Goal: Task Accomplishment & Management: Manage account settings

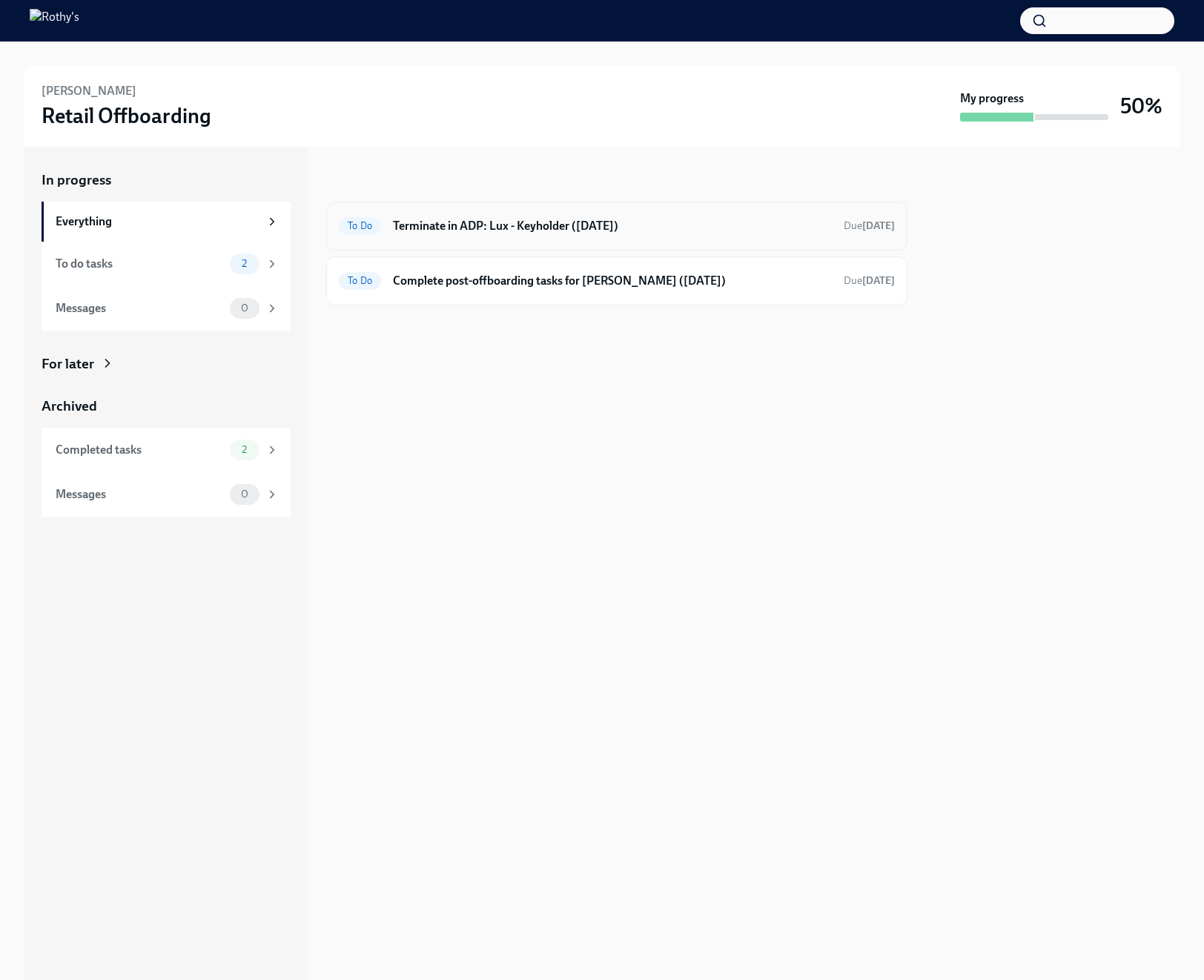
click at [541, 229] on h6 "Terminate in ADP: Lux - Keyholder ([DATE])" at bounding box center [612, 225] width 439 height 16
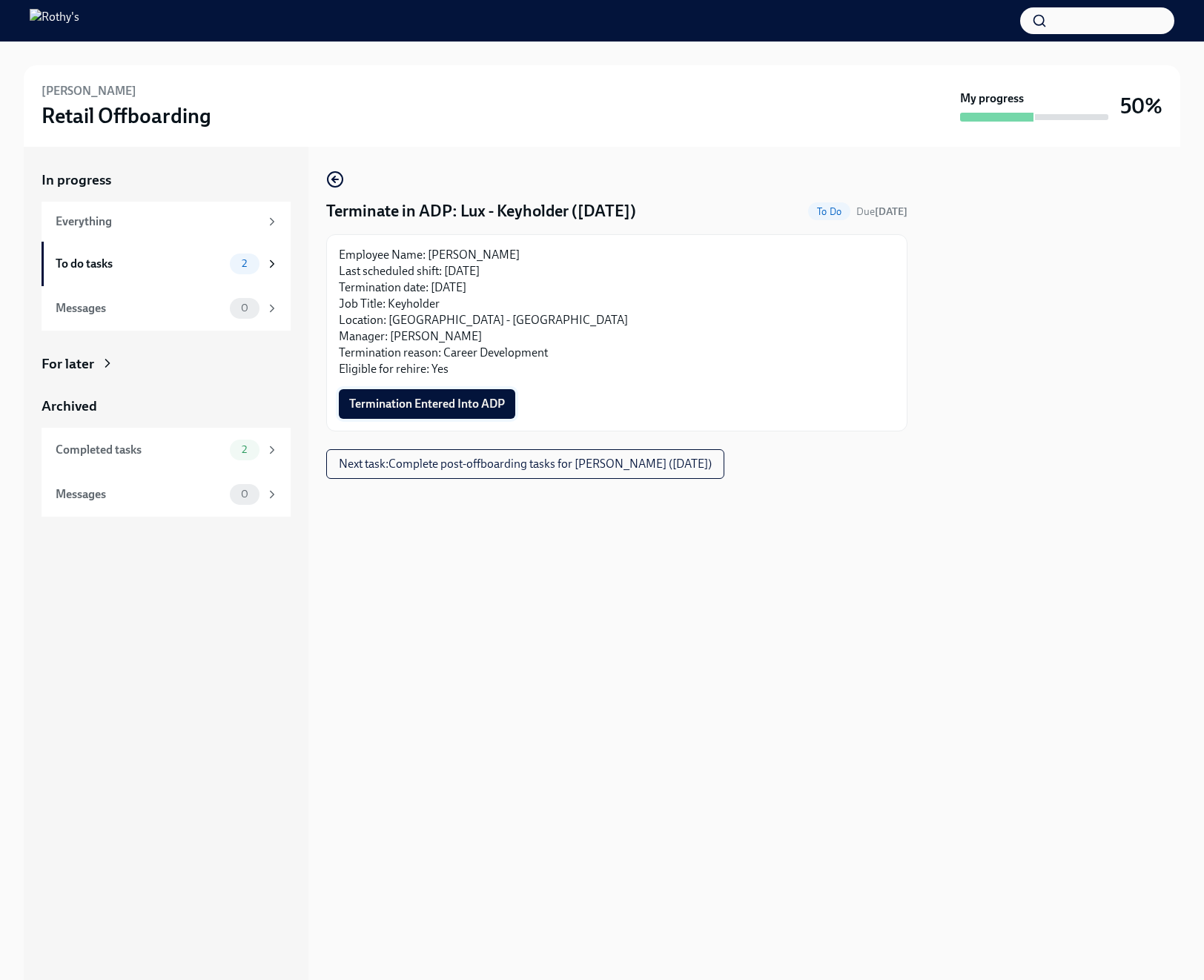
click at [456, 405] on span "Termination Entered Into ADP" at bounding box center [427, 404] width 156 height 15
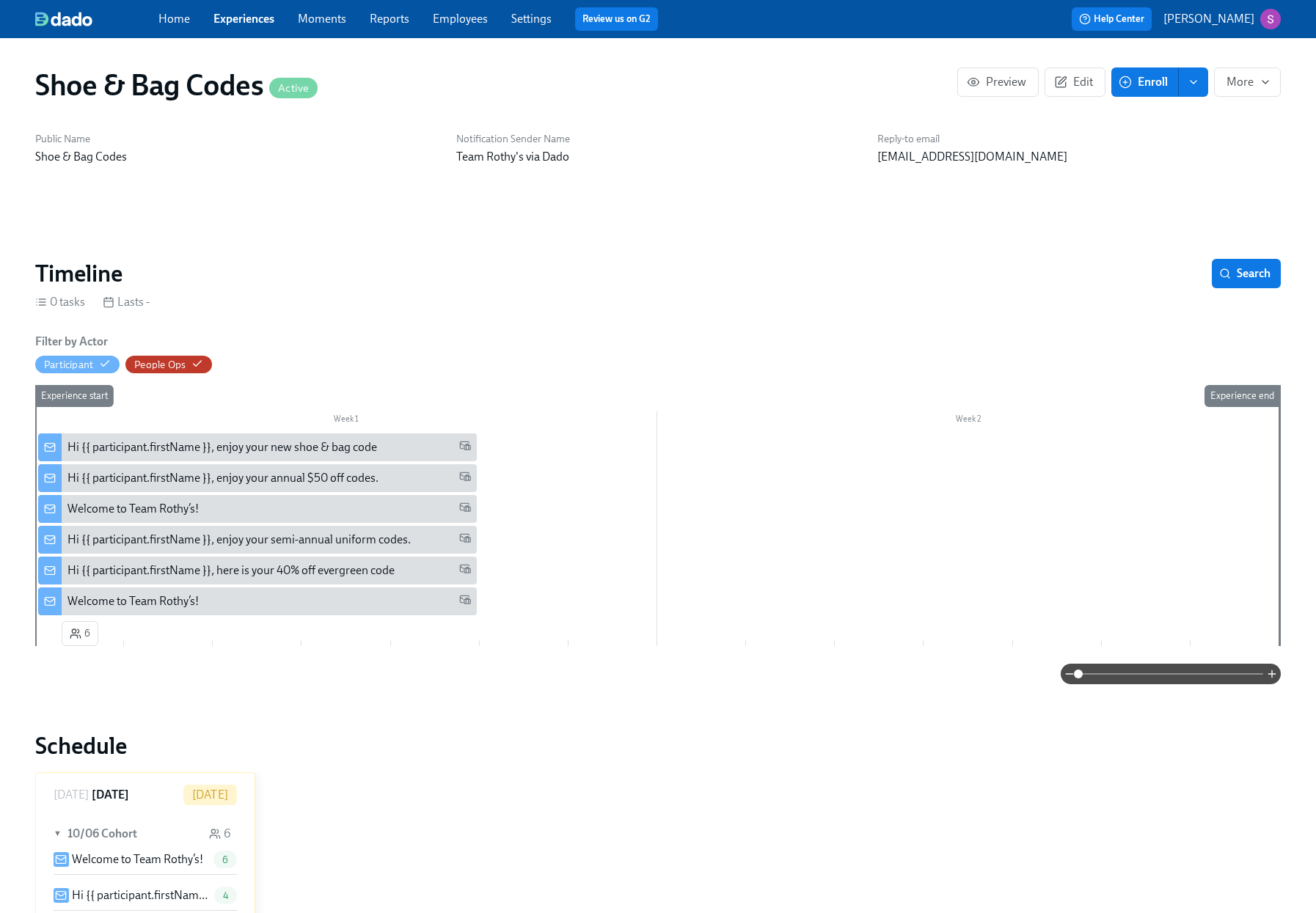
click at [465, 13] on link "Employees" at bounding box center [460, 19] width 55 height 14
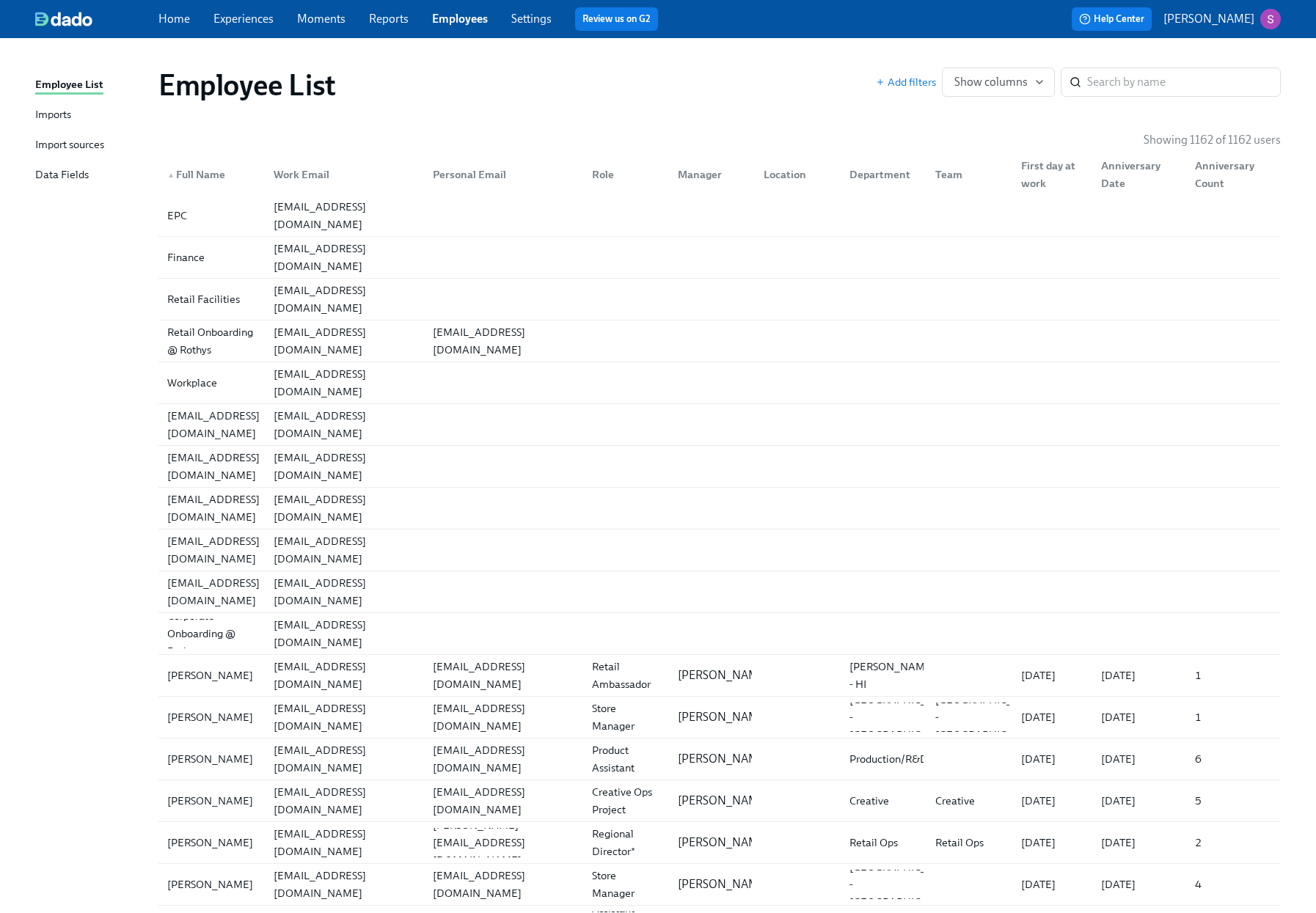
click at [75, 119] on link "Imports" at bounding box center [91, 116] width 111 height 19
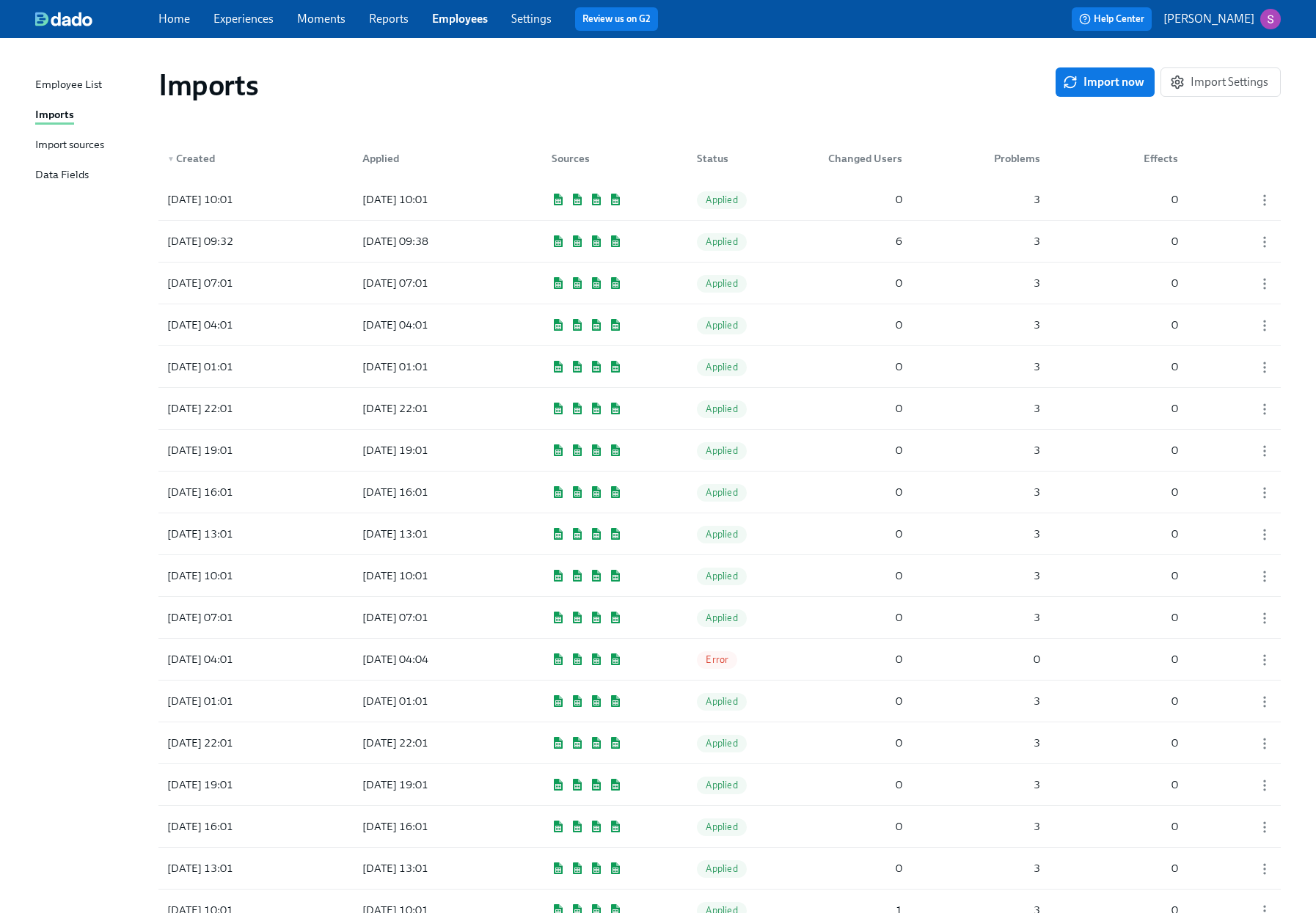
click at [1103, 96] on div "Imports Import now Import Settings" at bounding box center [720, 85] width 1122 height 35
click at [1102, 84] on span "Import now" at bounding box center [1105, 83] width 79 height 15
click at [699, 200] on span "Pending" at bounding box center [722, 200] width 52 height 11
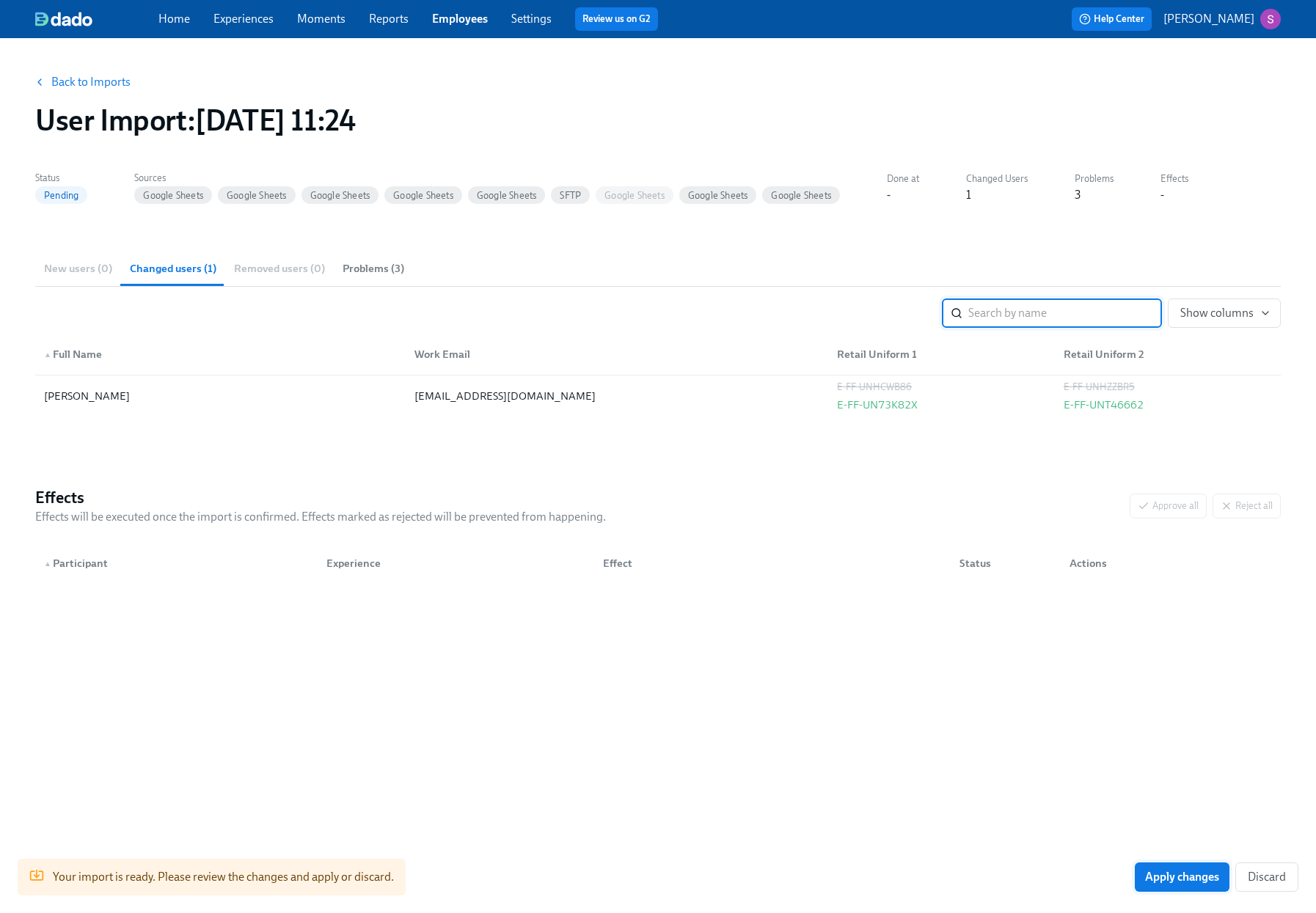
click at [1167, 877] on span "Apply changes" at bounding box center [1182, 878] width 74 height 15
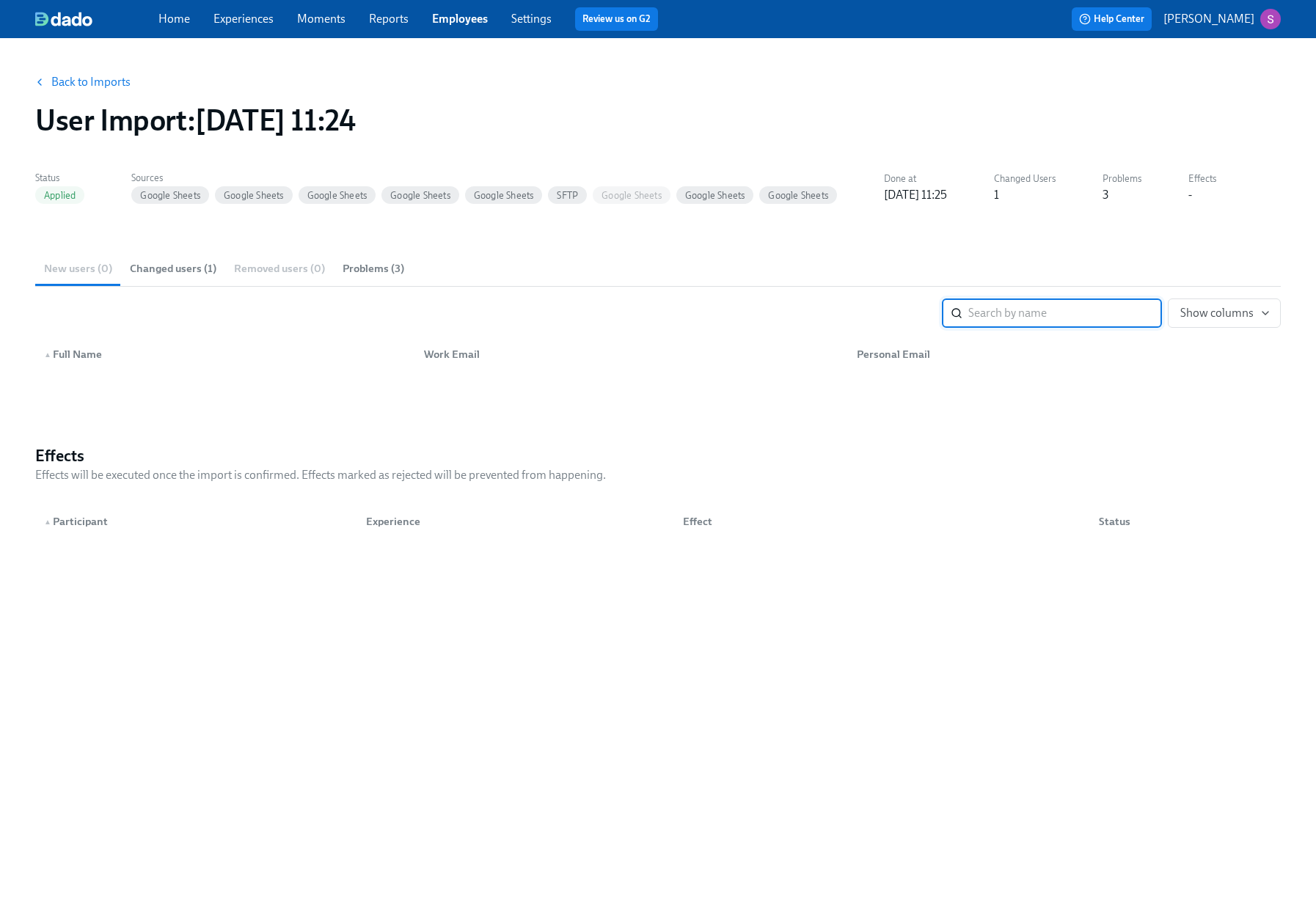
click at [262, 20] on link "Experiences" at bounding box center [243, 19] width 60 height 14
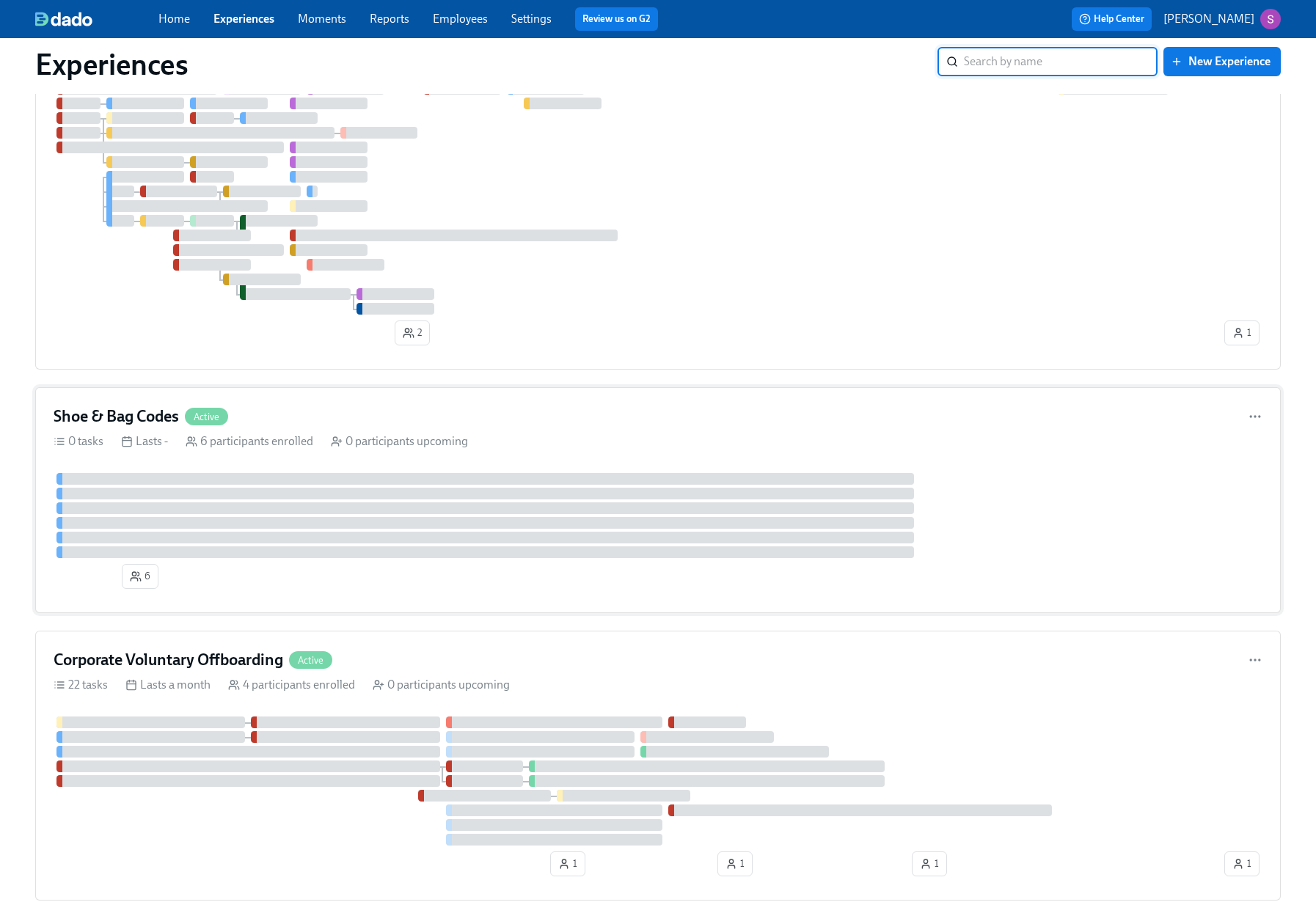
scroll to position [1241, 0]
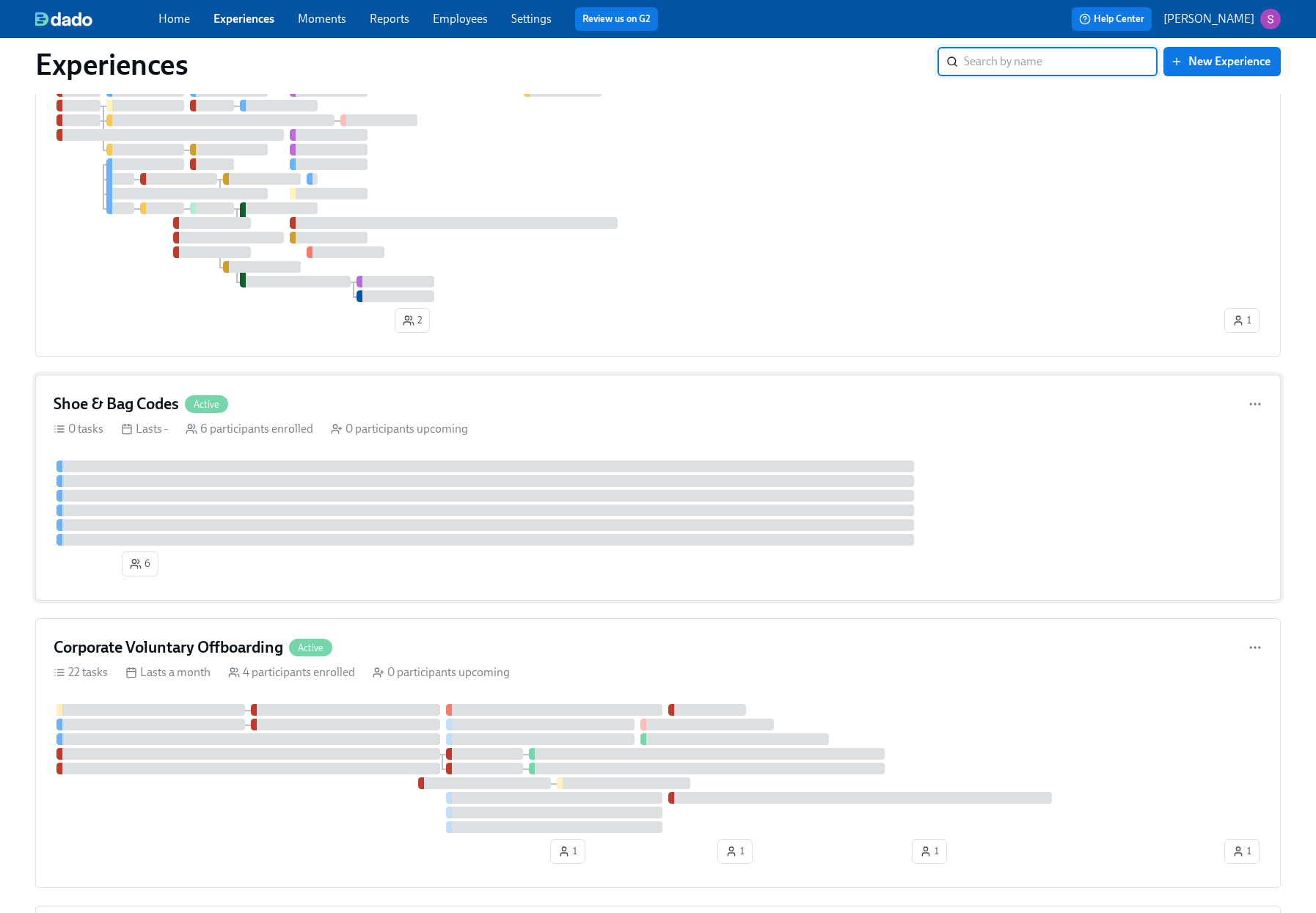
click at [327, 410] on div "Shoe & Bag Codes Active" at bounding box center [658, 405] width 1208 height 22
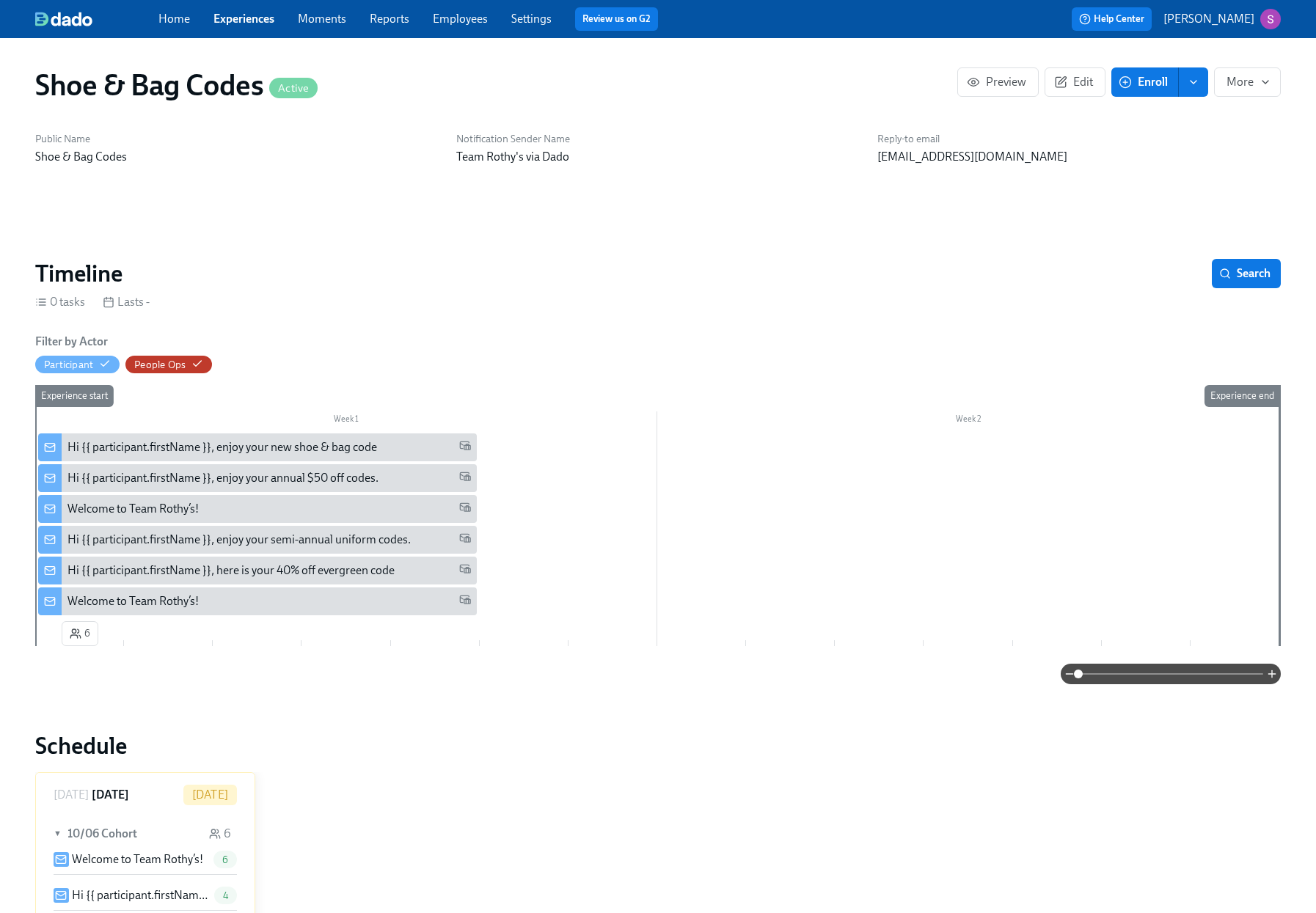
click at [303, 538] on div "Hi {{ participant.firstName }}, enjoy your semi-annual uniform codes." at bounding box center [239, 539] width 343 height 16
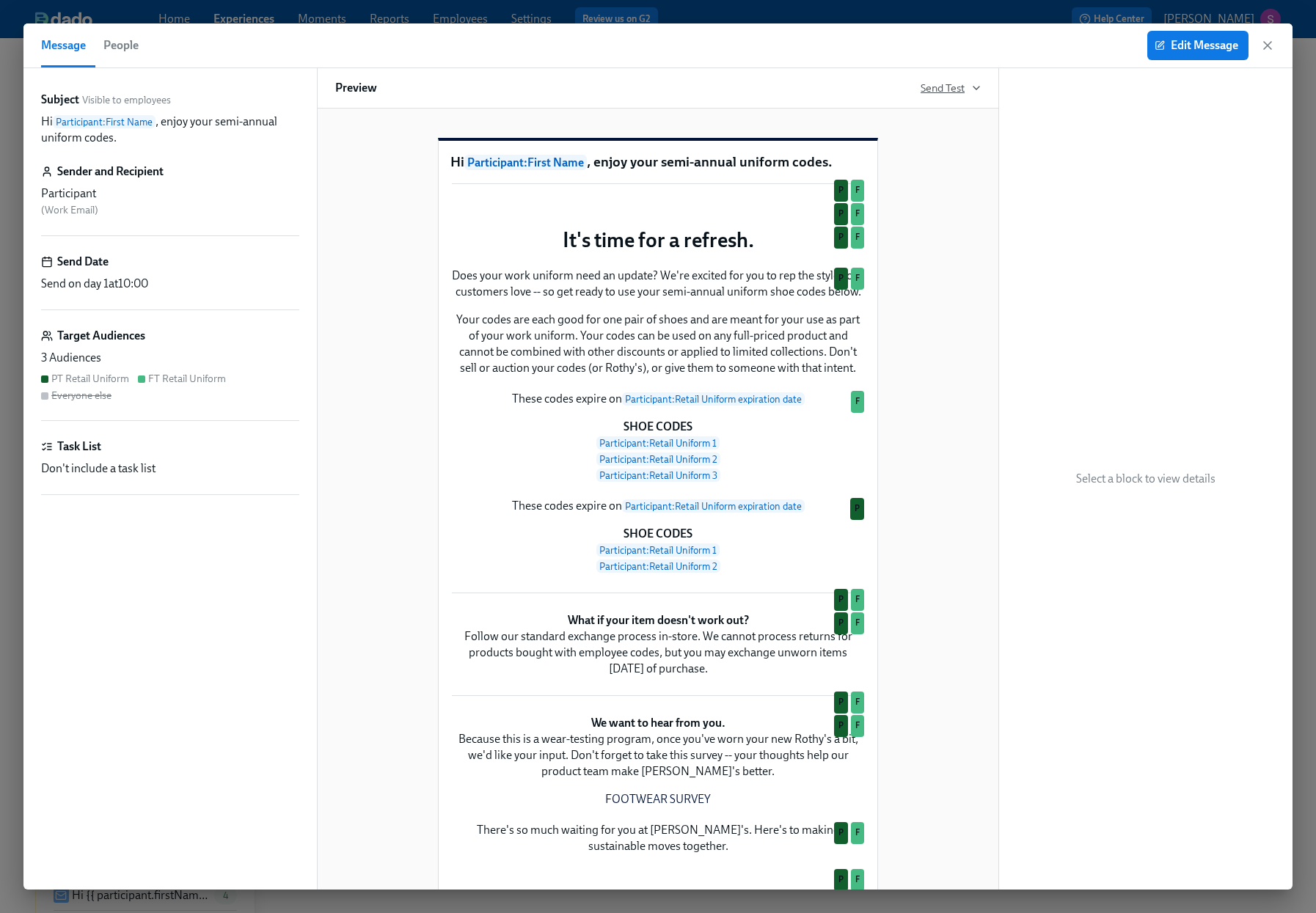
click at [975, 91] on icon "button" at bounding box center [976, 88] width 12 height 12
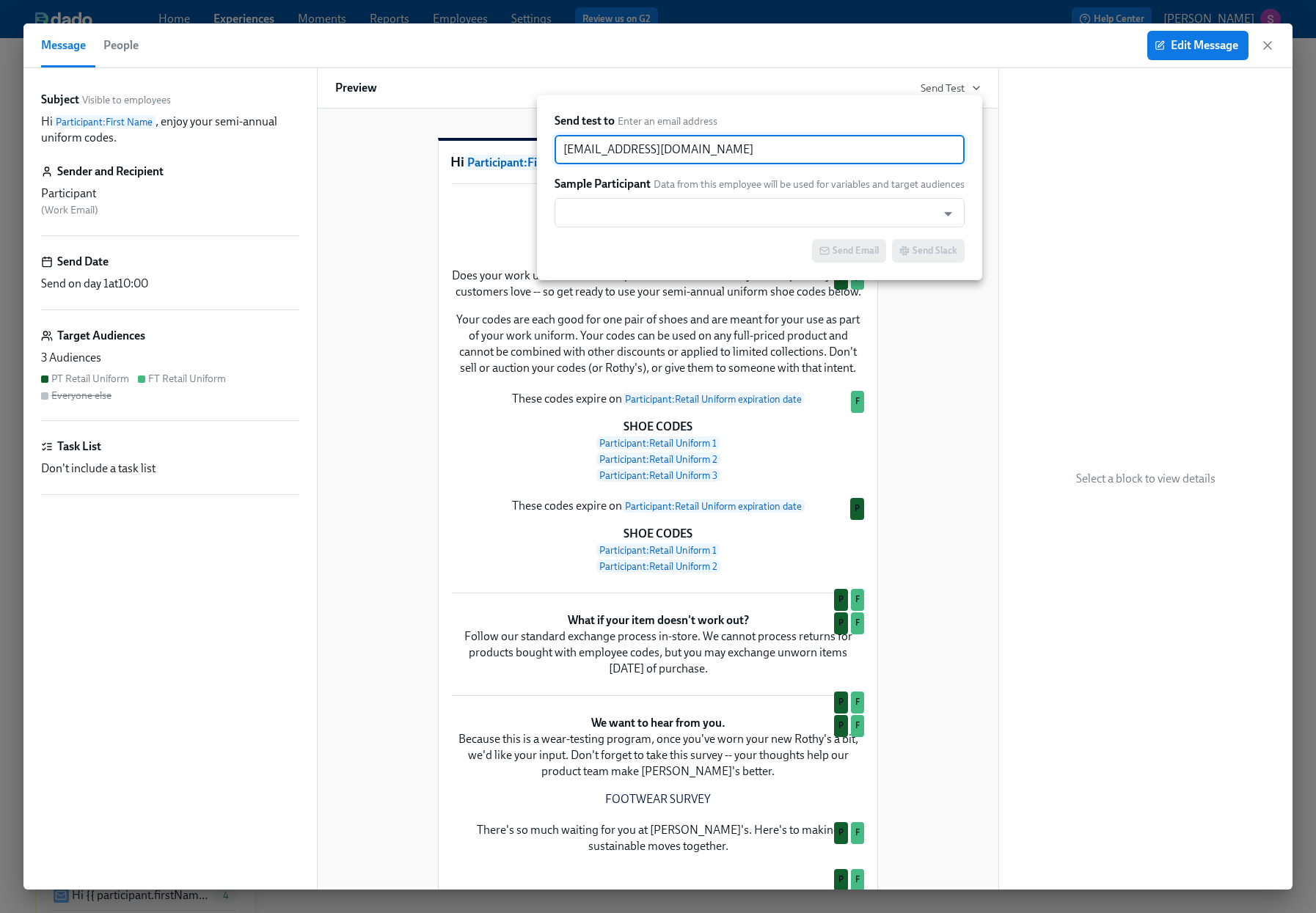
drag, startPoint x: 843, startPoint y: 152, endPoint x: 543, endPoint y: 146, distance: 300.1
click at [543, 146] on div "Send test to Enter an email address sjackson@rothys.com ​ Sample Participant Da…" at bounding box center [760, 187] width 445 height 185
click at [623, 209] on input "text" at bounding box center [746, 213] width 367 height 30
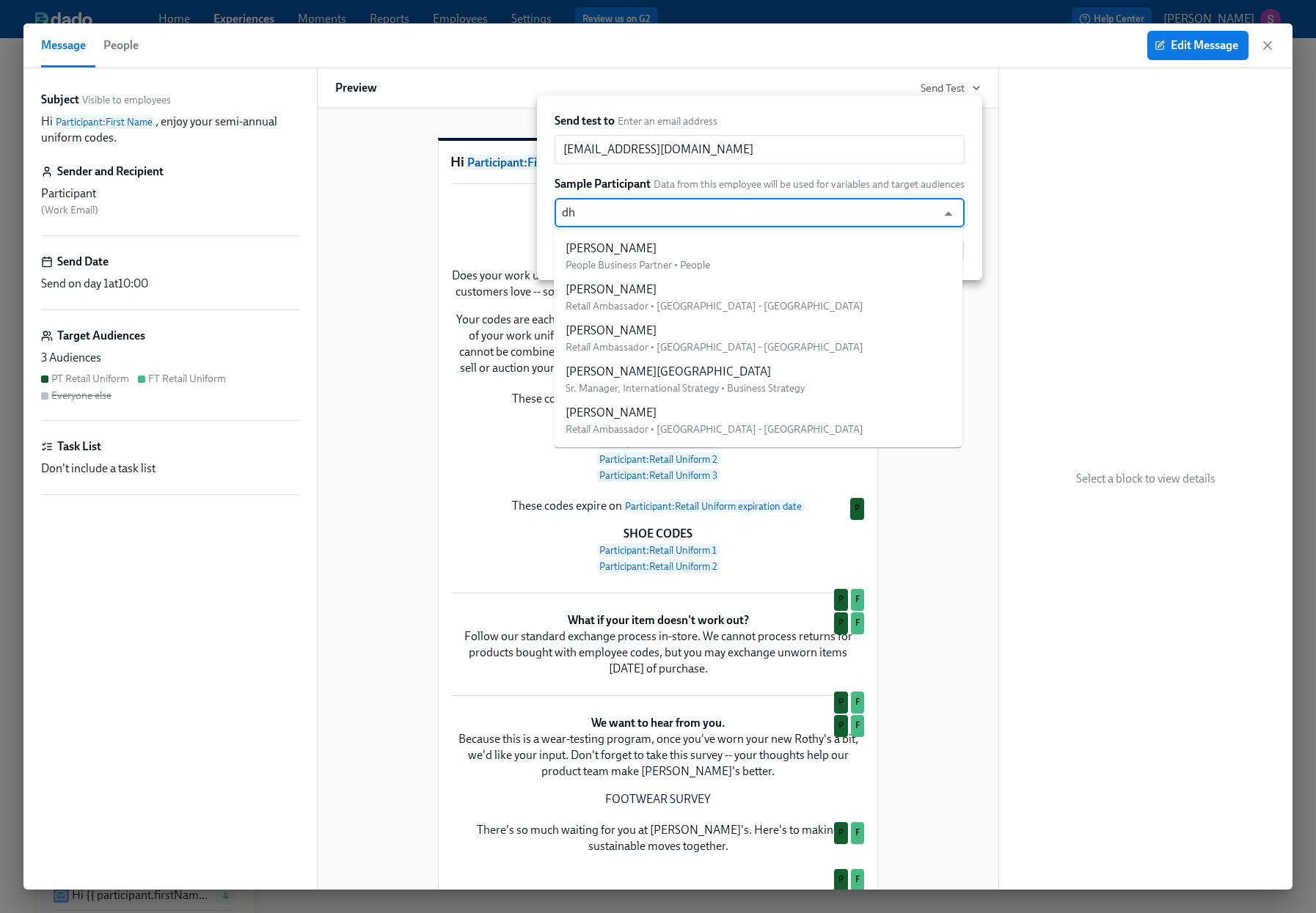
type input "d"
type input "shelb"
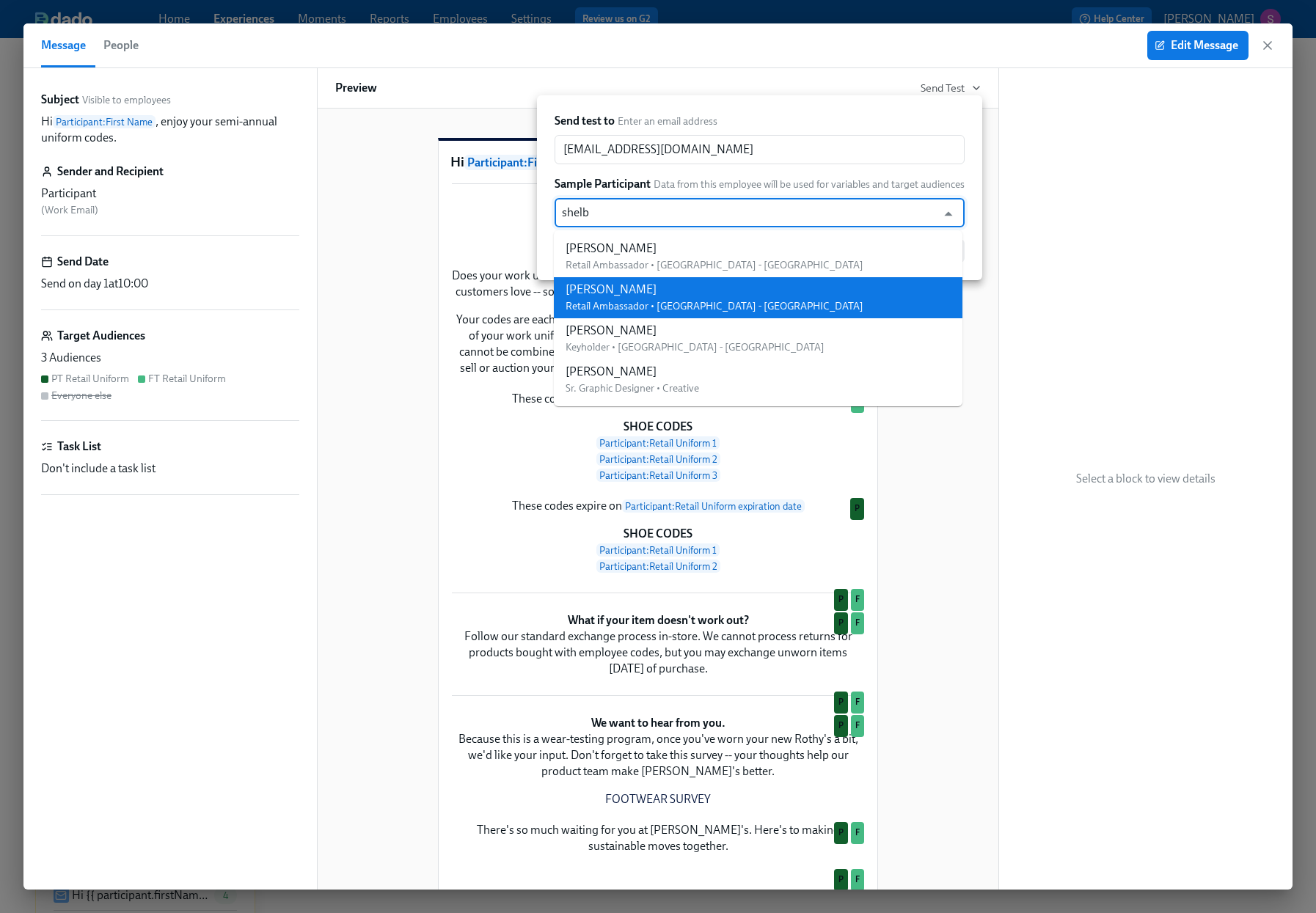
click at [630, 295] on div "Shelby Dieter" at bounding box center [714, 289] width 298 height 16
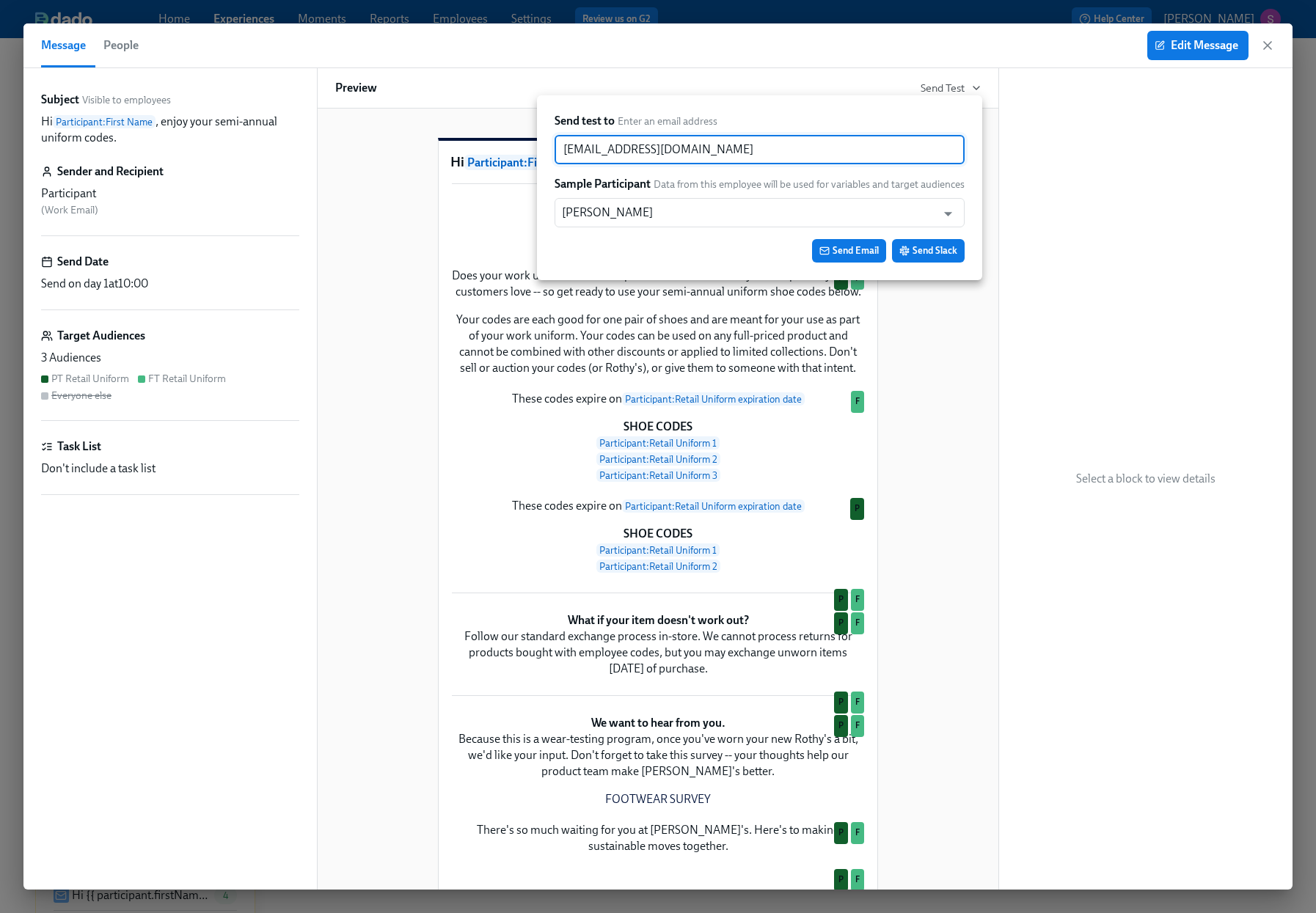
drag, startPoint x: 688, startPoint y: 149, endPoint x: 560, endPoint y: 149, distance: 128.0
click at [560, 149] on input "sjackson@rothys.com" at bounding box center [760, 149] width 410 height 30
paste input "helbydieter"
type input "shelbydieter@rothys.com"
click at [867, 254] on span "Send Email" at bounding box center [849, 251] width 59 height 15
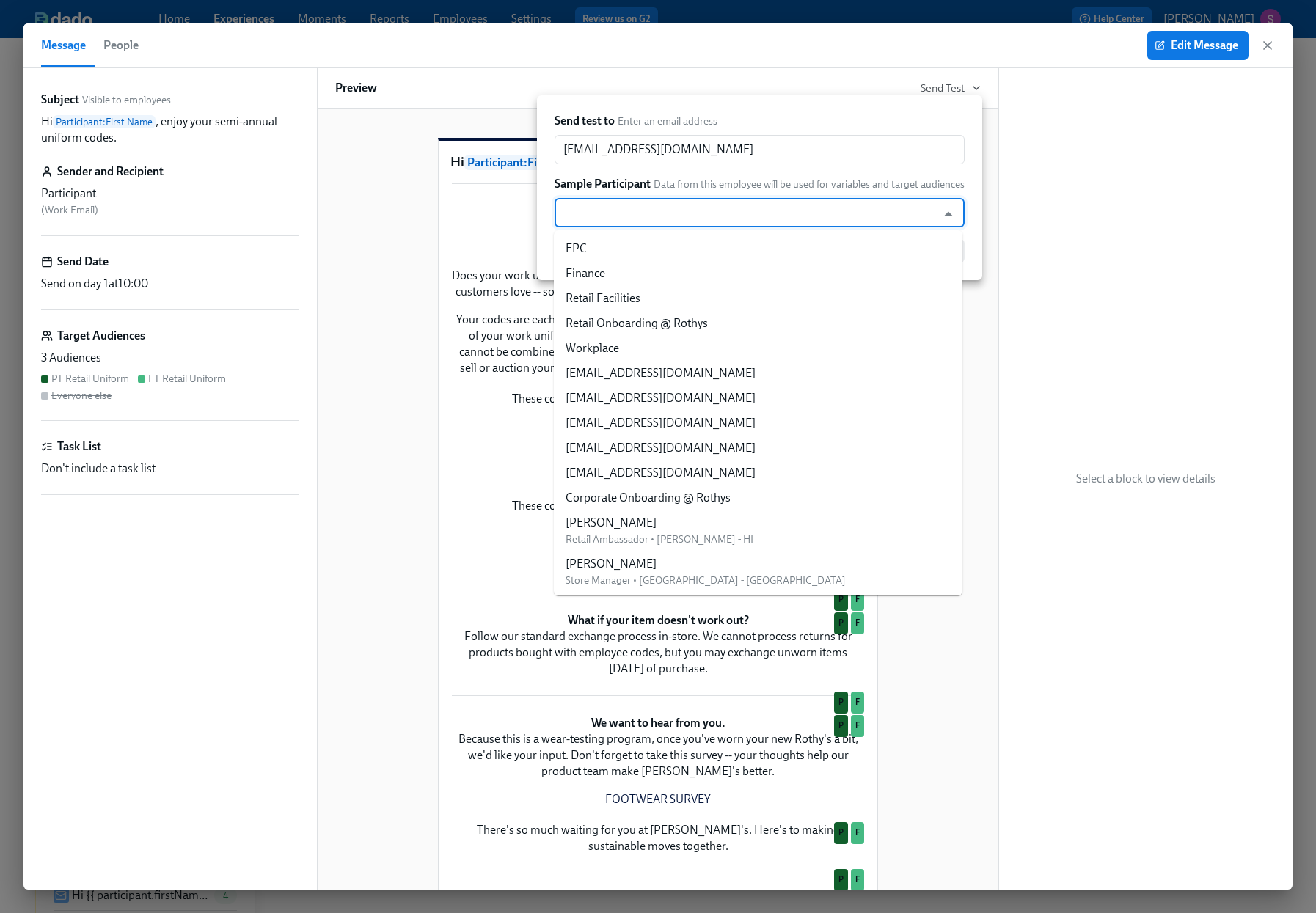
click at [774, 205] on input "text" at bounding box center [746, 213] width 367 height 30
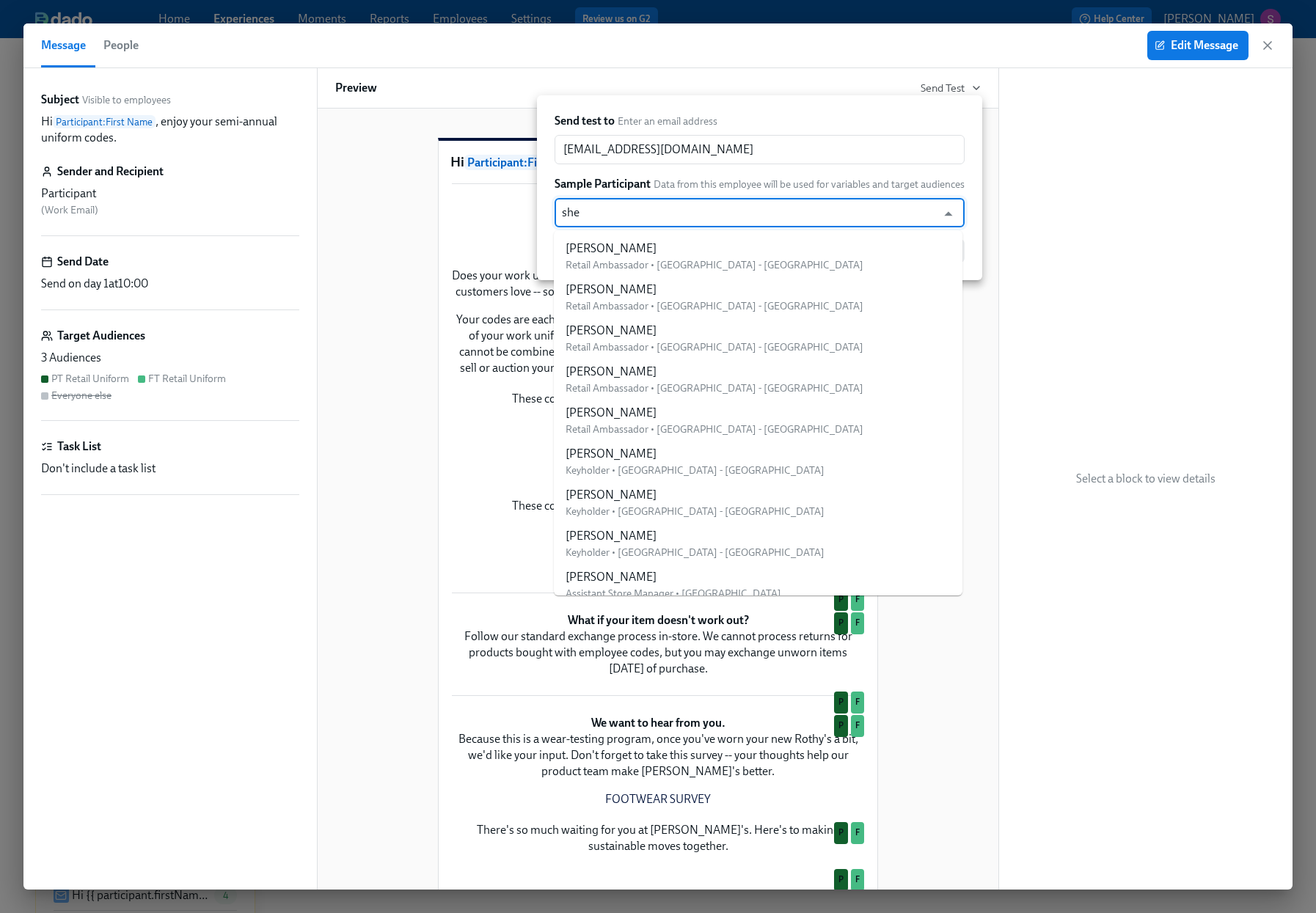
type input "shel"
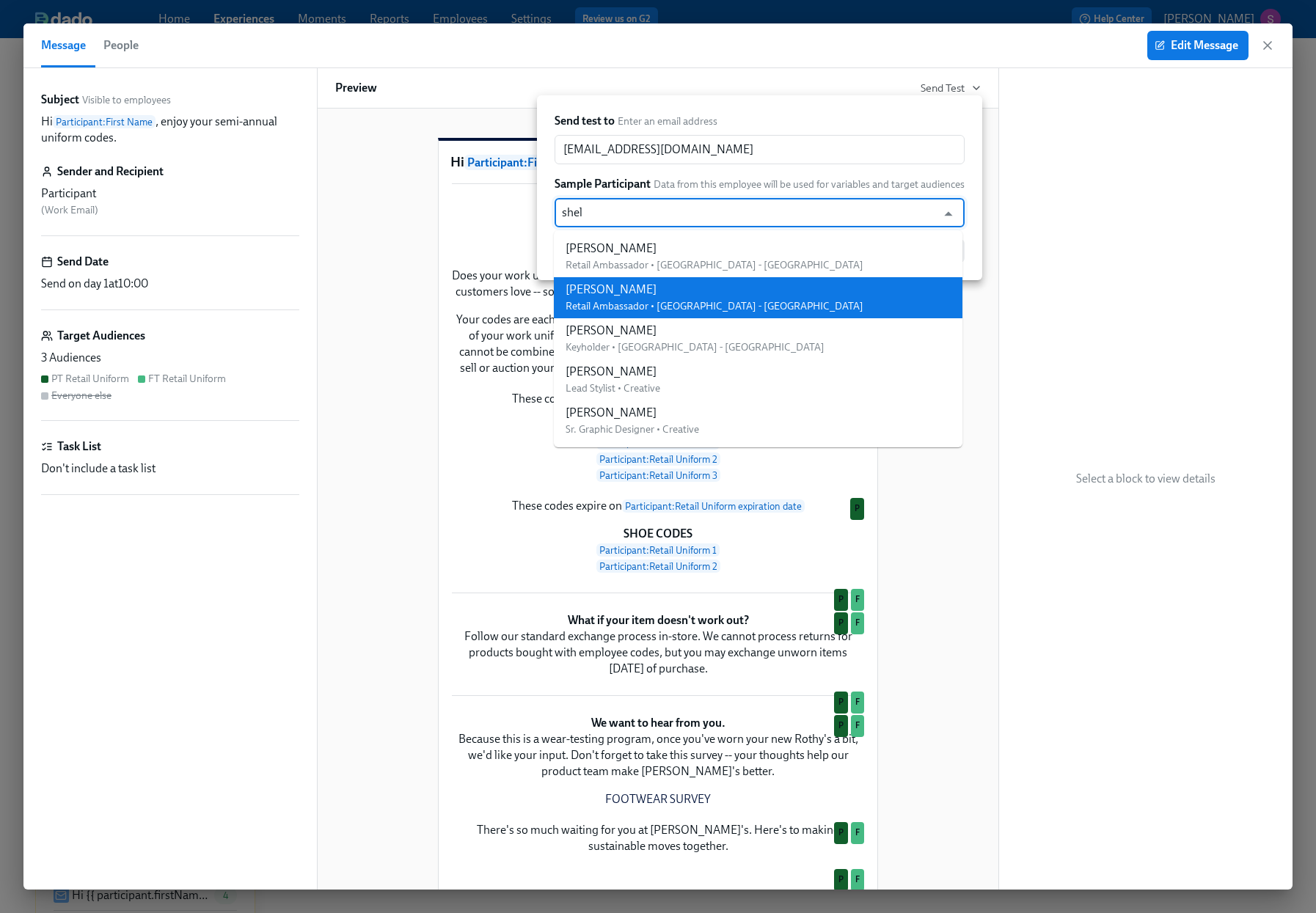
click at [737, 292] on li "Shelby Dieter Retail Ambassador • Roseville - CA" at bounding box center [758, 298] width 408 height 41
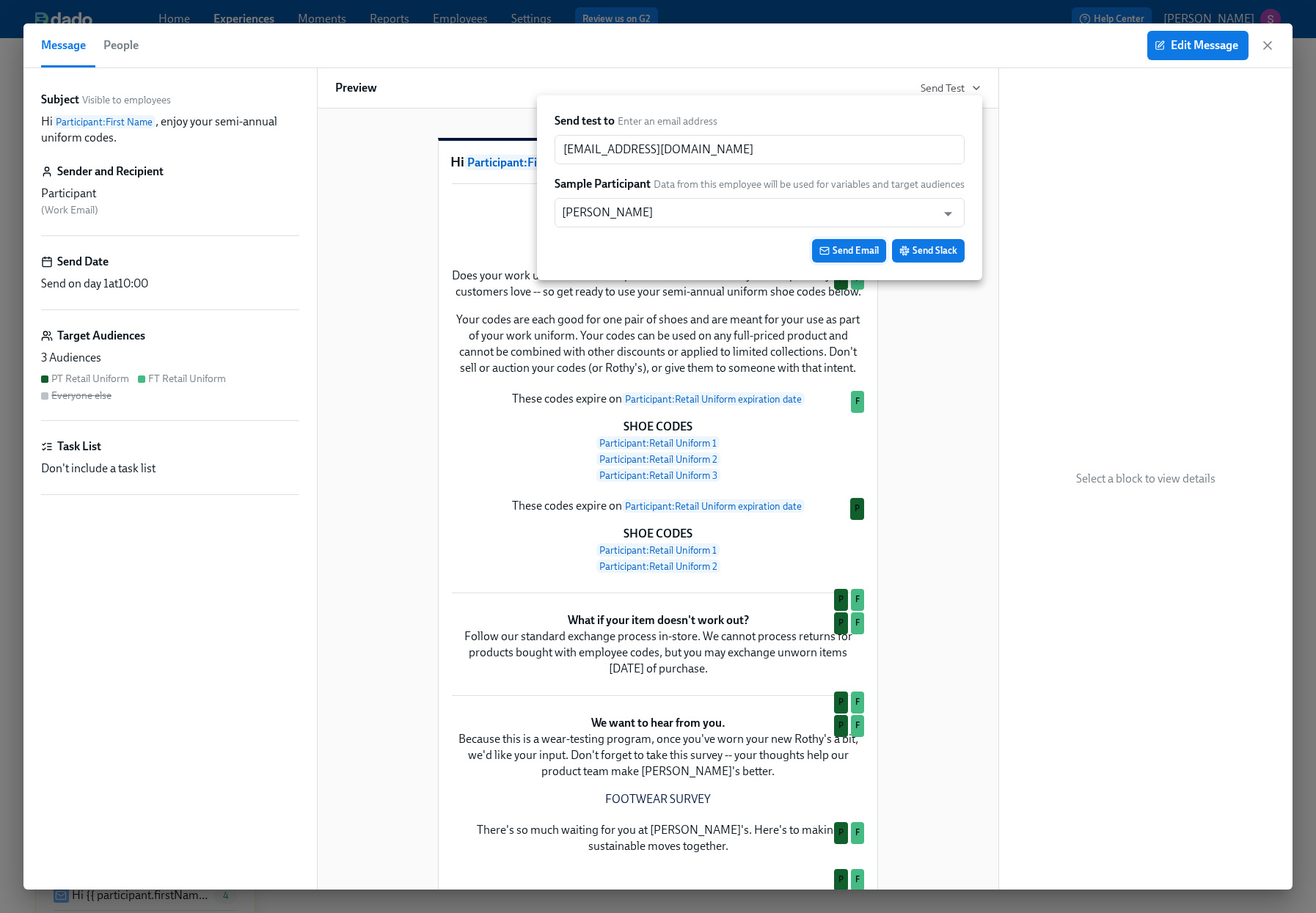
click at [861, 256] on span "Send Email" at bounding box center [849, 251] width 59 height 15
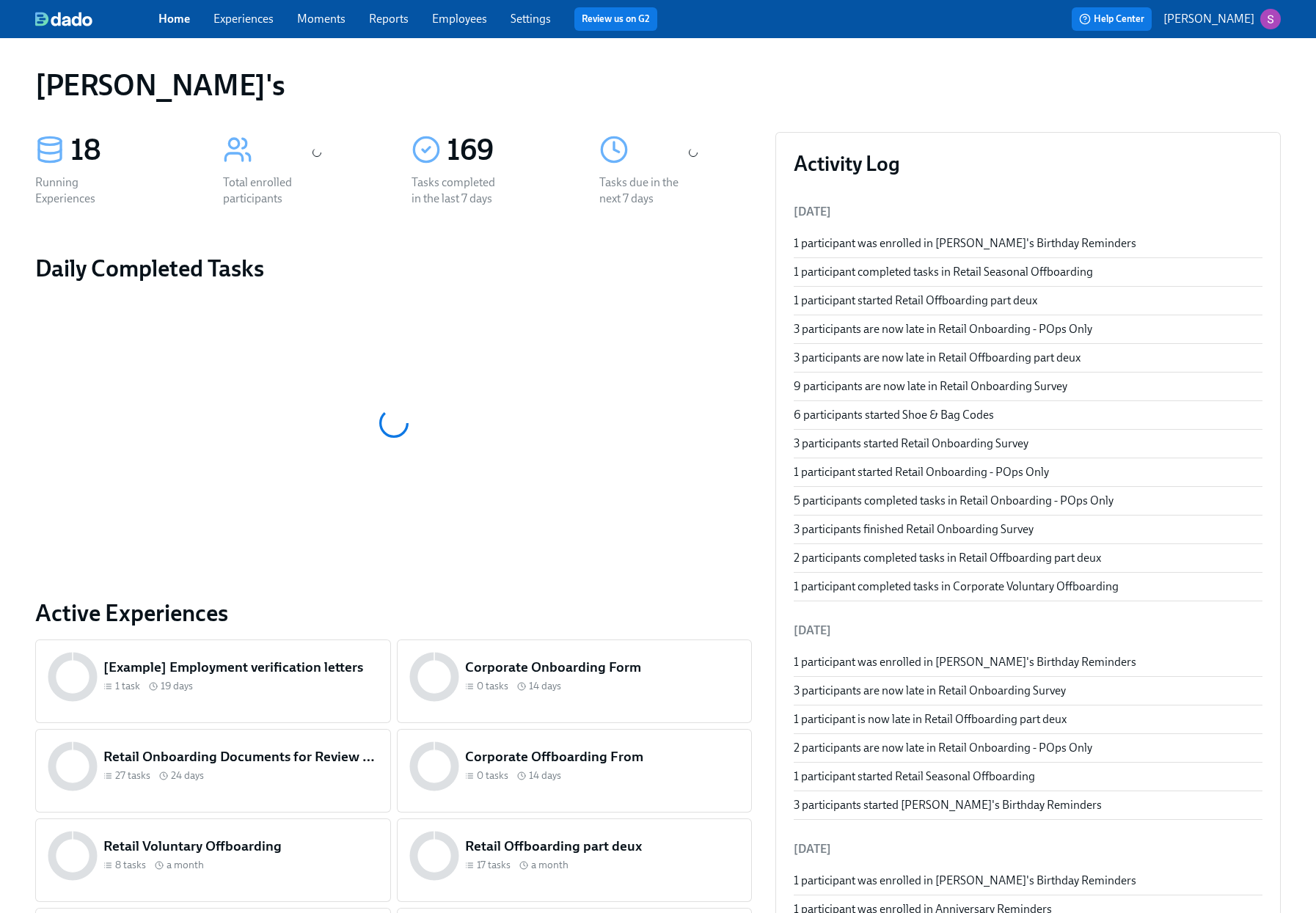
click at [446, 19] on link "Employees" at bounding box center [459, 19] width 55 height 14
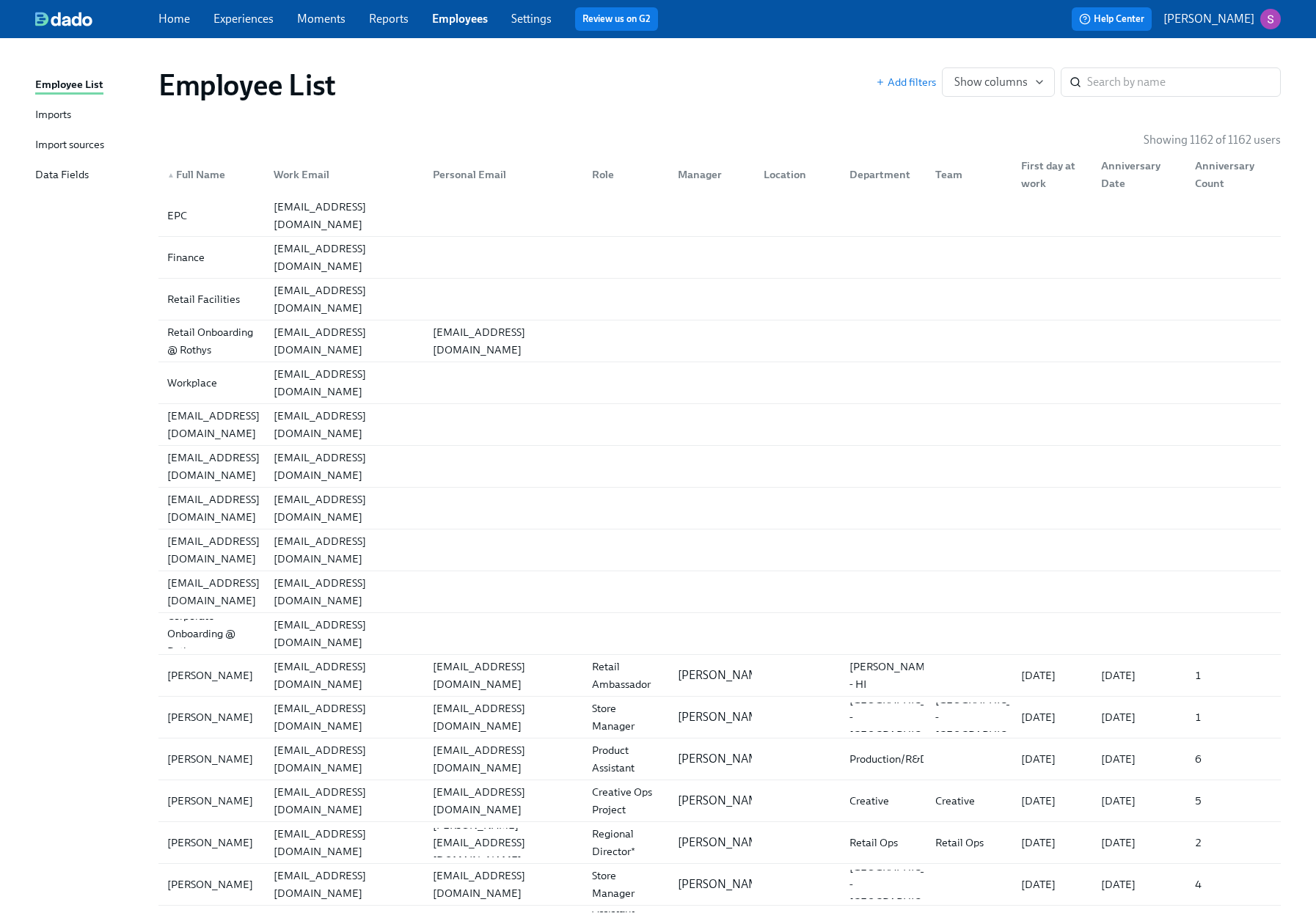
click at [67, 115] on div "Imports" at bounding box center [53, 116] width 36 height 19
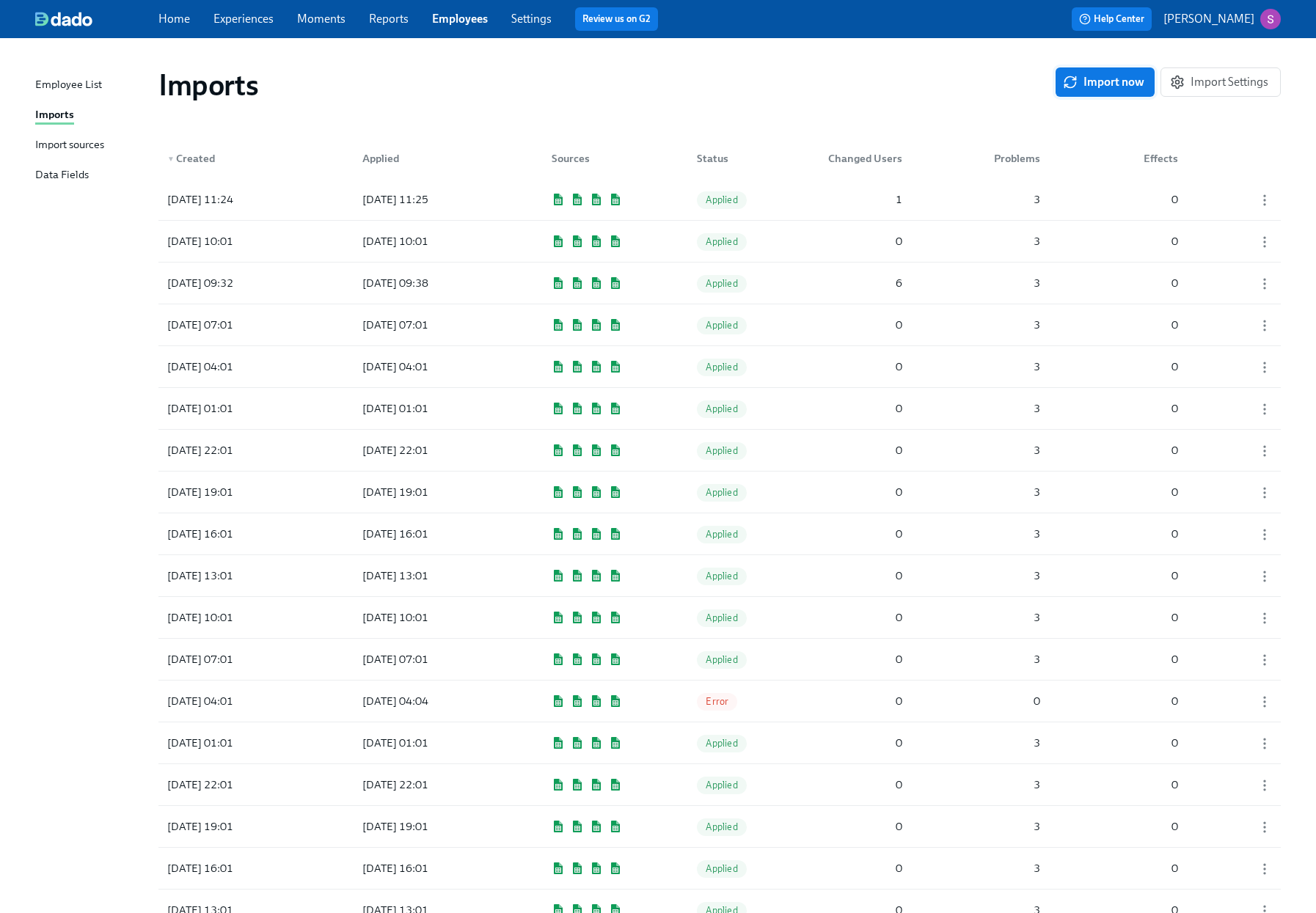
click at [1096, 86] on span "Import now" at bounding box center [1105, 83] width 79 height 15
click at [723, 195] on span "Pending" at bounding box center [722, 200] width 52 height 11
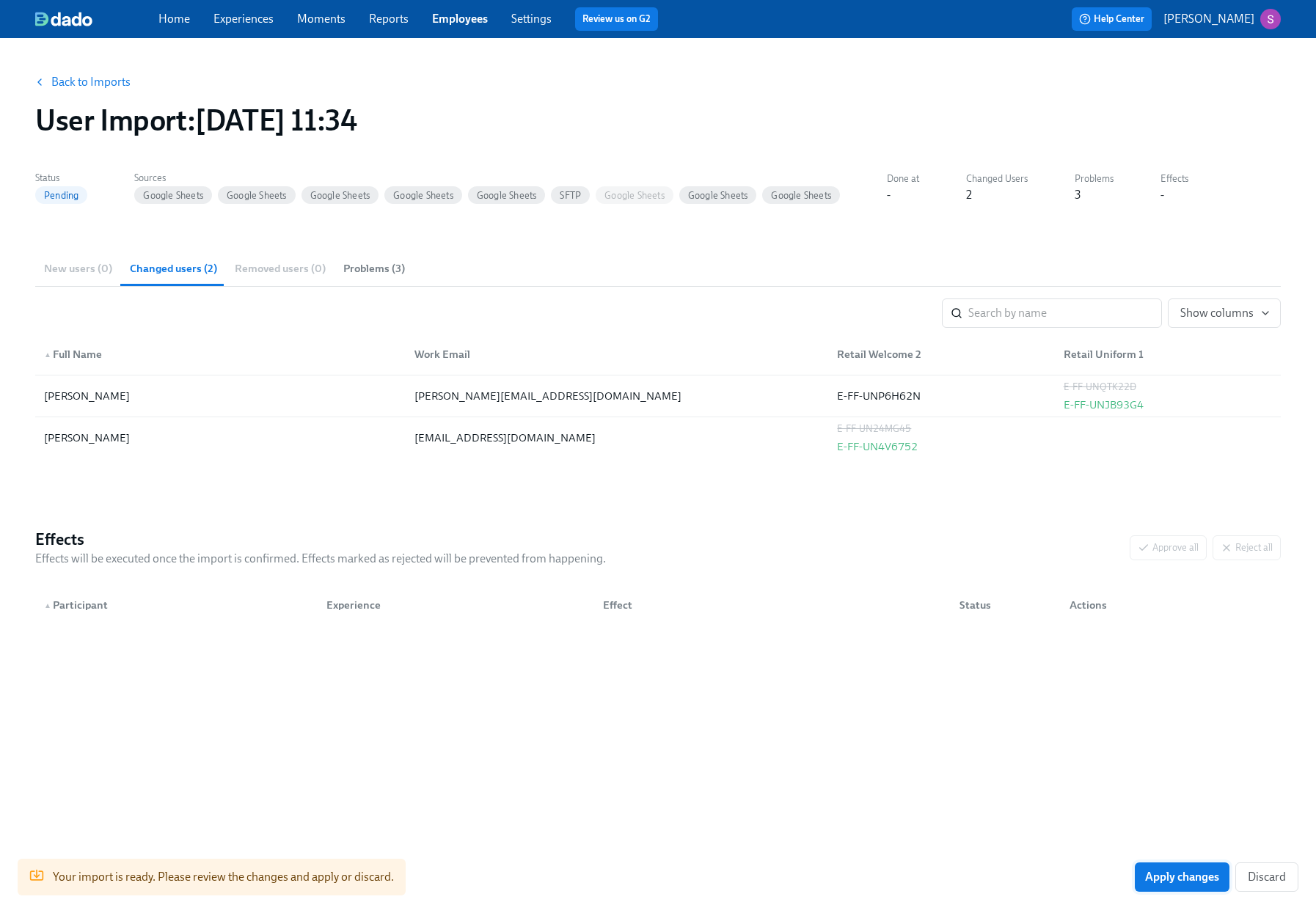
click at [1157, 881] on span "Apply changes" at bounding box center [1182, 878] width 74 height 15
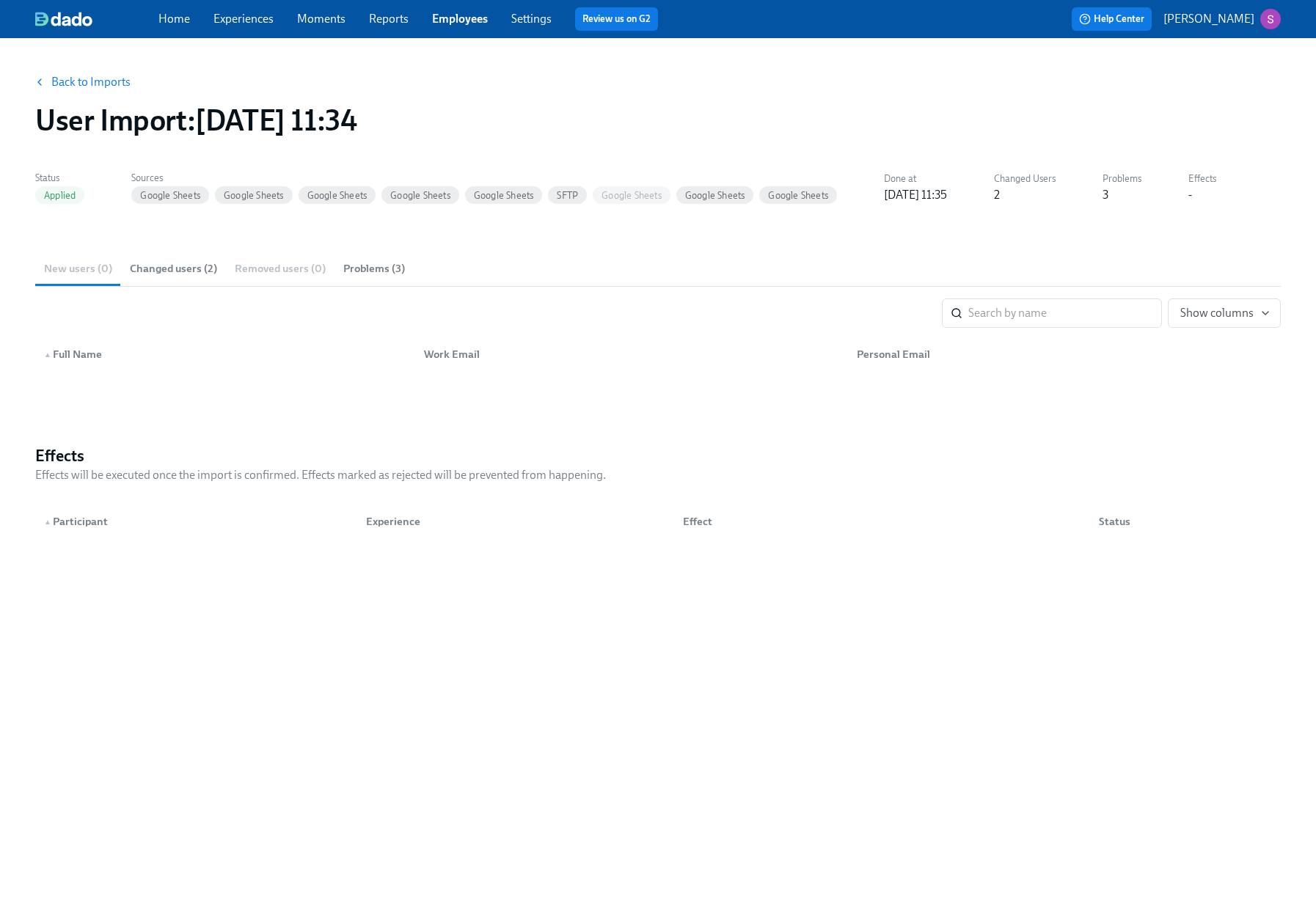
click at [328, 19] on link "Moments" at bounding box center [321, 19] width 48 height 14
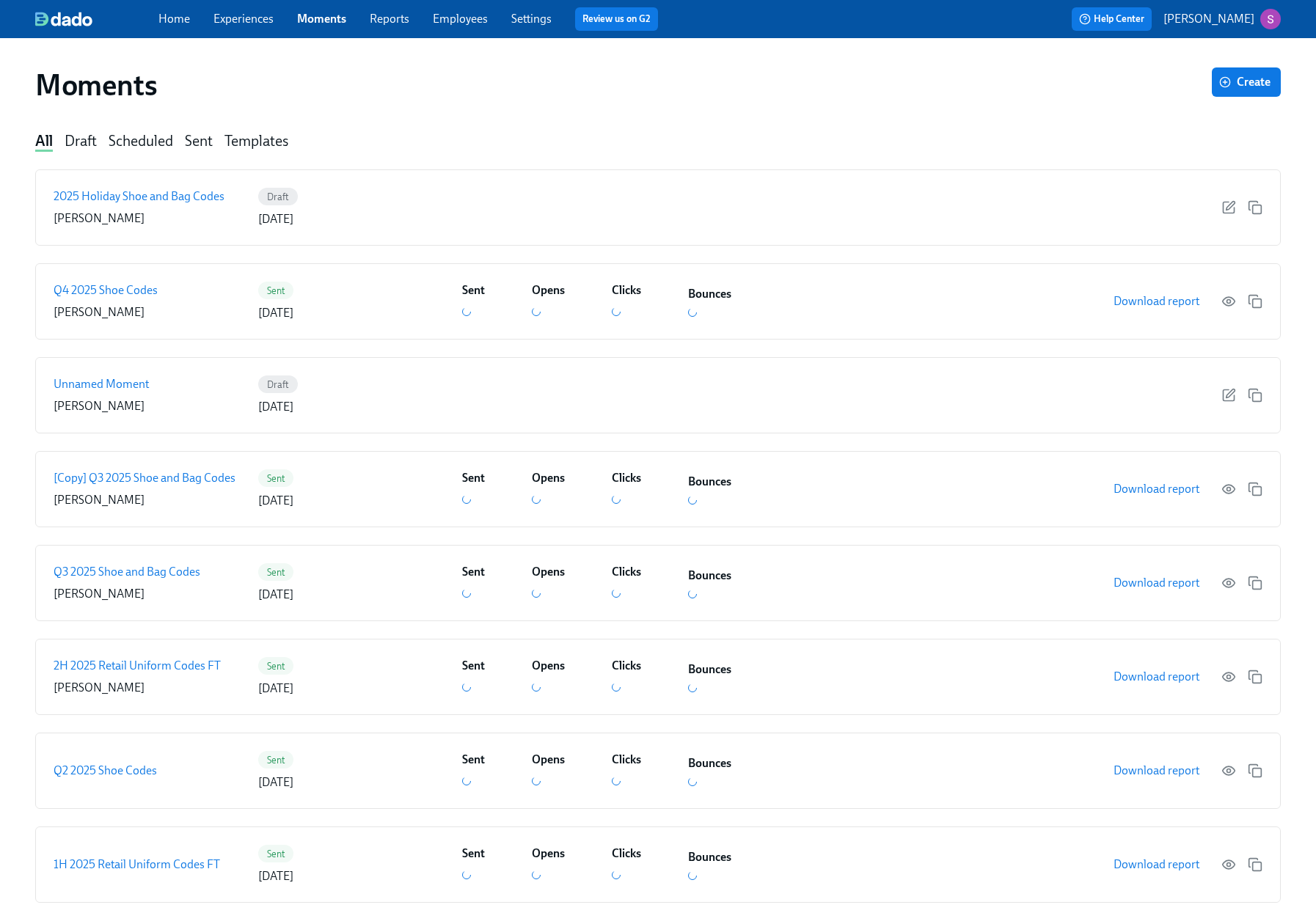
click at [244, 23] on link "Experiences" at bounding box center [243, 19] width 60 height 14
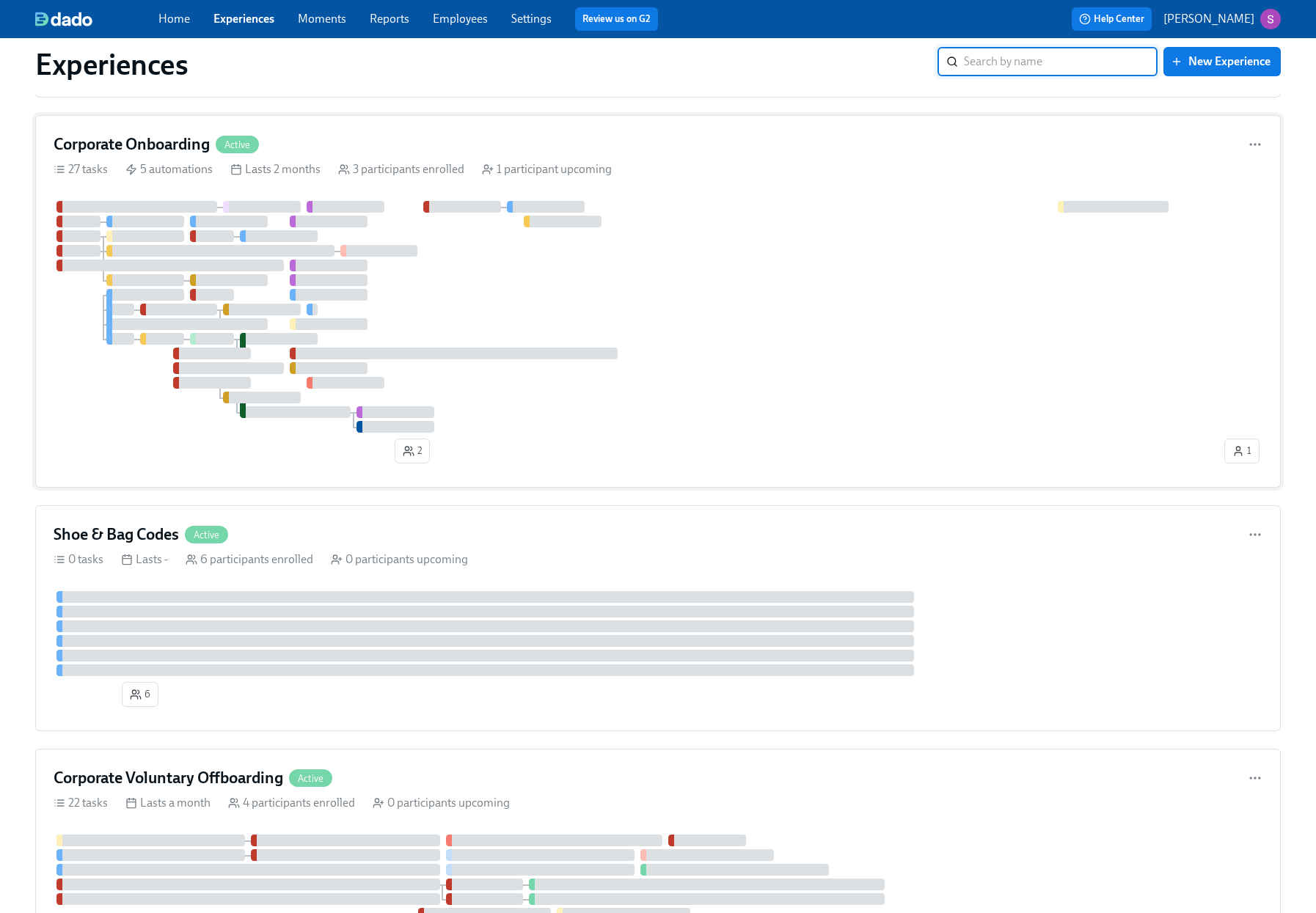
scroll to position [1164, 0]
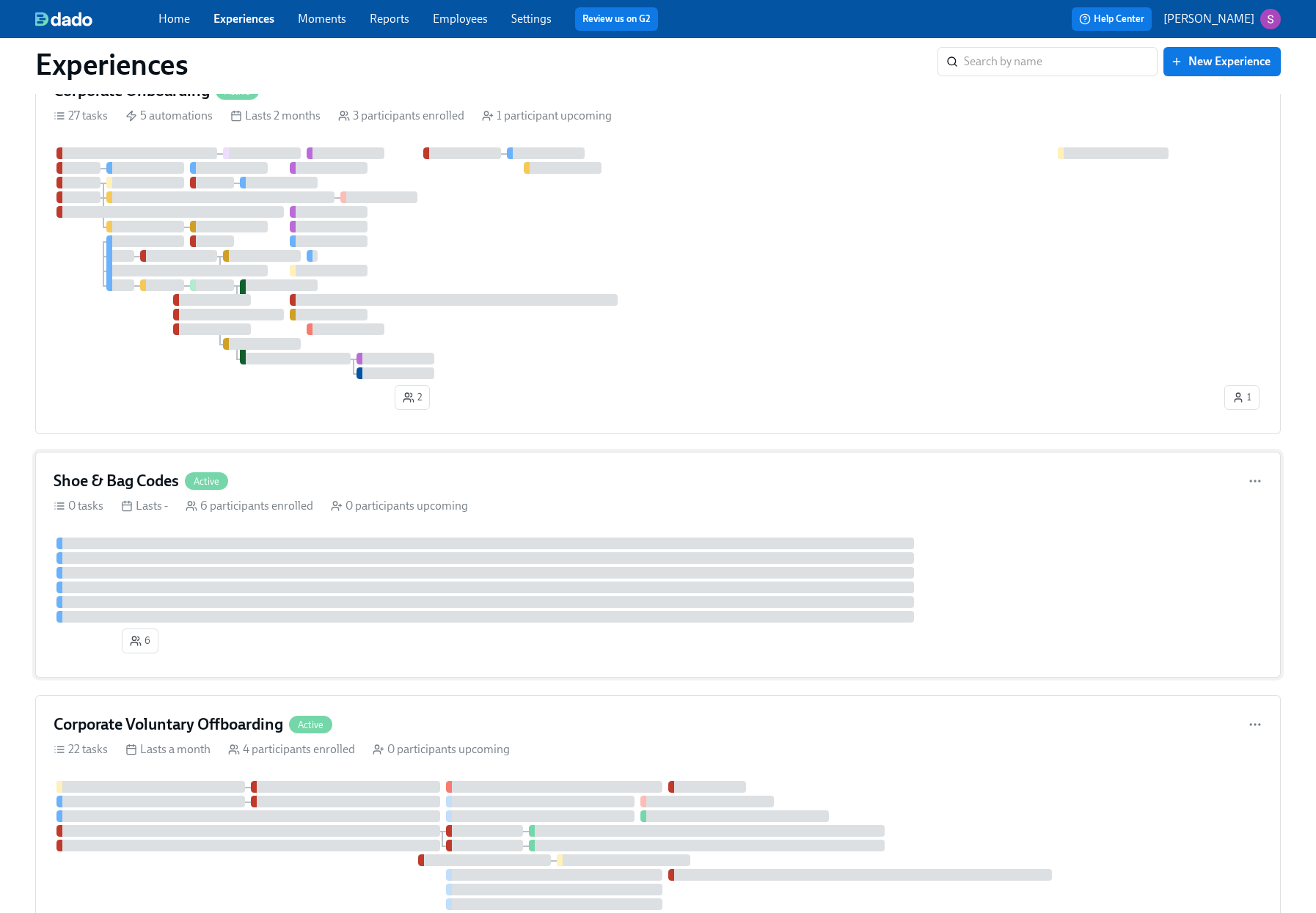
click at [495, 510] on div "0 tasks Lasts - 6 participants enrolled 0 participants upcoming" at bounding box center [658, 506] width 1208 height 16
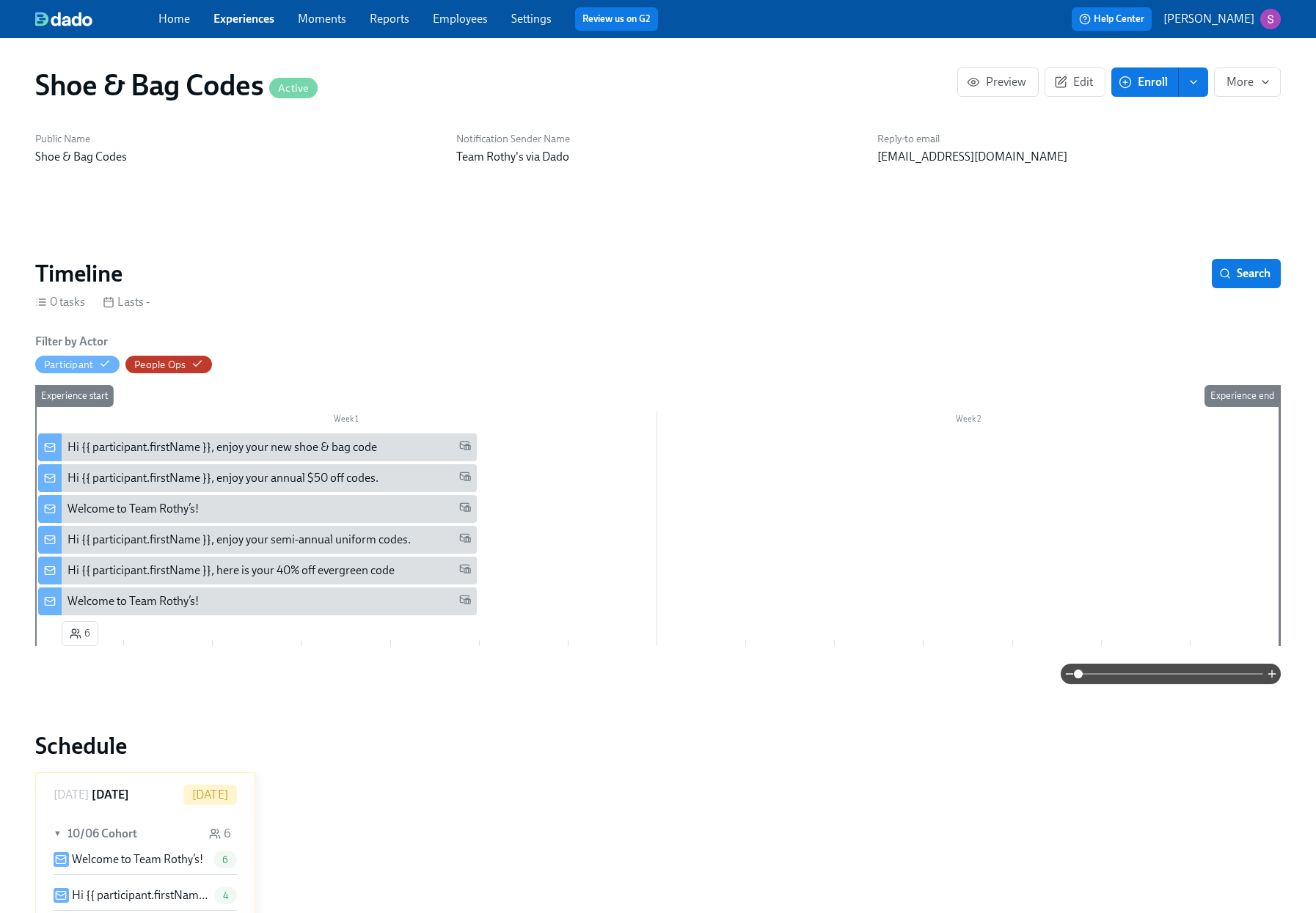
click at [250, 544] on div "Hi {{ participant.firstName }}, enjoy your semi-annual uniform codes." at bounding box center [239, 539] width 343 height 16
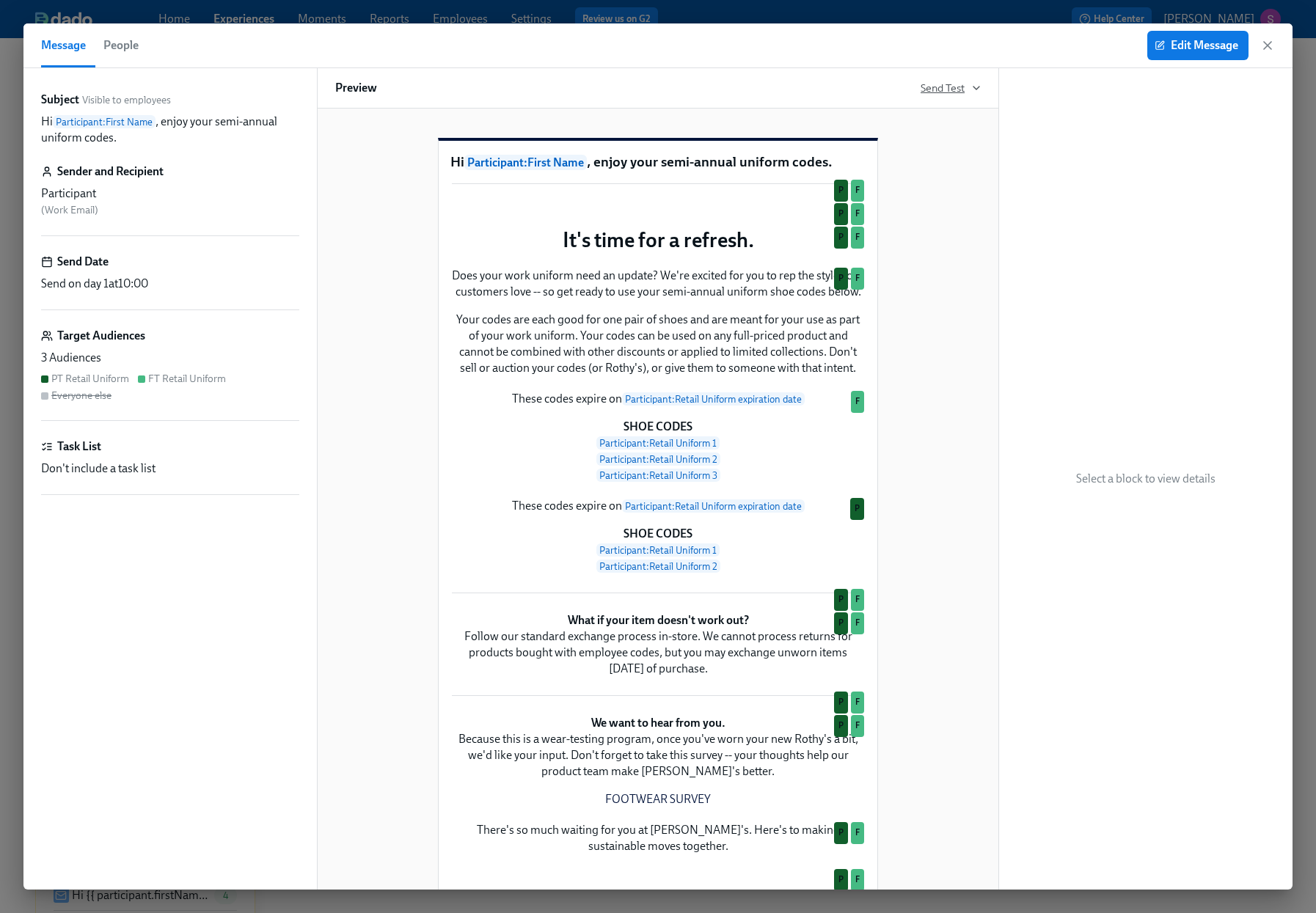
click at [958, 87] on span "Send Test" at bounding box center [950, 88] width 60 height 15
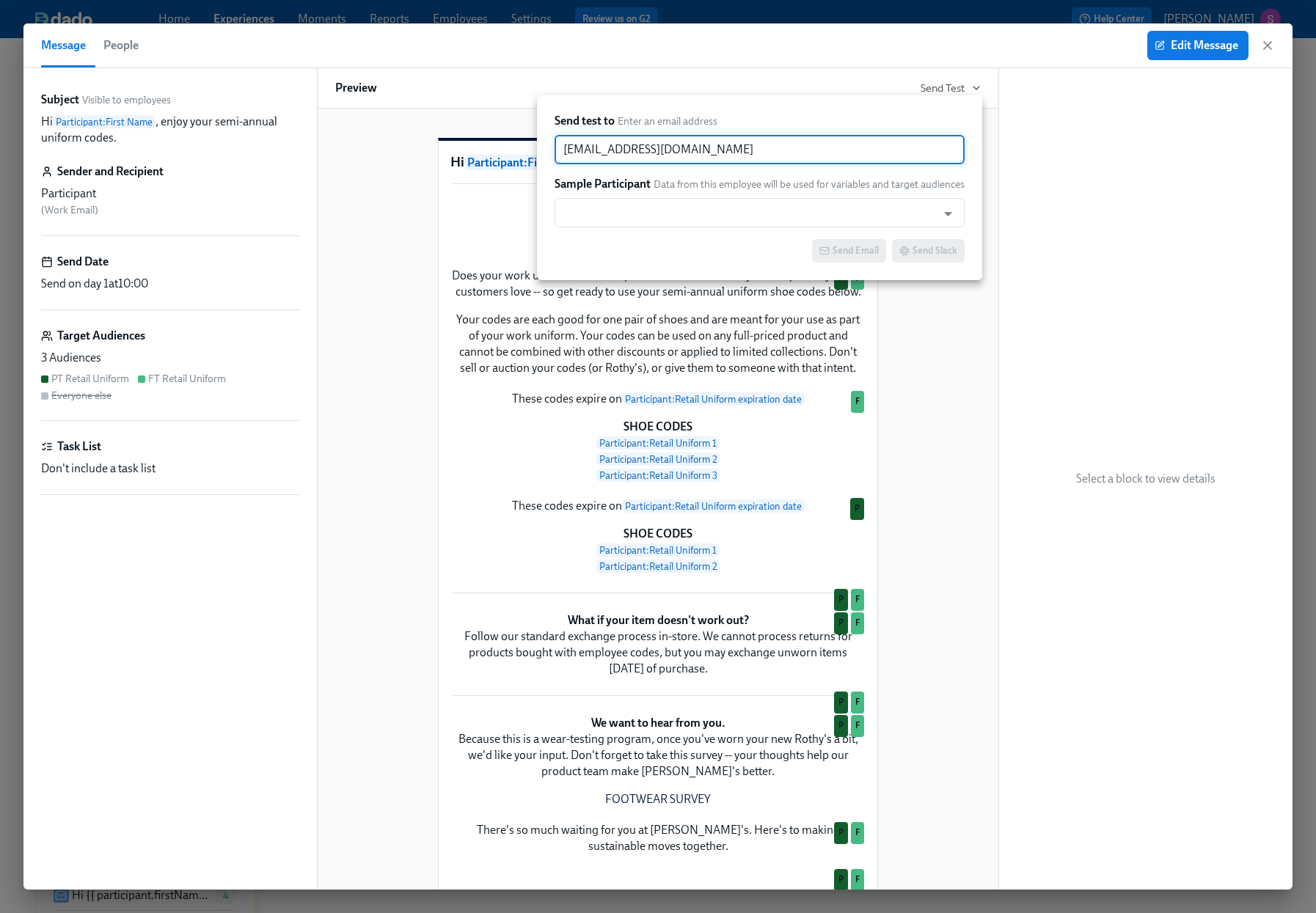
drag, startPoint x: 721, startPoint y: 149, endPoint x: 548, endPoint y: 123, distance: 174.9
click at [548, 123] on div "Send test to Enter an email address sjackson@rothys.com ​ Sample Participant Da…" at bounding box center [760, 187] width 445 height 185
paste input "anishaaziz"
type input "anishaaziz@rothys.com"
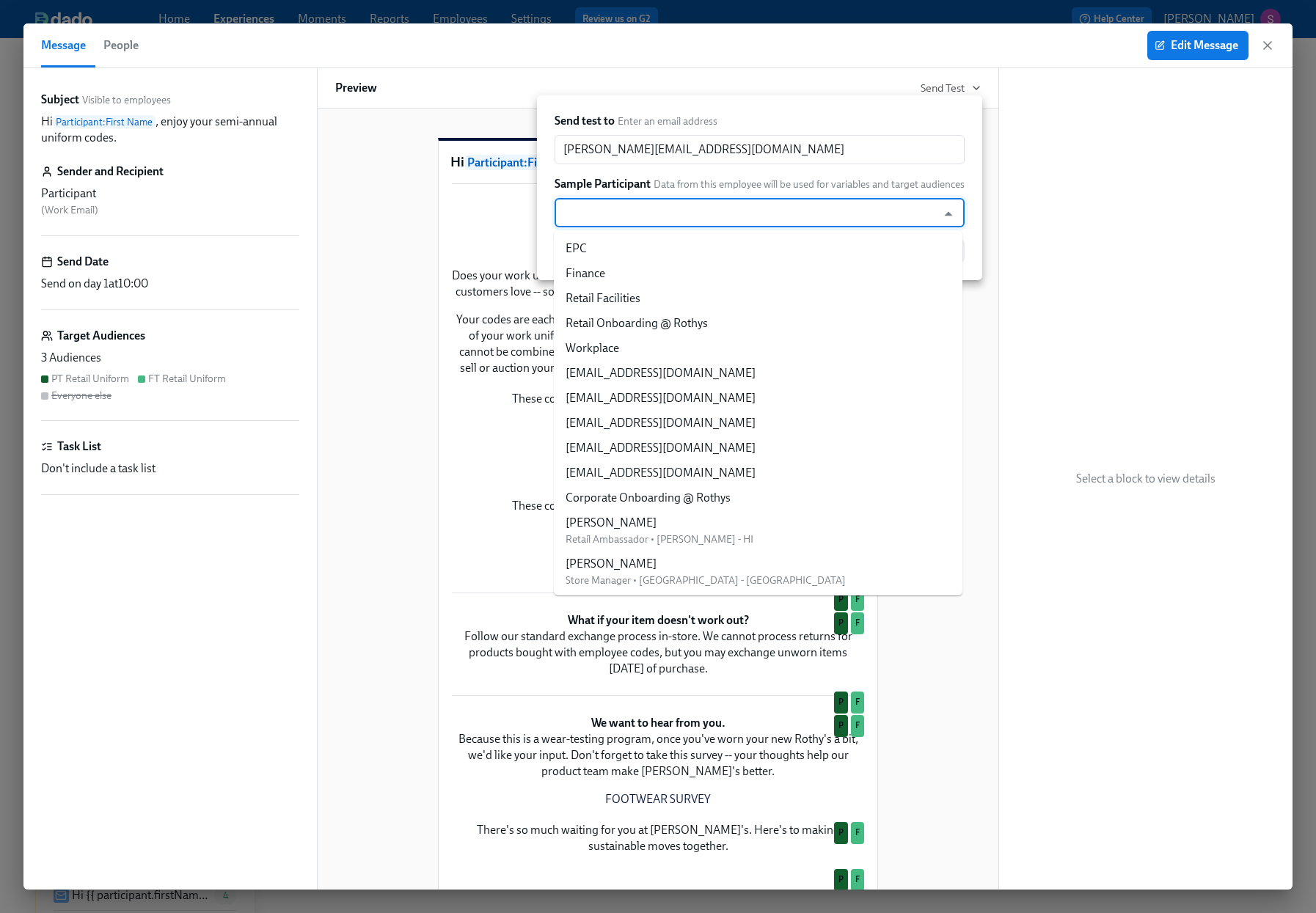
click at [597, 215] on input "text" at bounding box center [746, 213] width 367 height 30
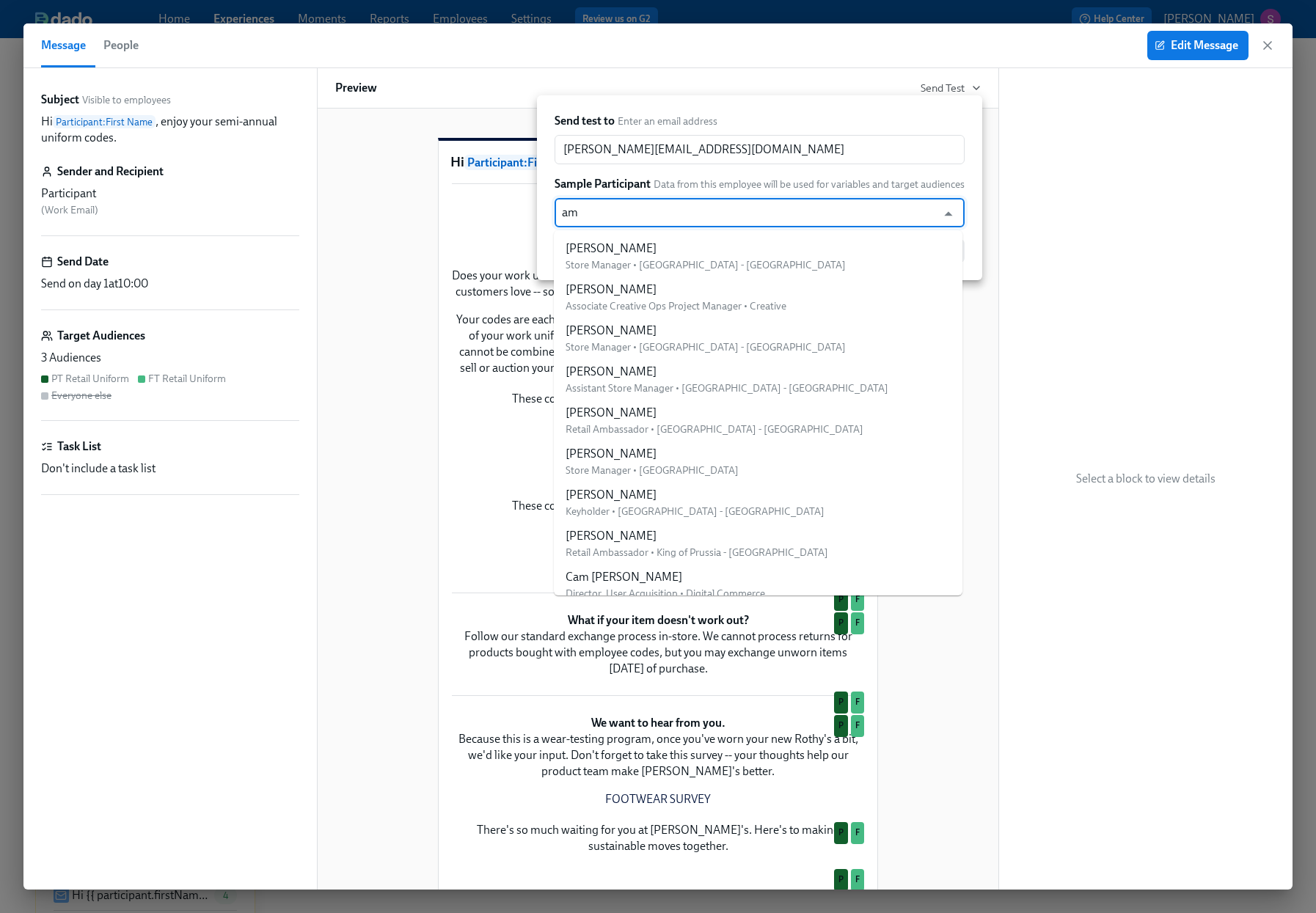
type input "a"
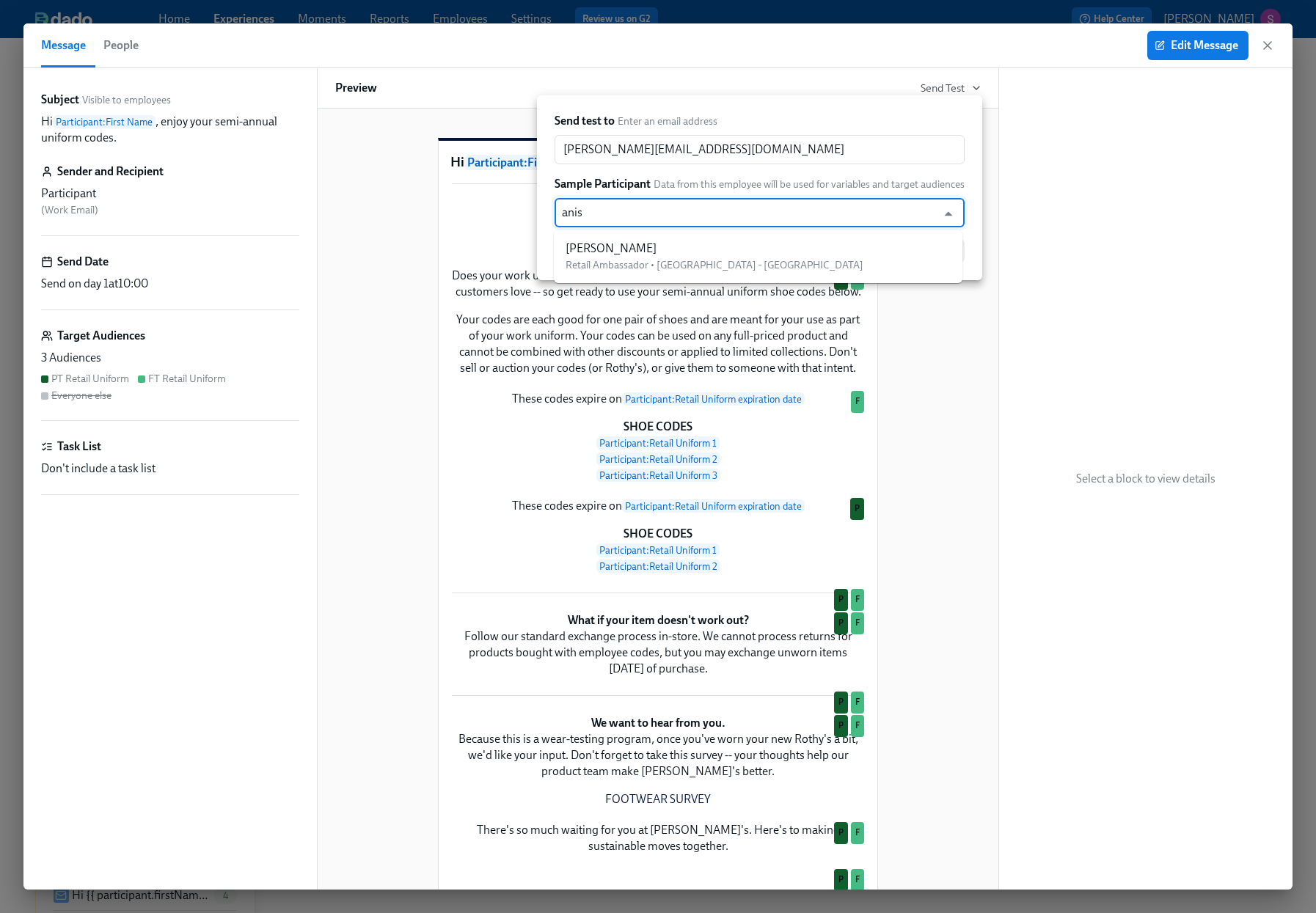
type input "anish"
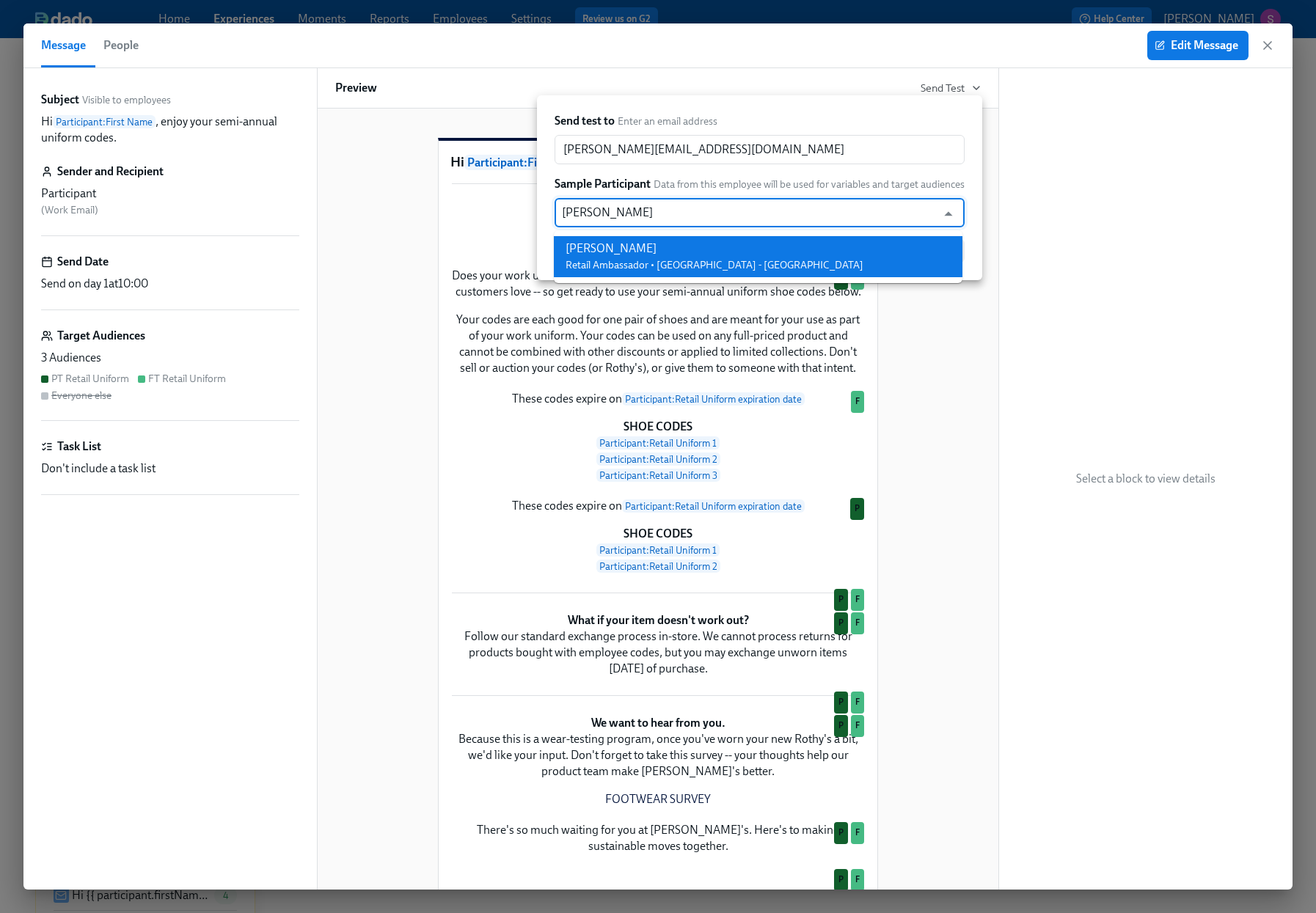
click at [608, 252] on div "Anisha Aziz" at bounding box center [714, 248] width 298 height 16
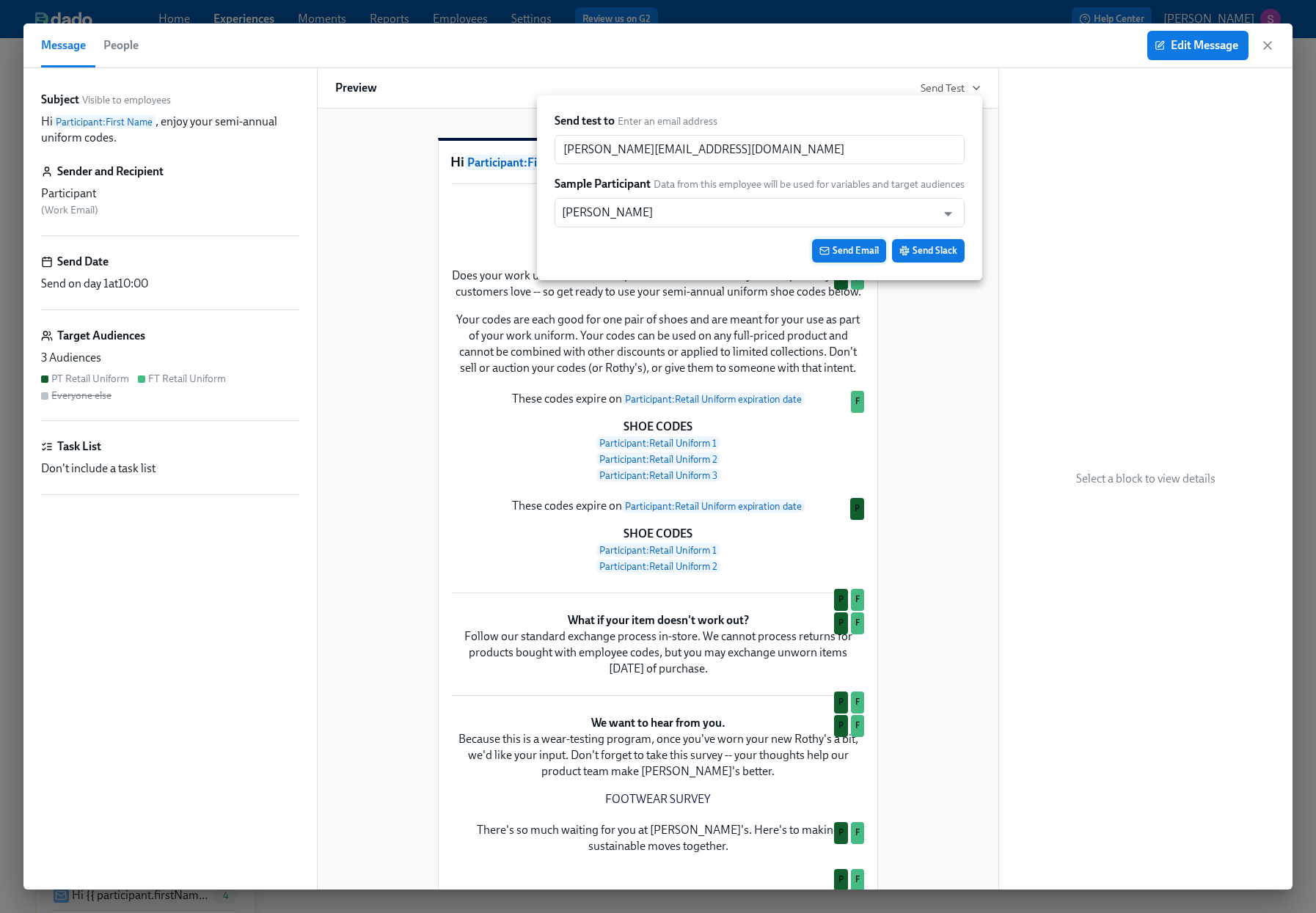
click at [852, 250] on span "Send Email" at bounding box center [849, 251] width 59 height 15
click at [1264, 45] on div at bounding box center [658, 456] width 1316 height 913
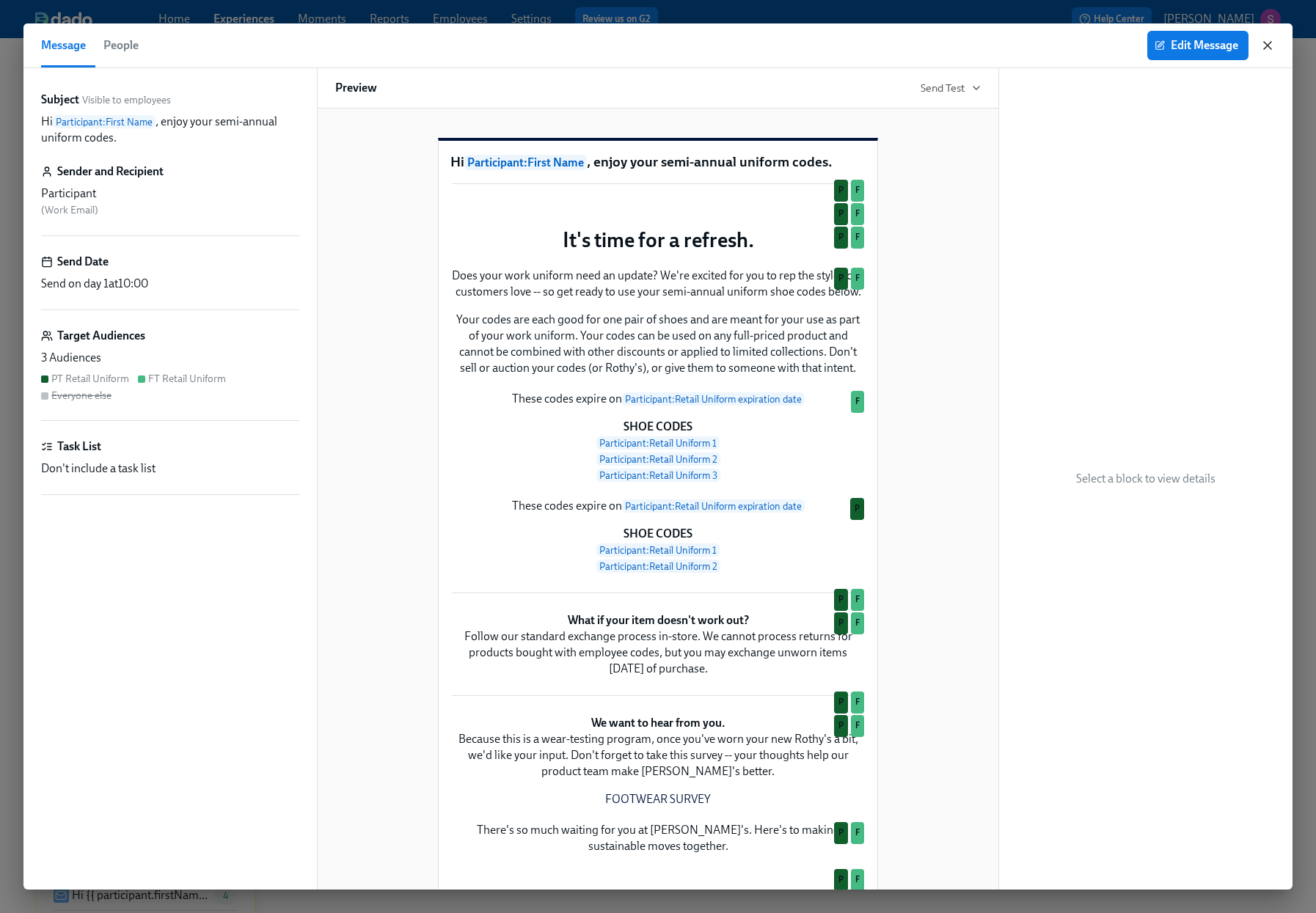
click at [1268, 45] on icon "button" at bounding box center [1267, 45] width 7 height 7
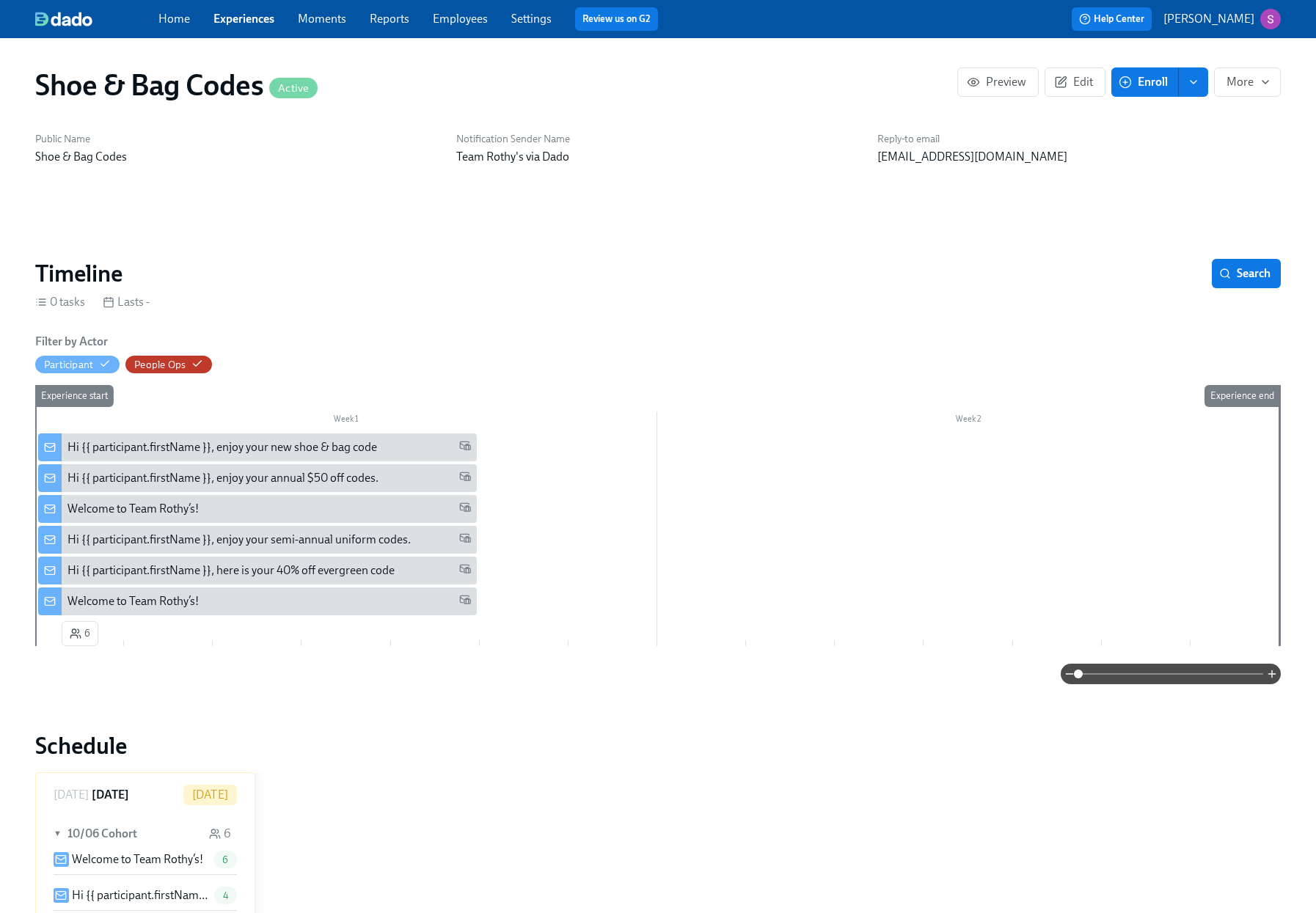
click at [306, 507] on div "Welcome to Team Rothy’s!" at bounding box center [269, 508] width 403 height 16
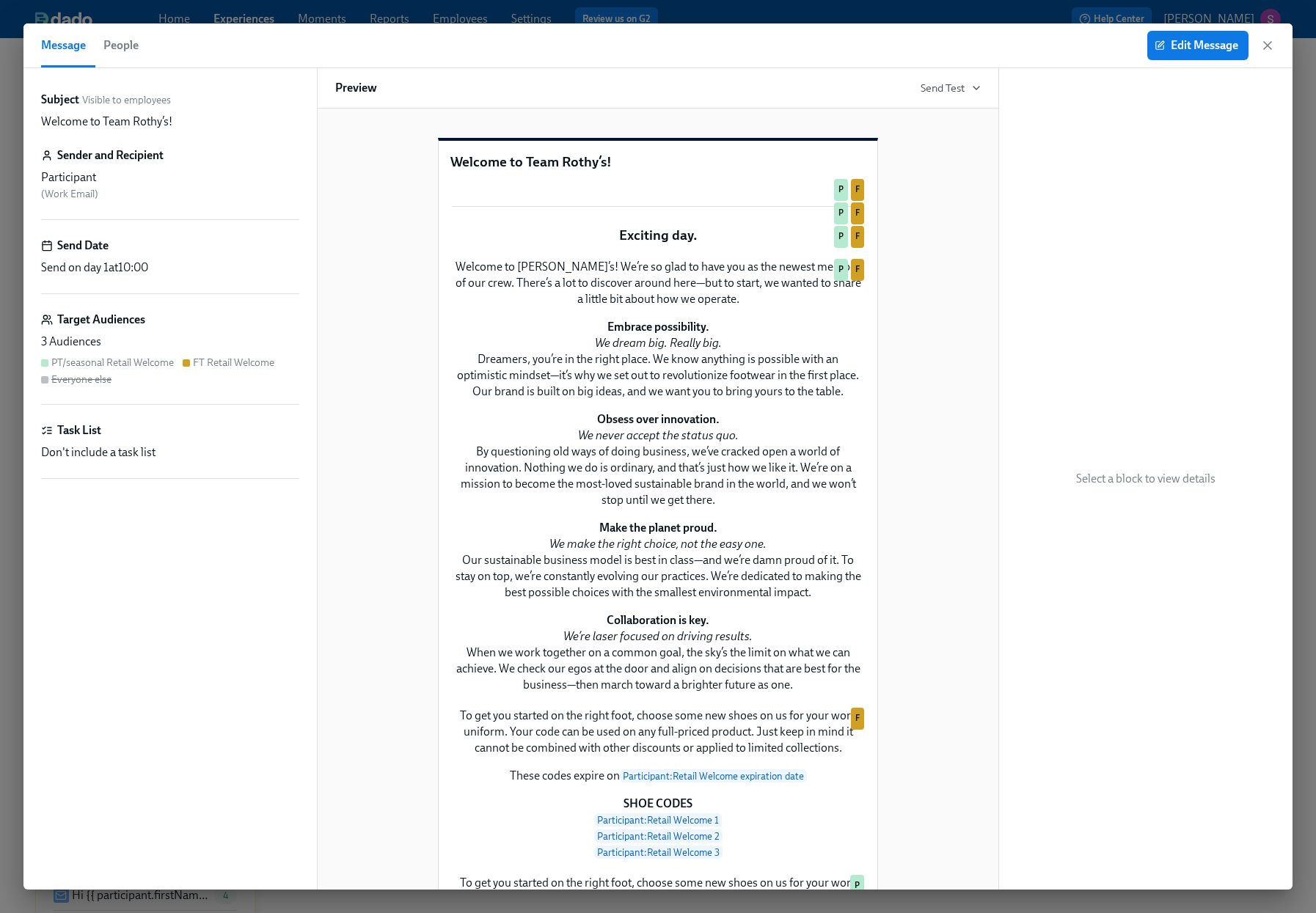
click at [971, 99] on div "Preview Send Test" at bounding box center [658, 88] width 682 height 40
click at [973, 86] on icon "button" at bounding box center [976, 87] width 6 height 3
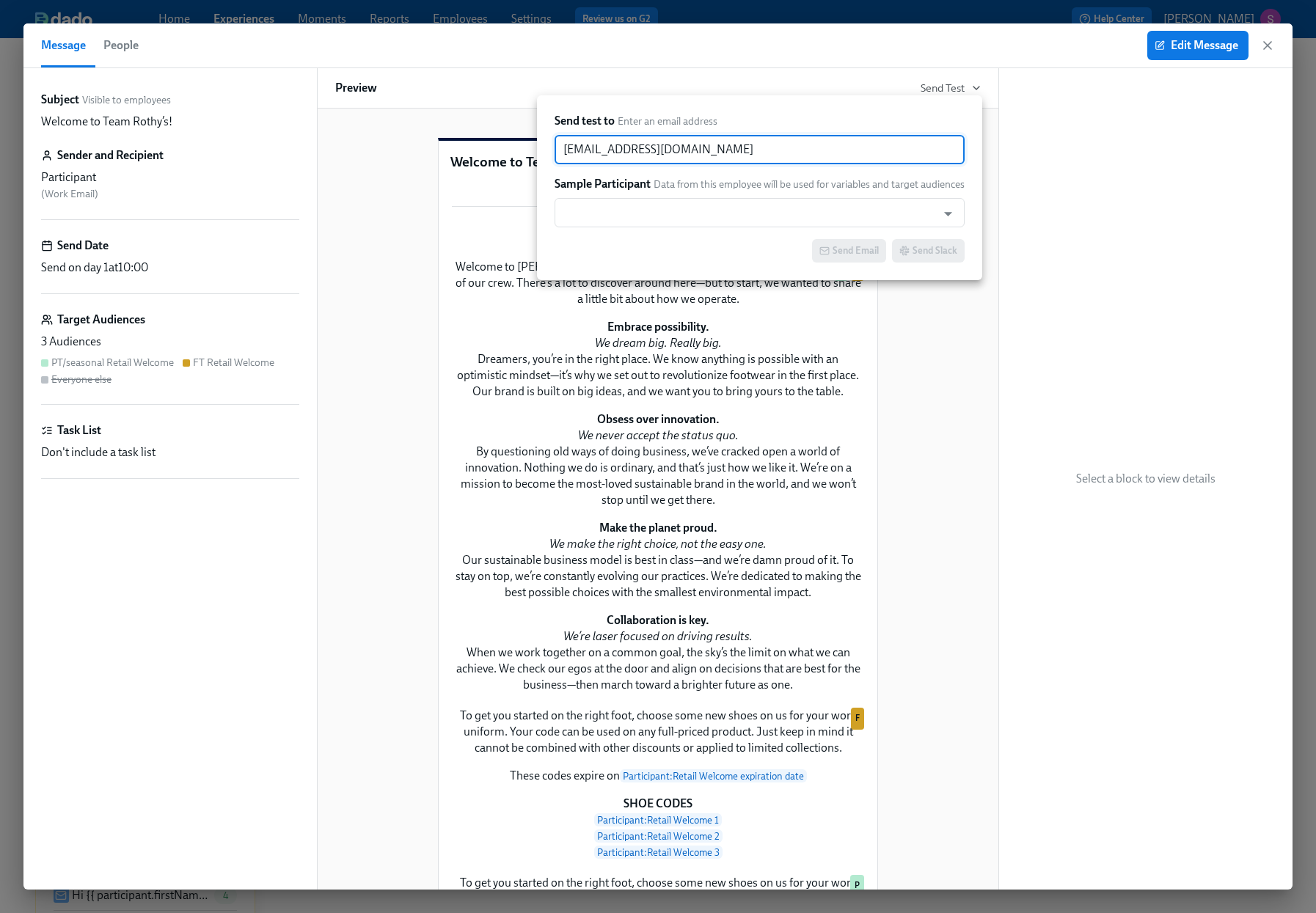
drag, startPoint x: 788, startPoint y: 156, endPoint x: 506, endPoint y: 152, distance: 282.0
click at [506, 152] on div "Send test to Enter an email address sjackson@rothys.com ​ Sample Participant Da…" at bounding box center [658, 456] width 1316 height 913
paste input "JTerianto"
type input "JTerianto@rothys.com"
click at [661, 213] on input "text" at bounding box center [746, 213] width 367 height 30
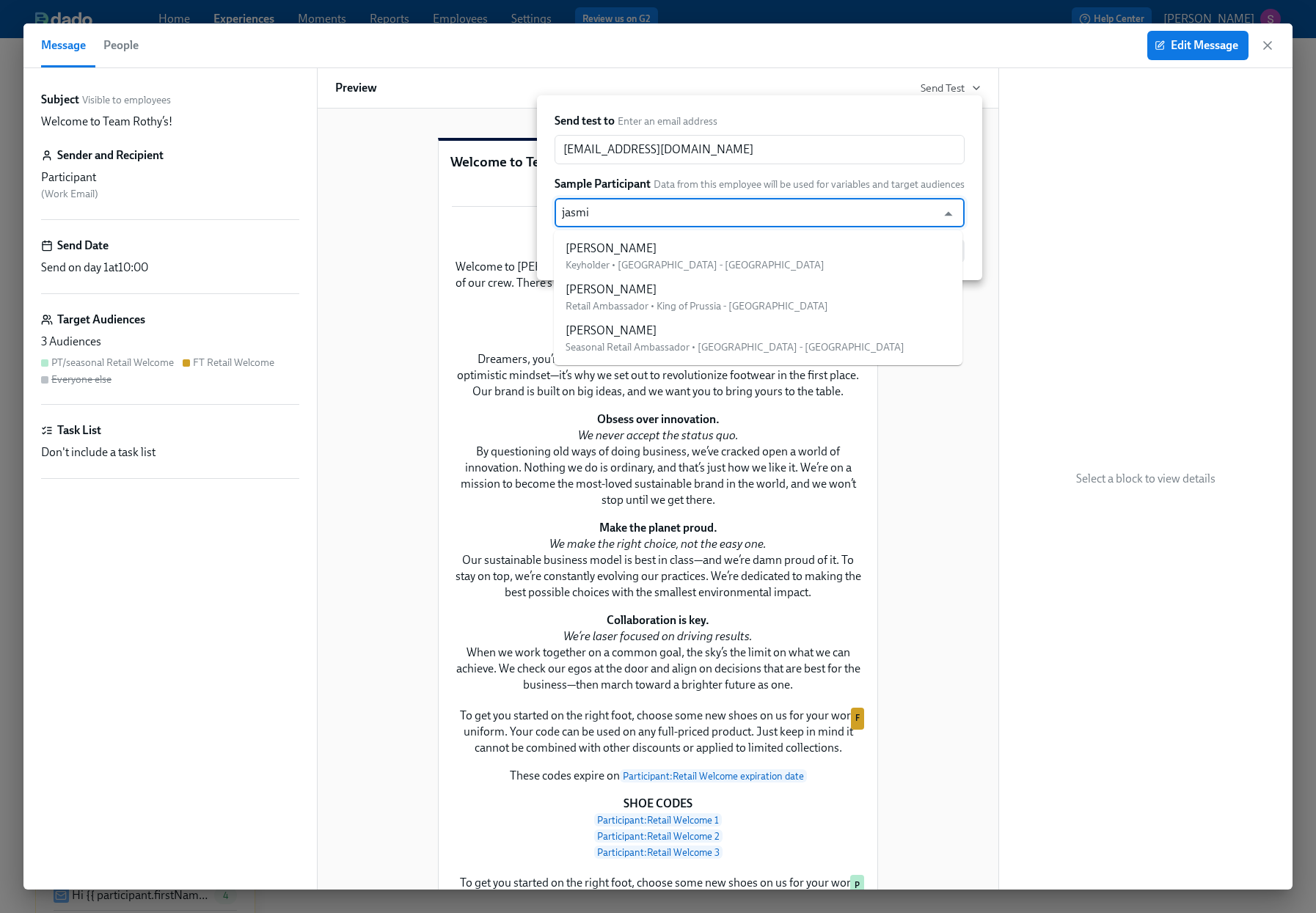
type input "jasmin"
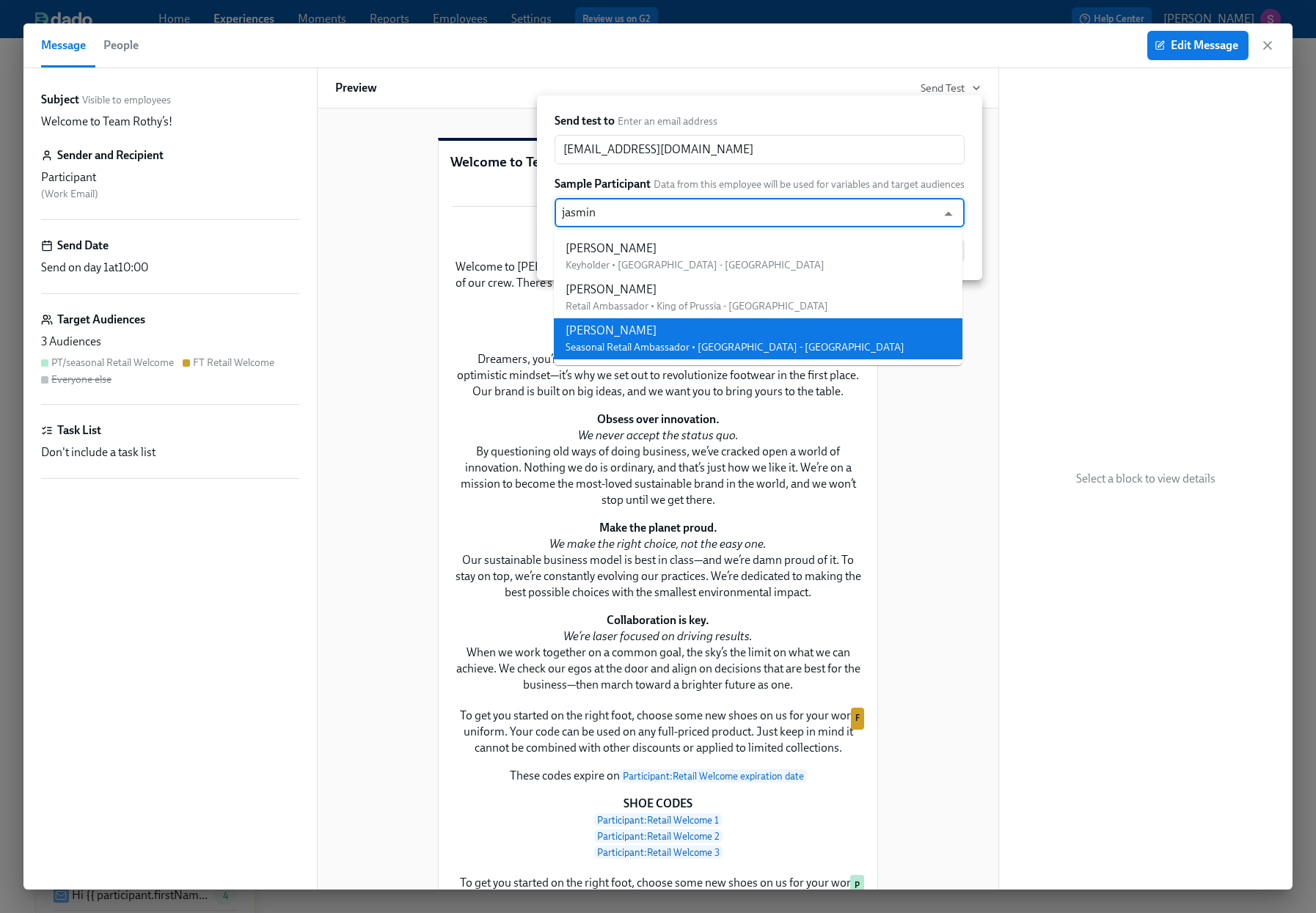
click at [656, 343] on span "Seasonal Retail Ambassador • University Town Center - CA" at bounding box center [735, 347] width 339 height 12
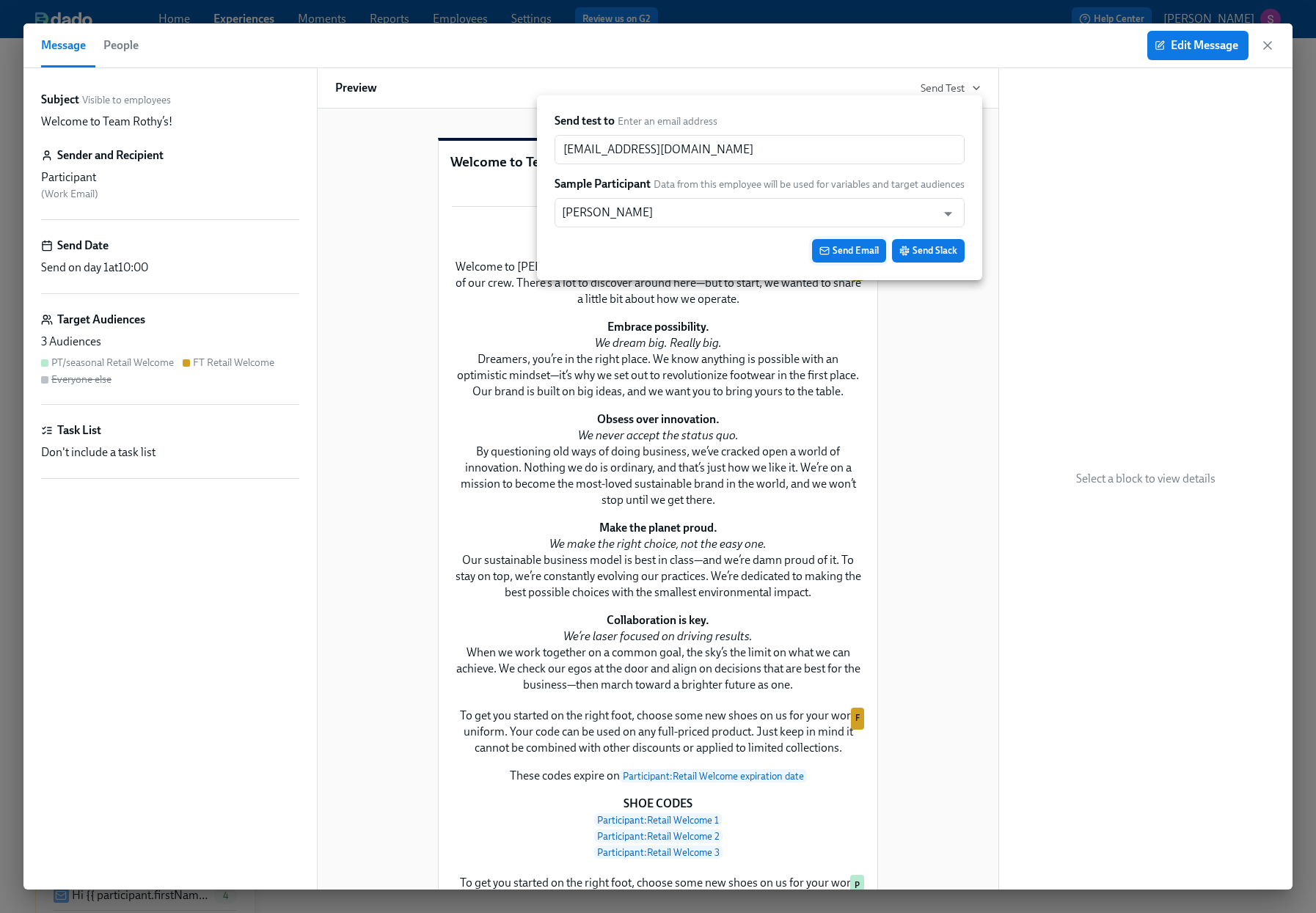
click at [852, 251] on span "Send Email" at bounding box center [849, 251] width 59 height 15
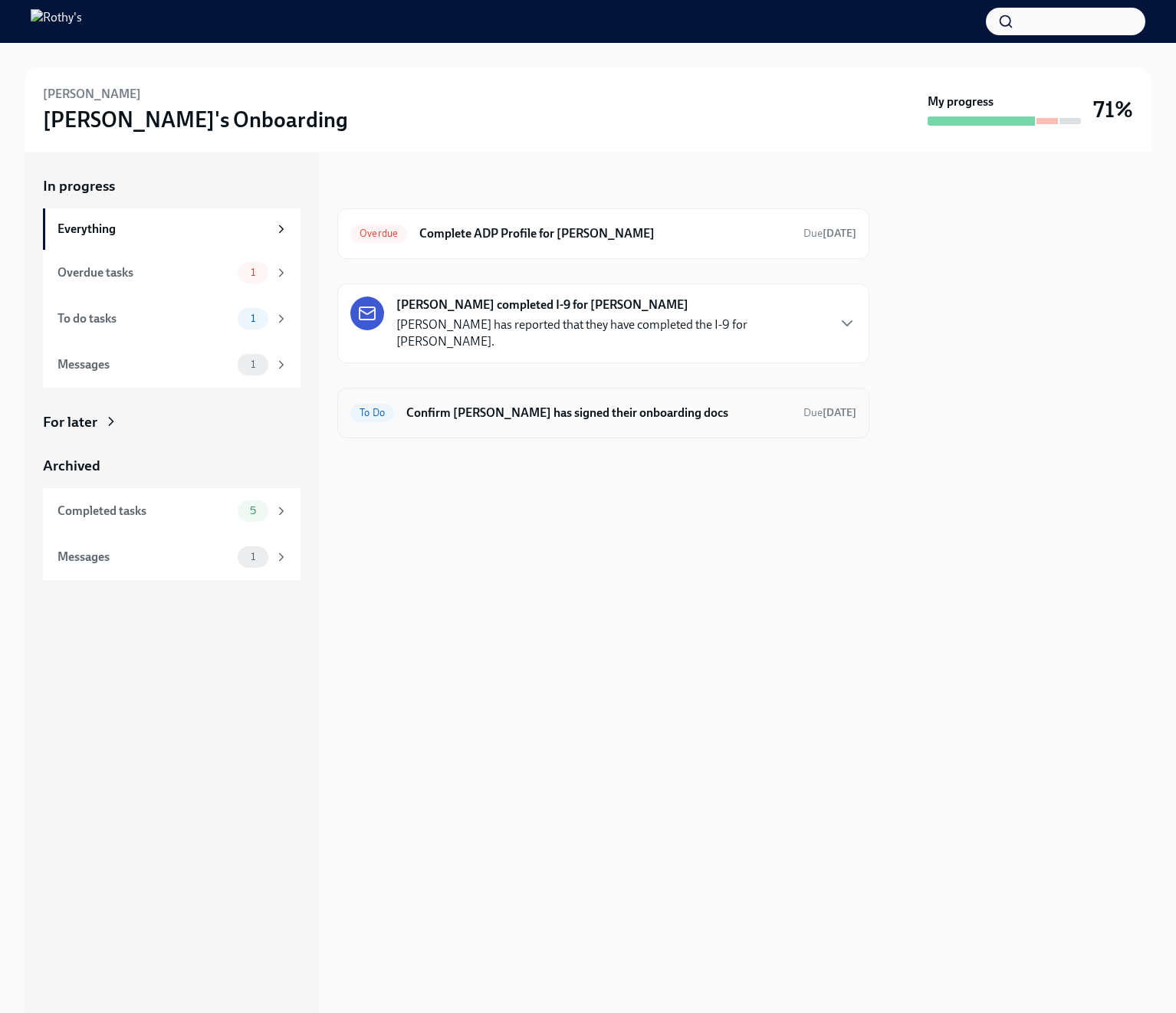
click at [635, 405] on h6 "Confirm Kalynn Saunders has signed their onboarding docs" at bounding box center [598, 413] width 385 height 16
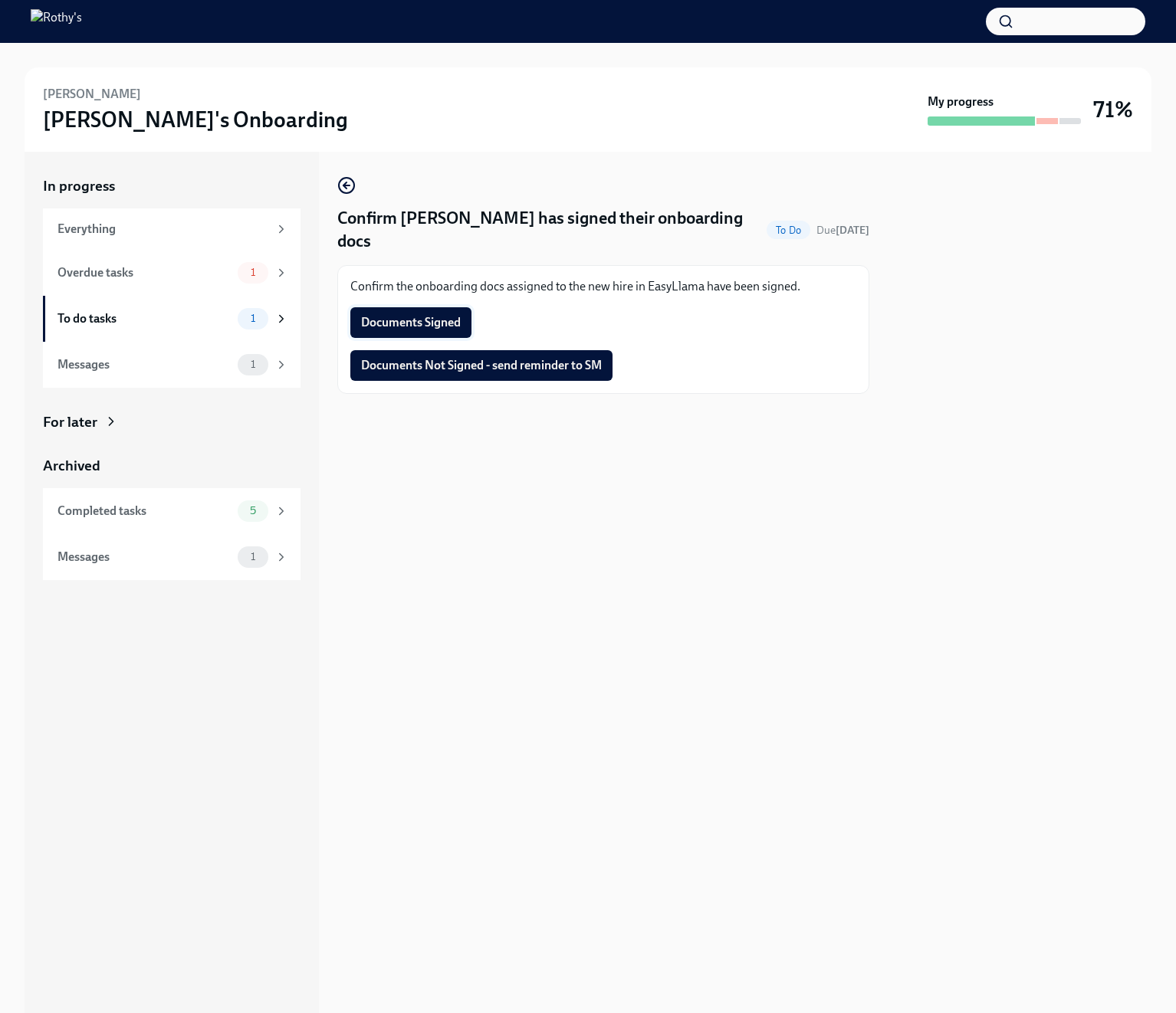
click at [427, 310] on button "Documents Signed" at bounding box center [410, 323] width 121 height 31
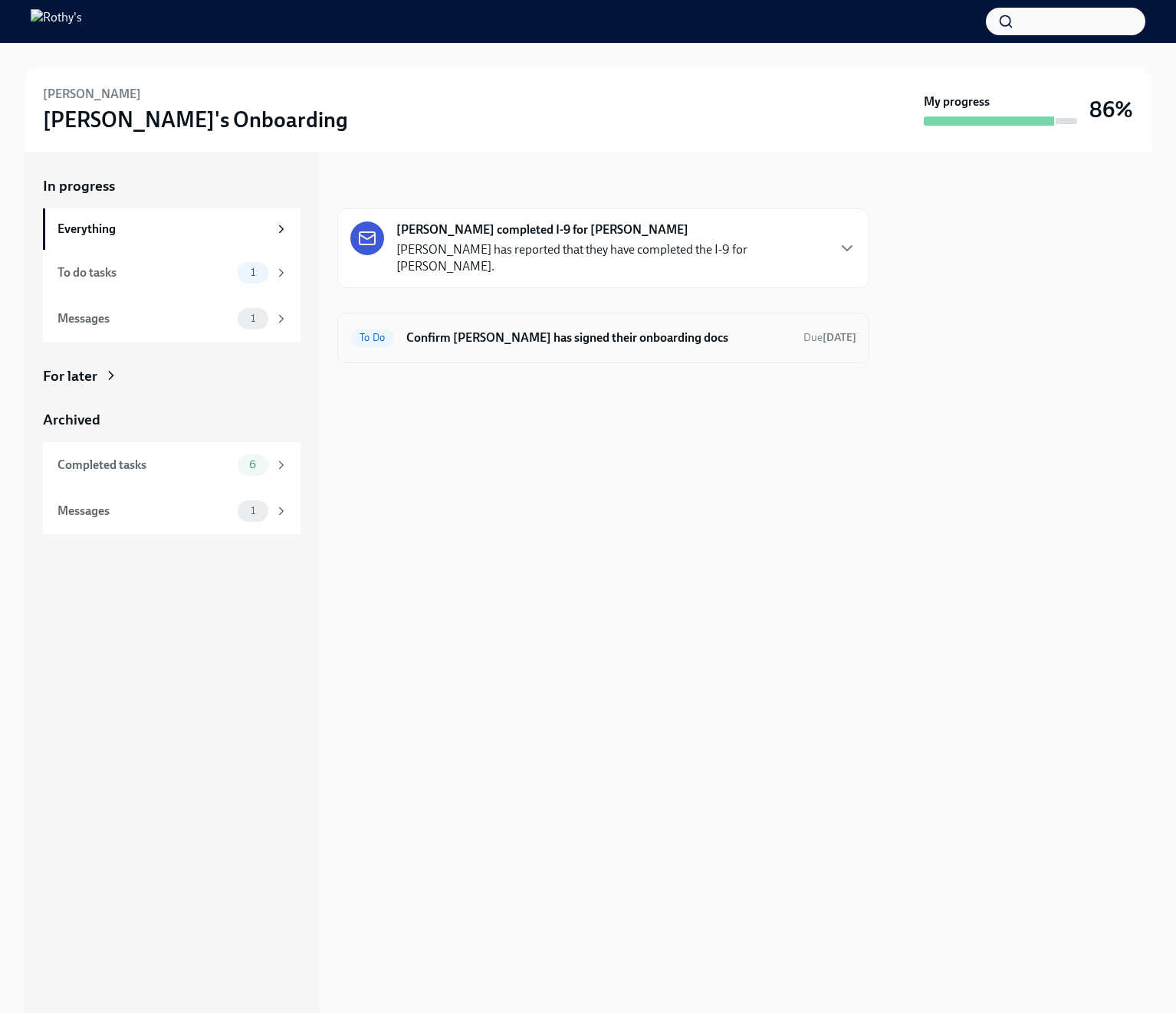
click at [496, 328] on div "To Do Confirm [PERSON_NAME] has signed their onboarding docs Due [DATE]" at bounding box center [603, 337] width 506 height 24
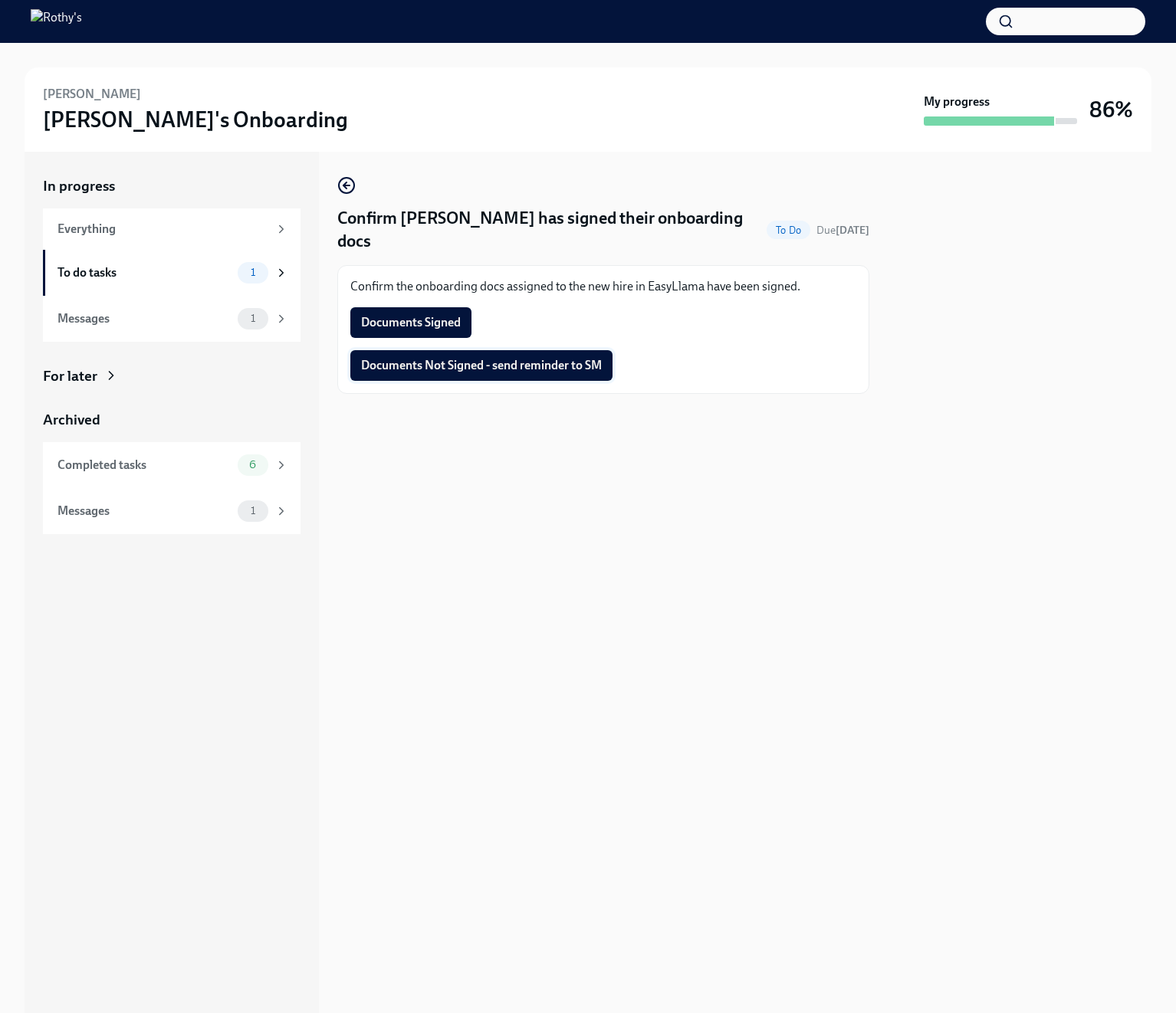
click at [482, 370] on span "Documents Not Signed - send reminder to SM" at bounding box center [481, 365] width 240 height 16
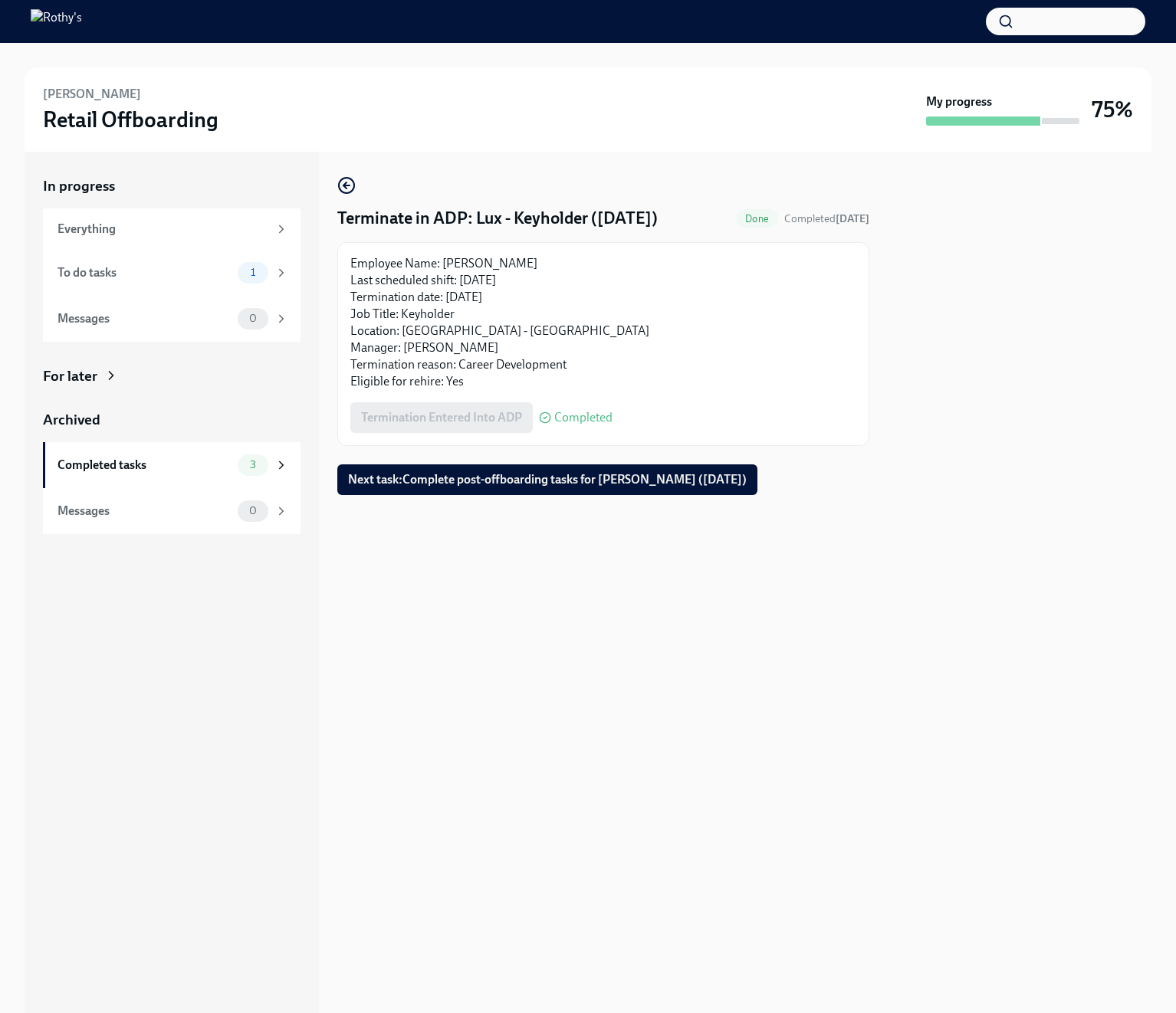
click at [379, 486] on span "Next task : Complete post-offboarding tasks for [PERSON_NAME] ([DATE])" at bounding box center [547, 480] width 398 height 16
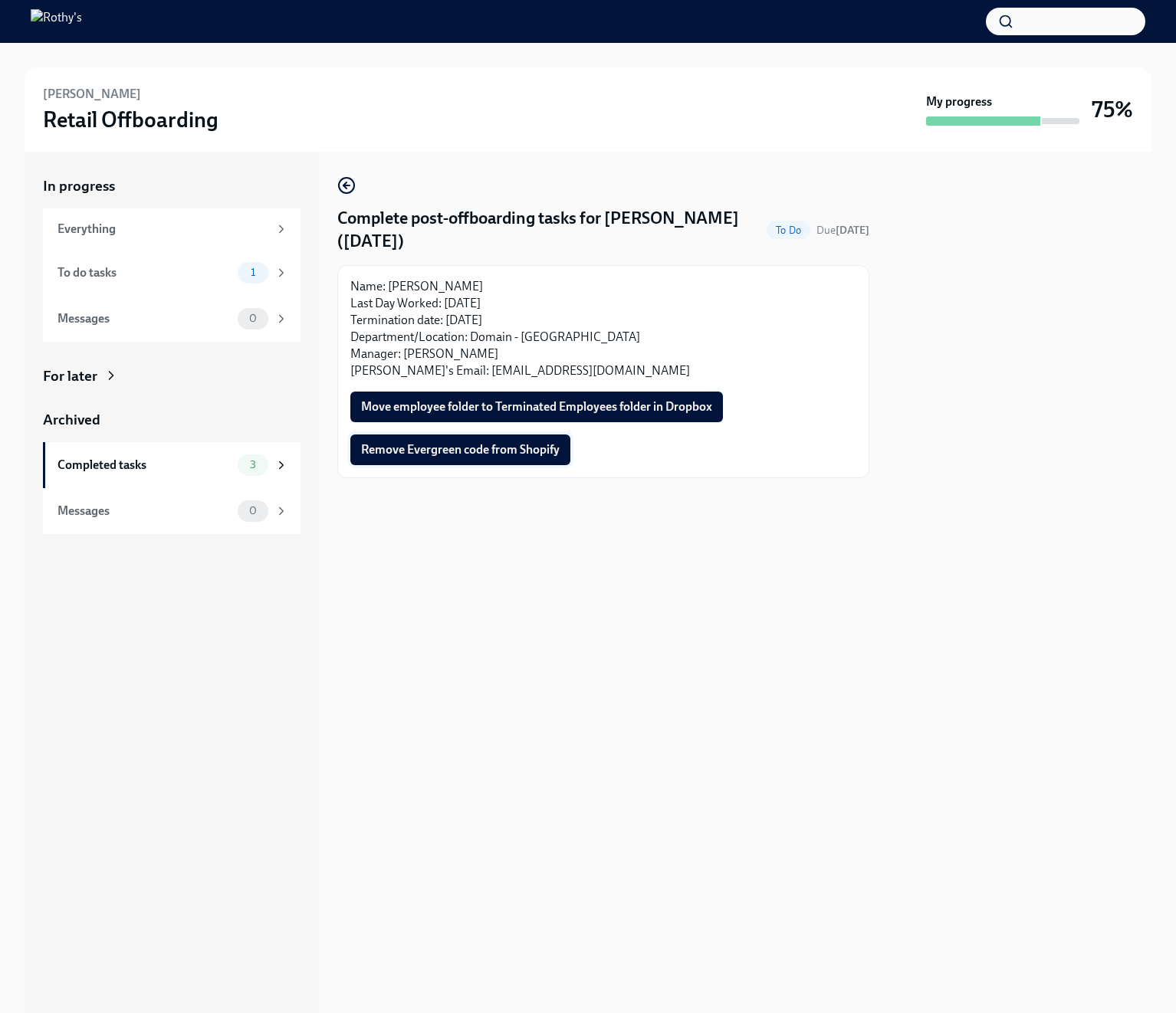
click at [458, 453] on span "Remove Evergreen code from Shopify" at bounding box center [460, 450] width 199 height 16
click at [449, 407] on span "Move employee folder to Terminated Employees folder in Dropbox" at bounding box center [536, 407] width 351 height 16
click at [412, 394] on button "Move employee folder to Terminated Employees folder in Dropbox" at bounding box center [536, 407] width 372 height 31
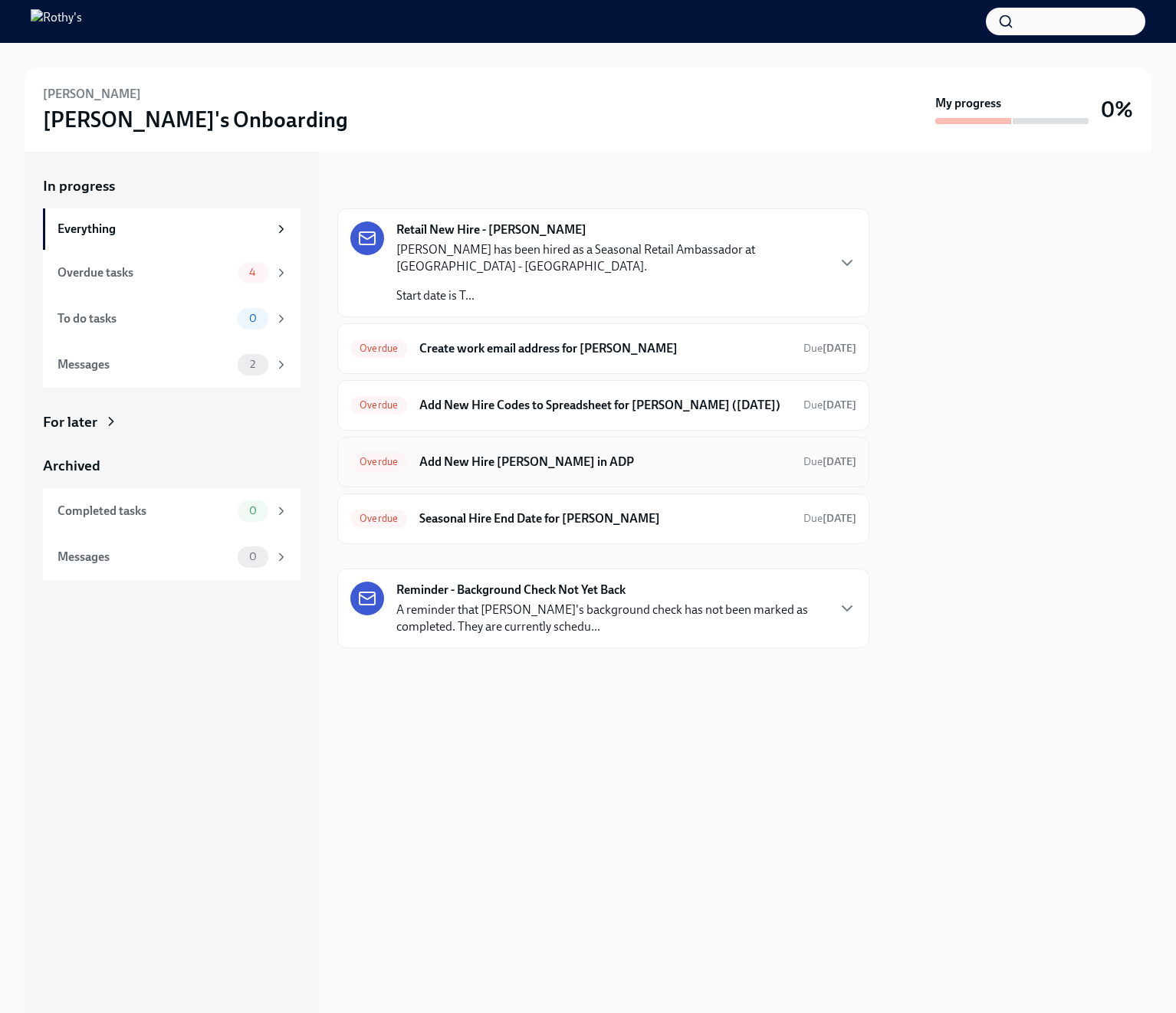
click at [561, 463] on h6 "Add New Hire [PERSON_NAME] in ADP" at bounding box center [606, 461] width 372 height 16
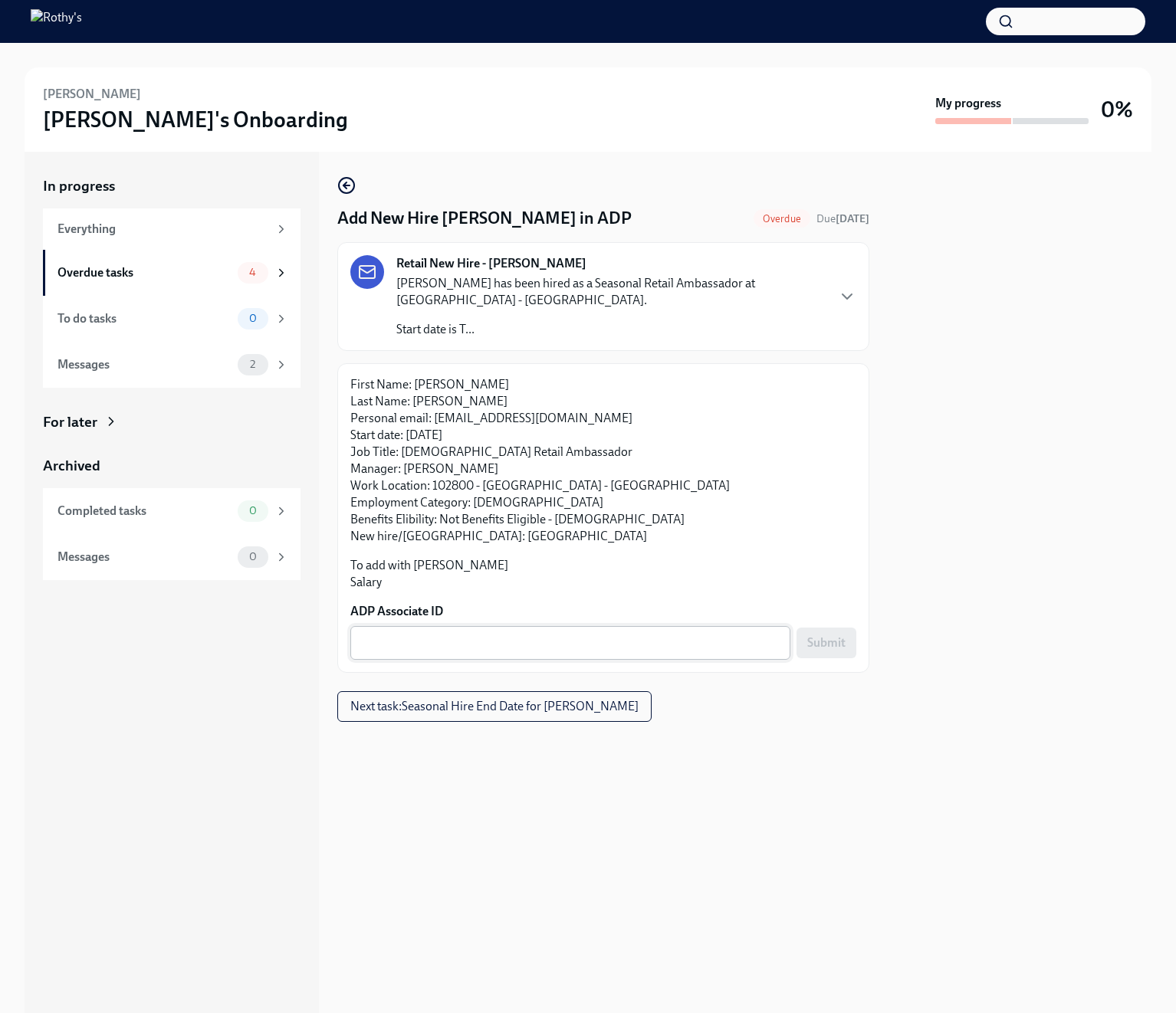
click at [516, 639] on textarea "ADP Associate ID" at bounding box center [570, 643] width 422 height 18
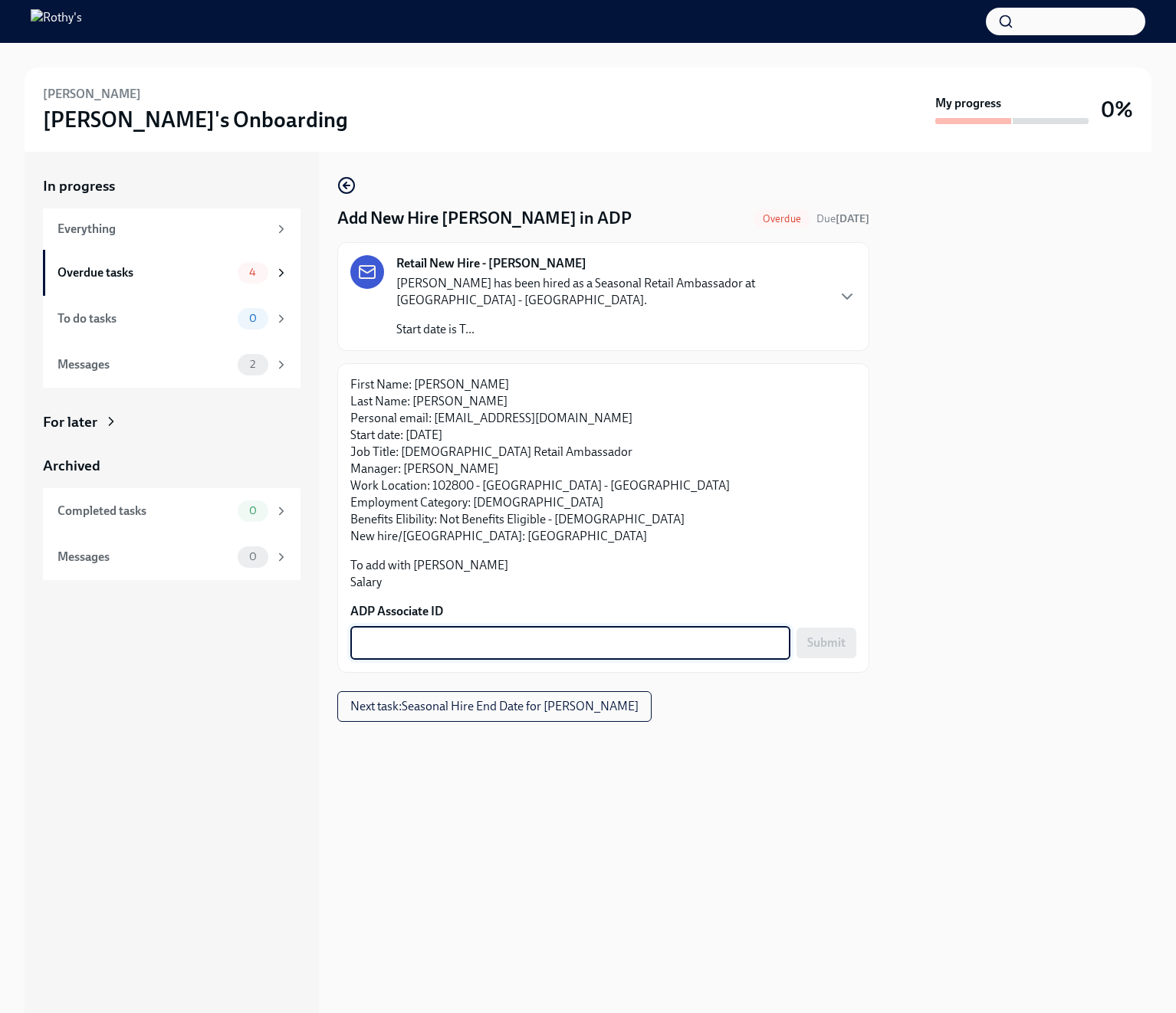
paste textarea "WZUG2EBUA"
type textarea "WZUG2EBUA"
click at [840, 637] on span "Submit" at bounding box center [827, 644] width 39 height 16
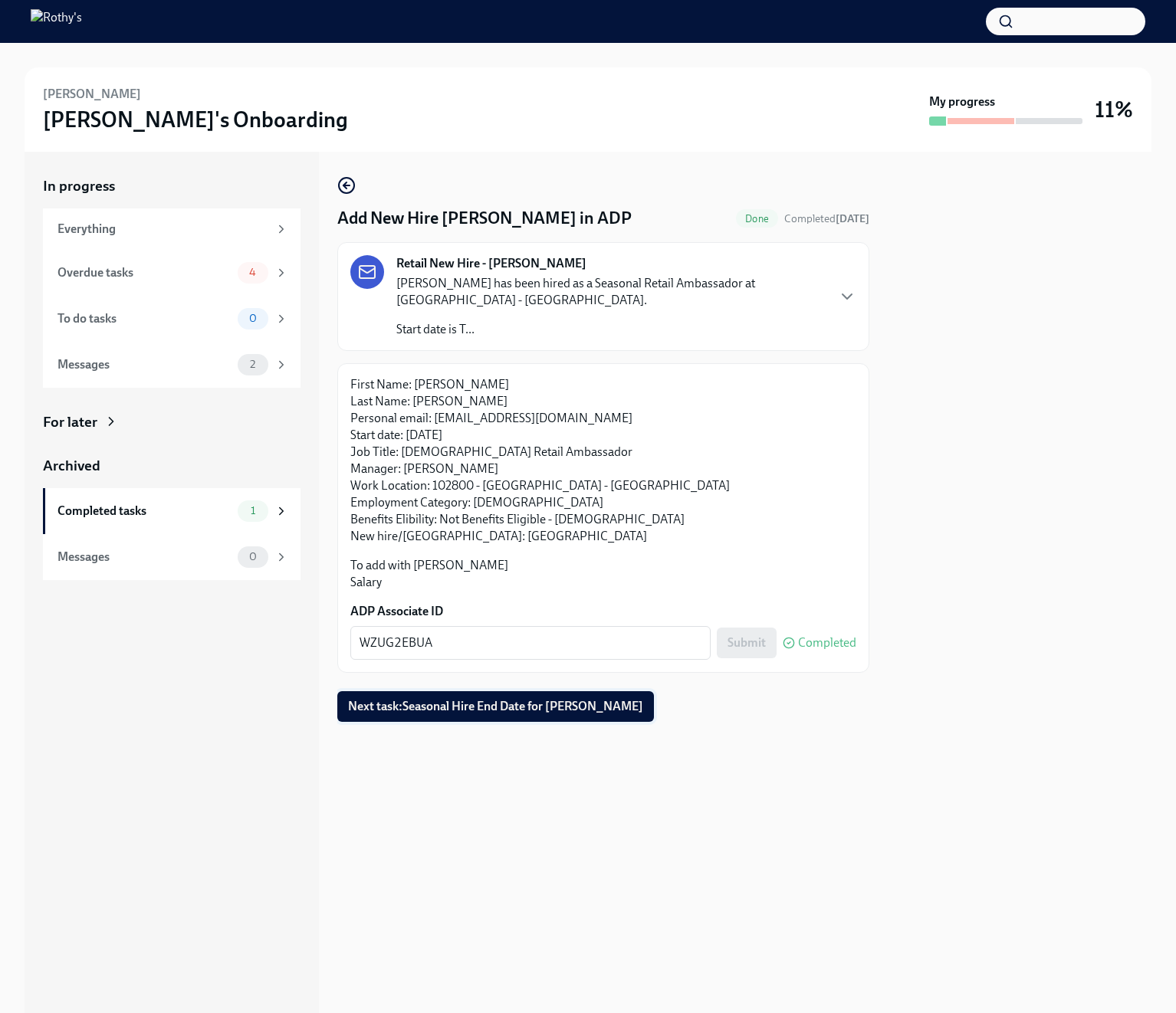
click at [484, 698] on button "Next task : Seasonal Hire End Date for [PERSON_NAME]" at bounding box center [495, 707] width 317 height 31
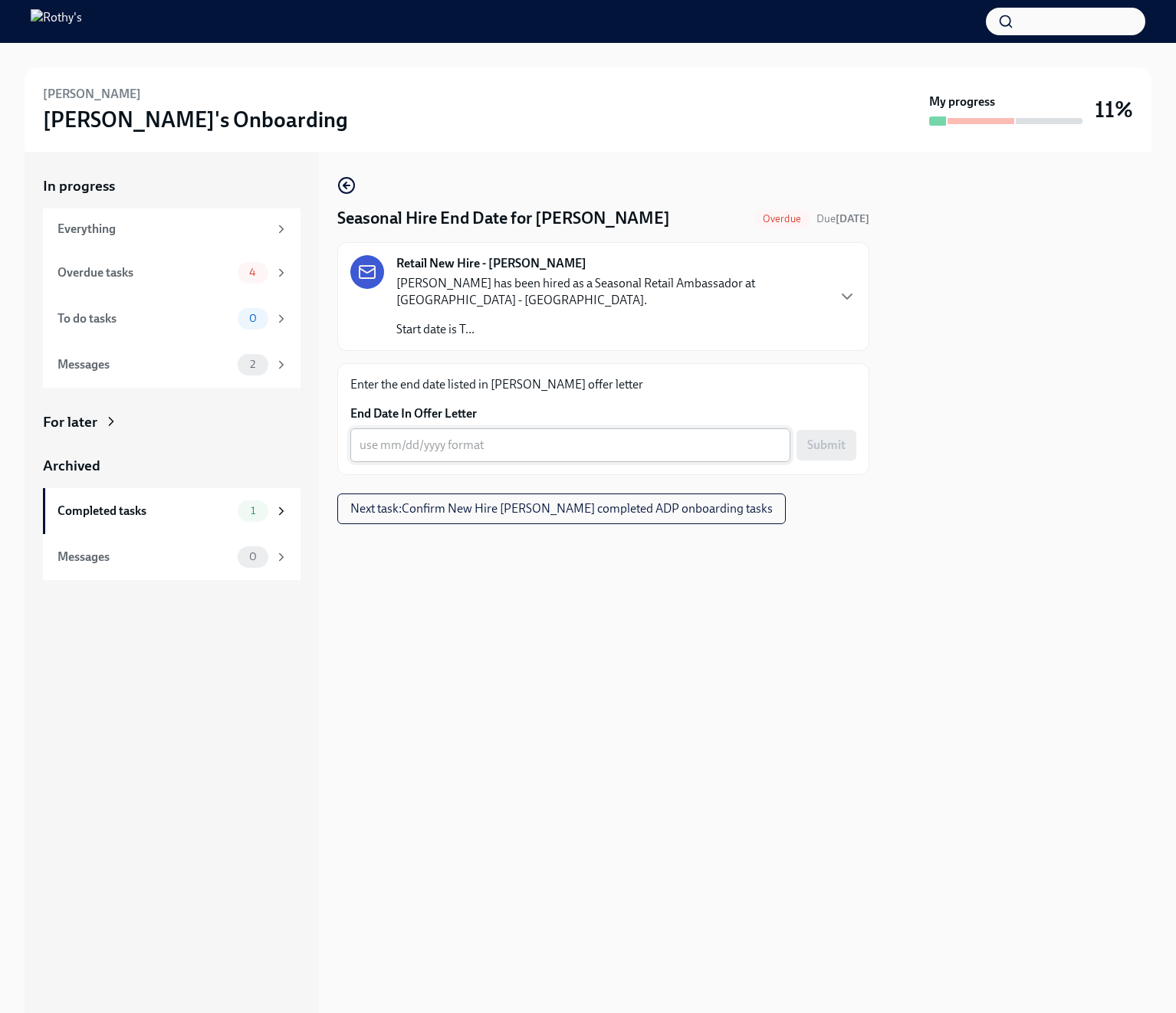
click at [501, 450] on textarea "End Date In Offer Letter" at bounding box center [570, 445] width 422 height 18
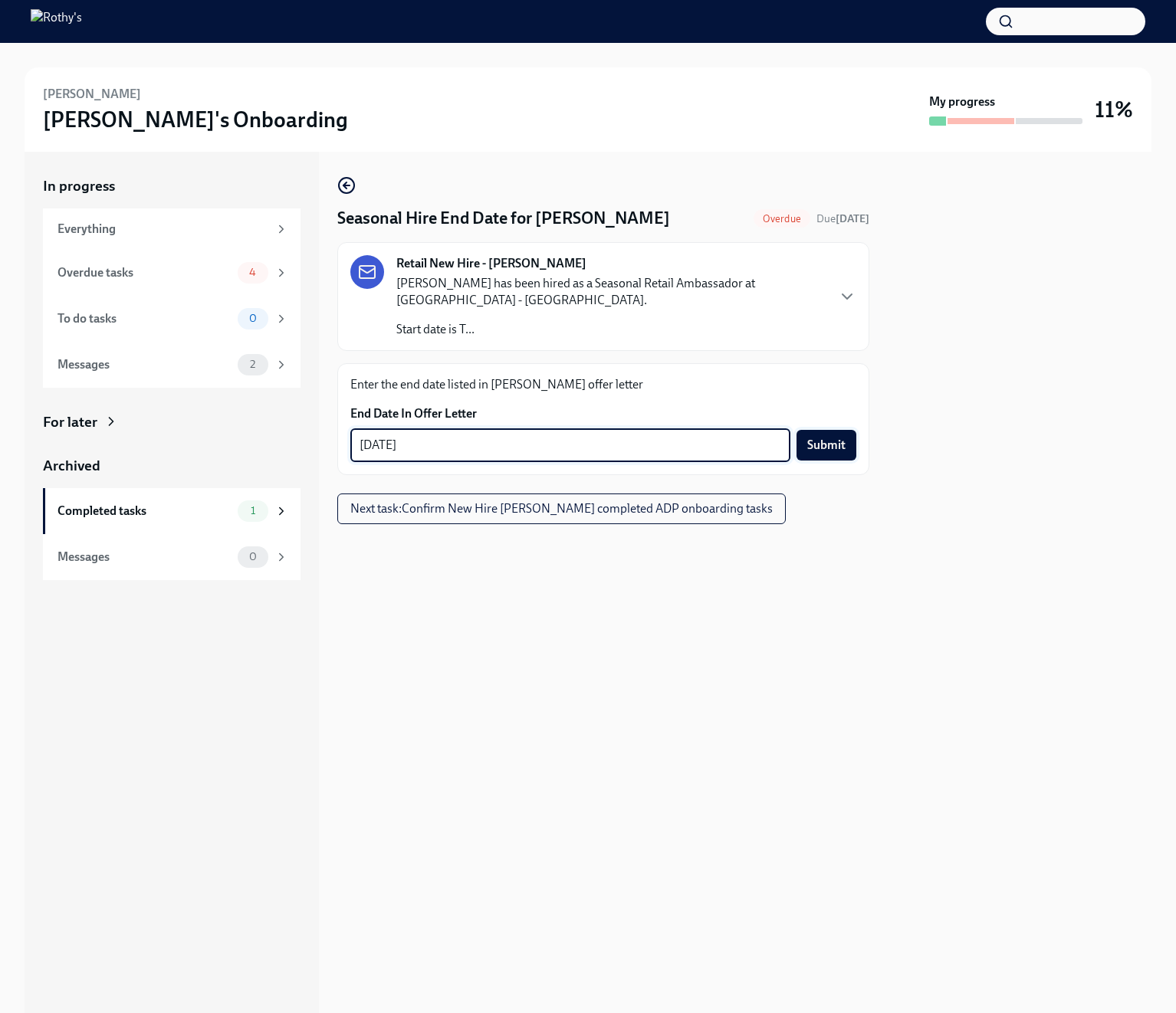
type textarea "01/06/2026"
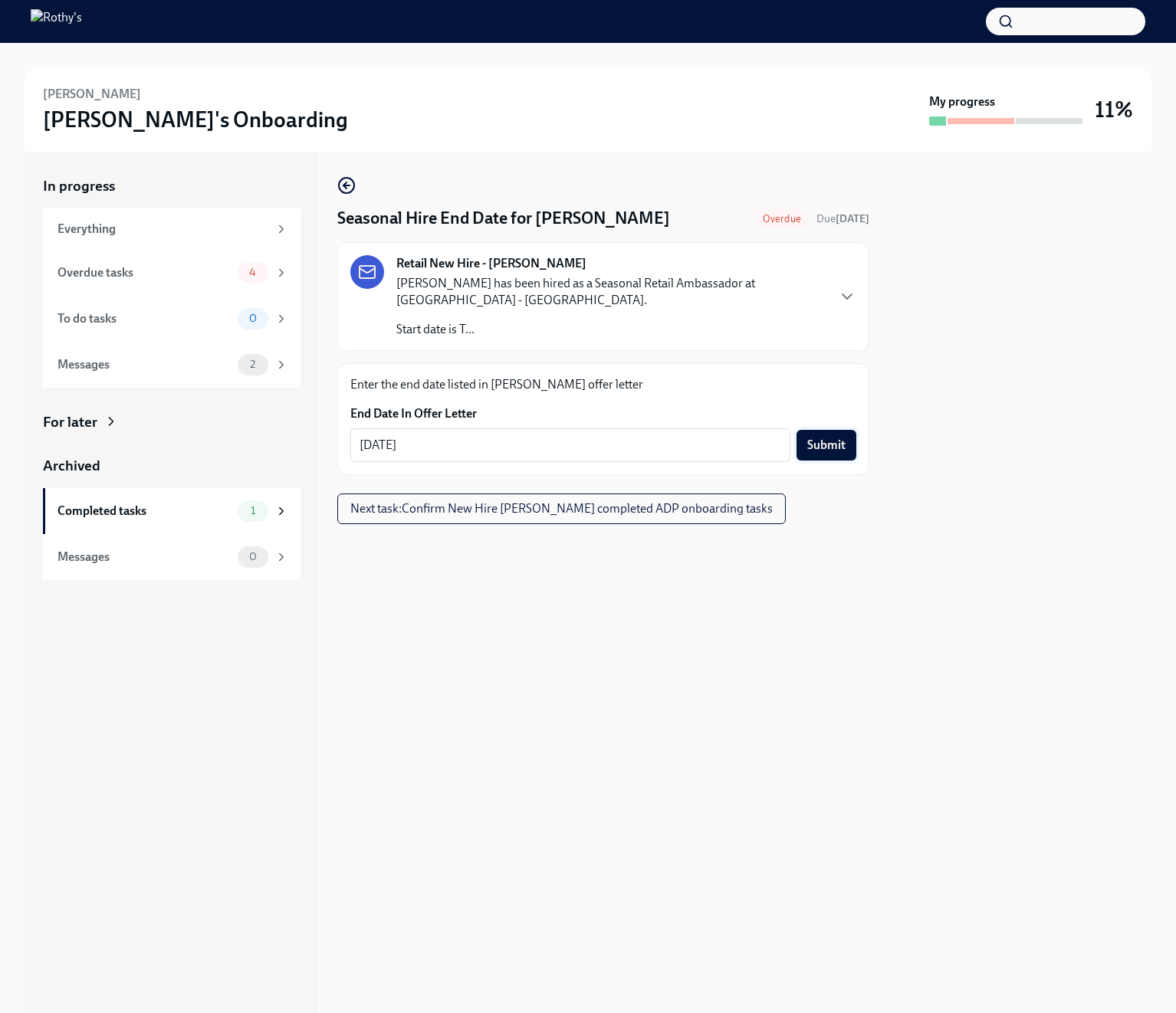
click at [842, 443] on span "Submit" at bounding box center [827, 446] width 39 height 16
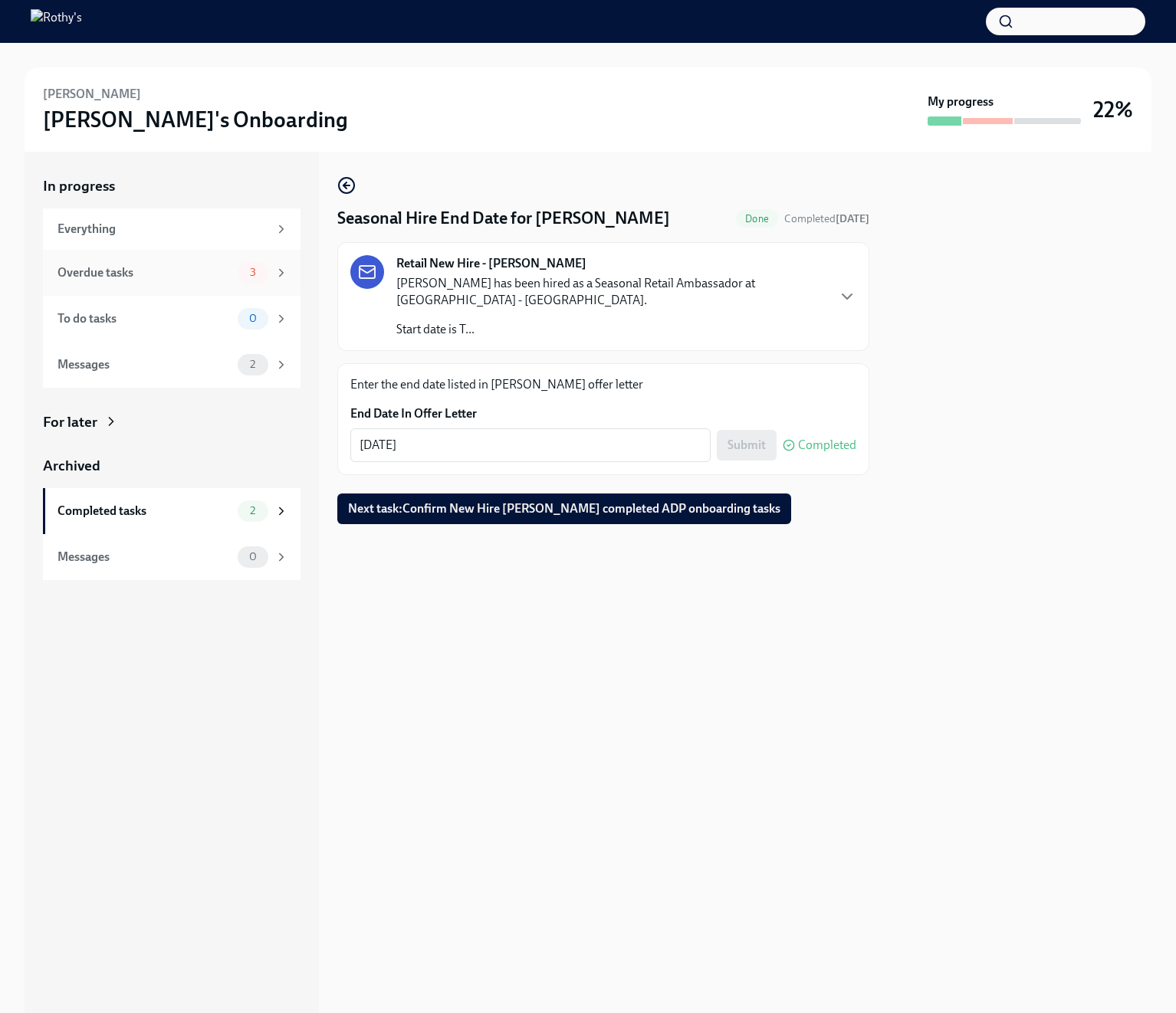
click at [189, 276] on div "Overdue tasks" at bounding box center [144, 272] width 175 height 16
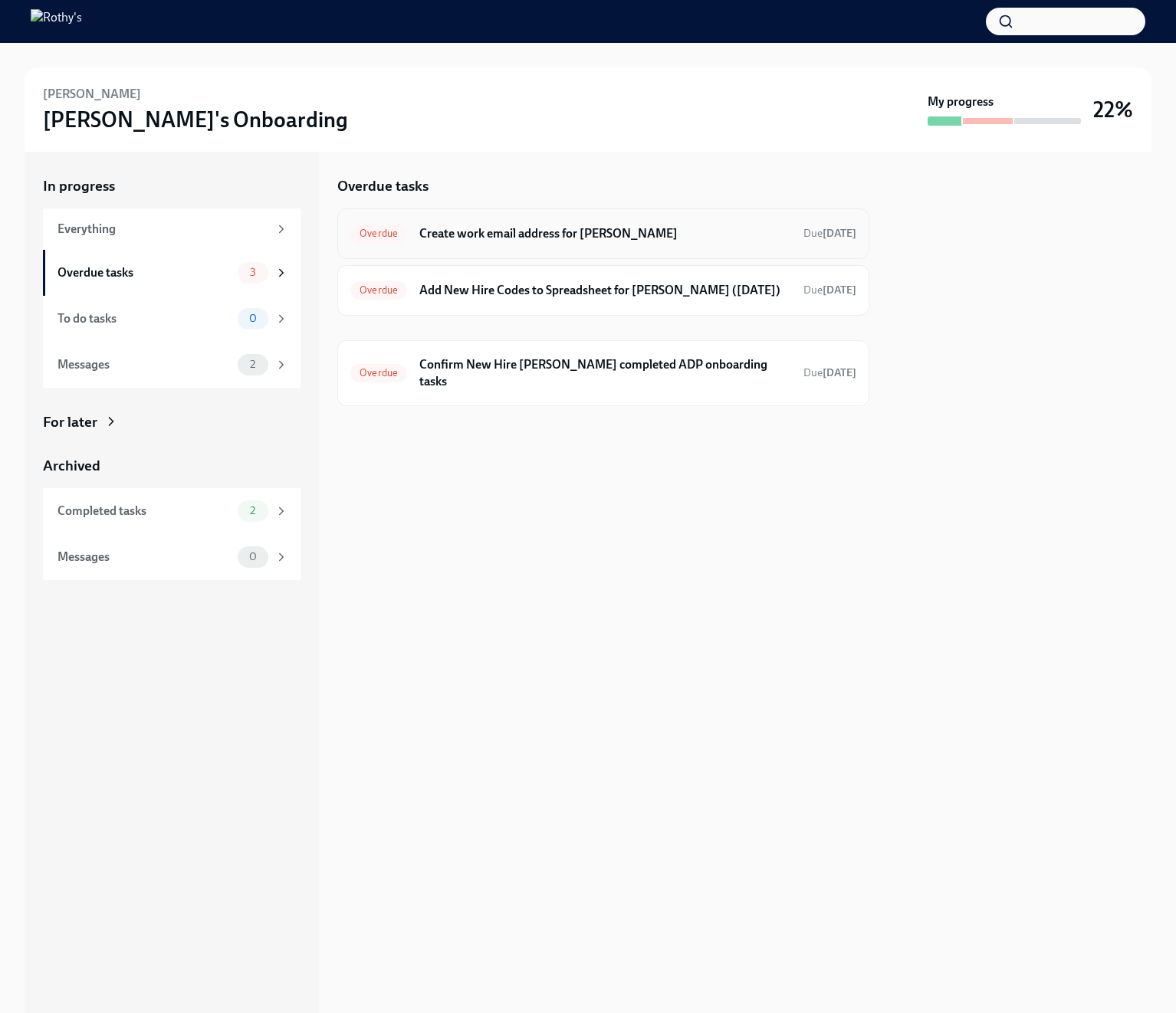
click at [544, 232] on h6 "Create work email address for Caden Pope" at bounding box center [606, 233] width 372 height 16
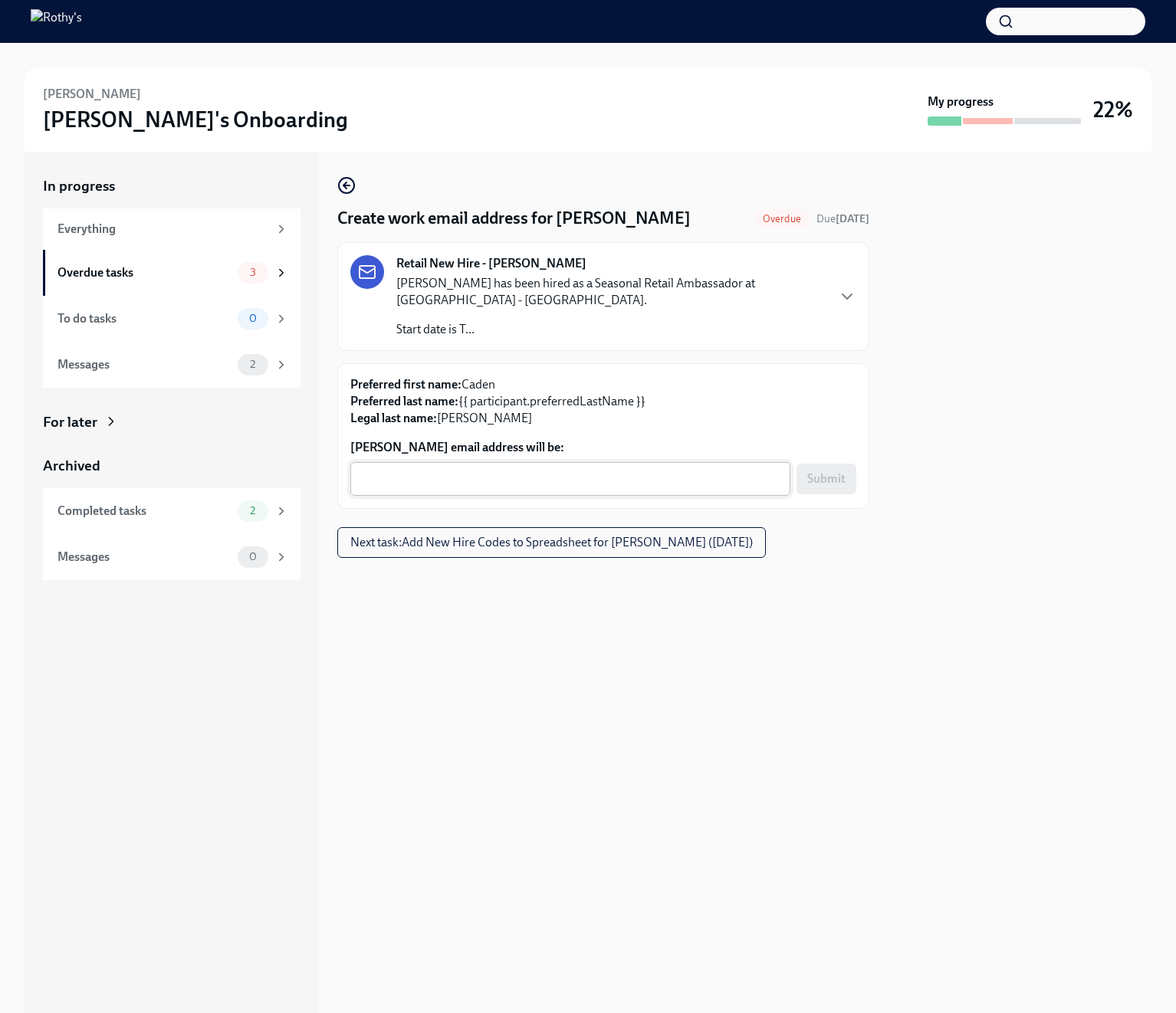
click at [598, 481] on textarea "Caden Pope's email address will be:" at bounding box center [570, 479] width 422 height 18
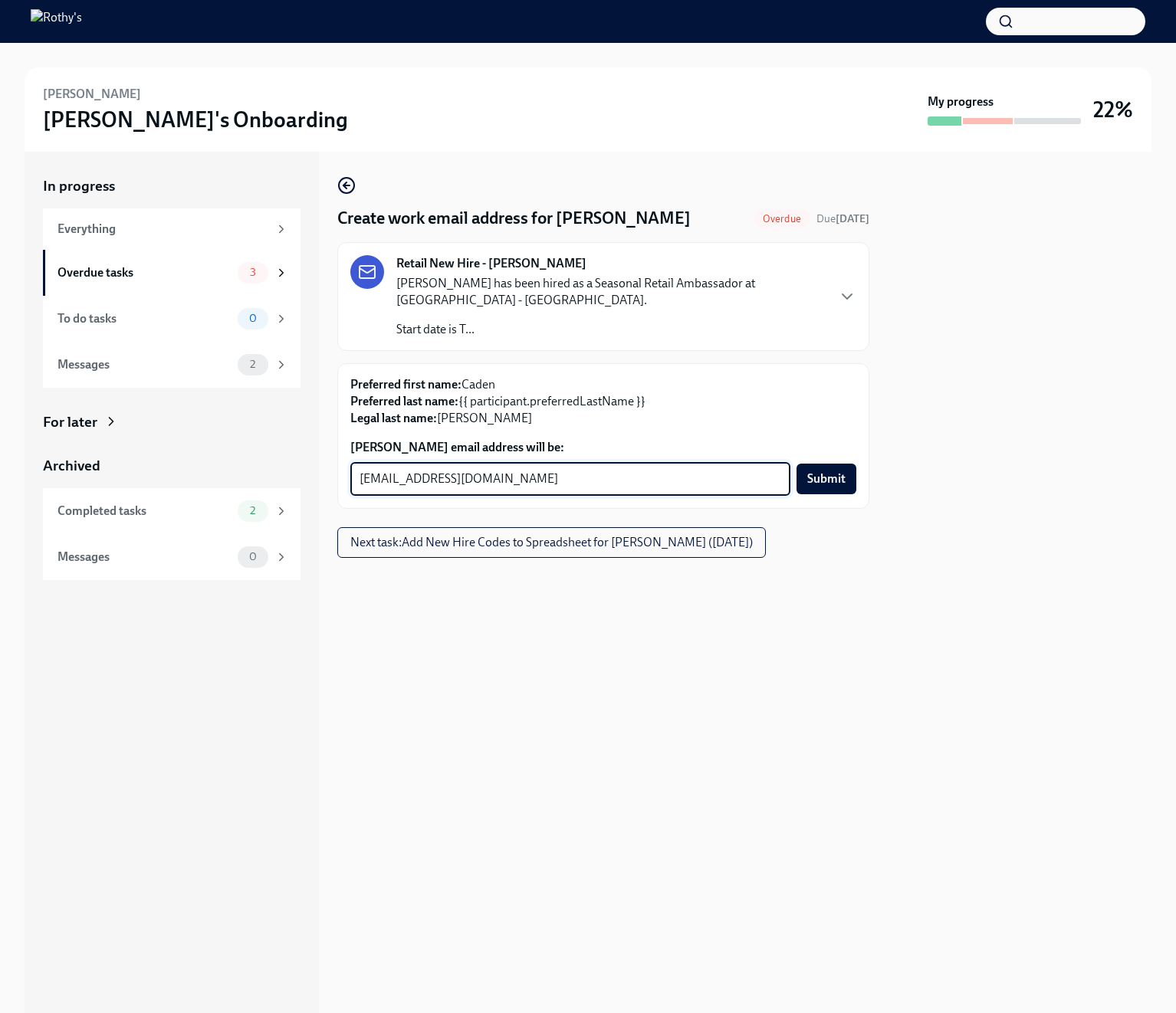
type textarea "cadenpope@rothys.com"
click at [864, 482] on div "Preferred first name: Caden Preferred last name: {{ participant.preferredLastNa…" at bounding box center [603, 436] width 532 height 145
click at [819, 481] on span "Submit" at bounding box center [827, 479] width 39 height 16
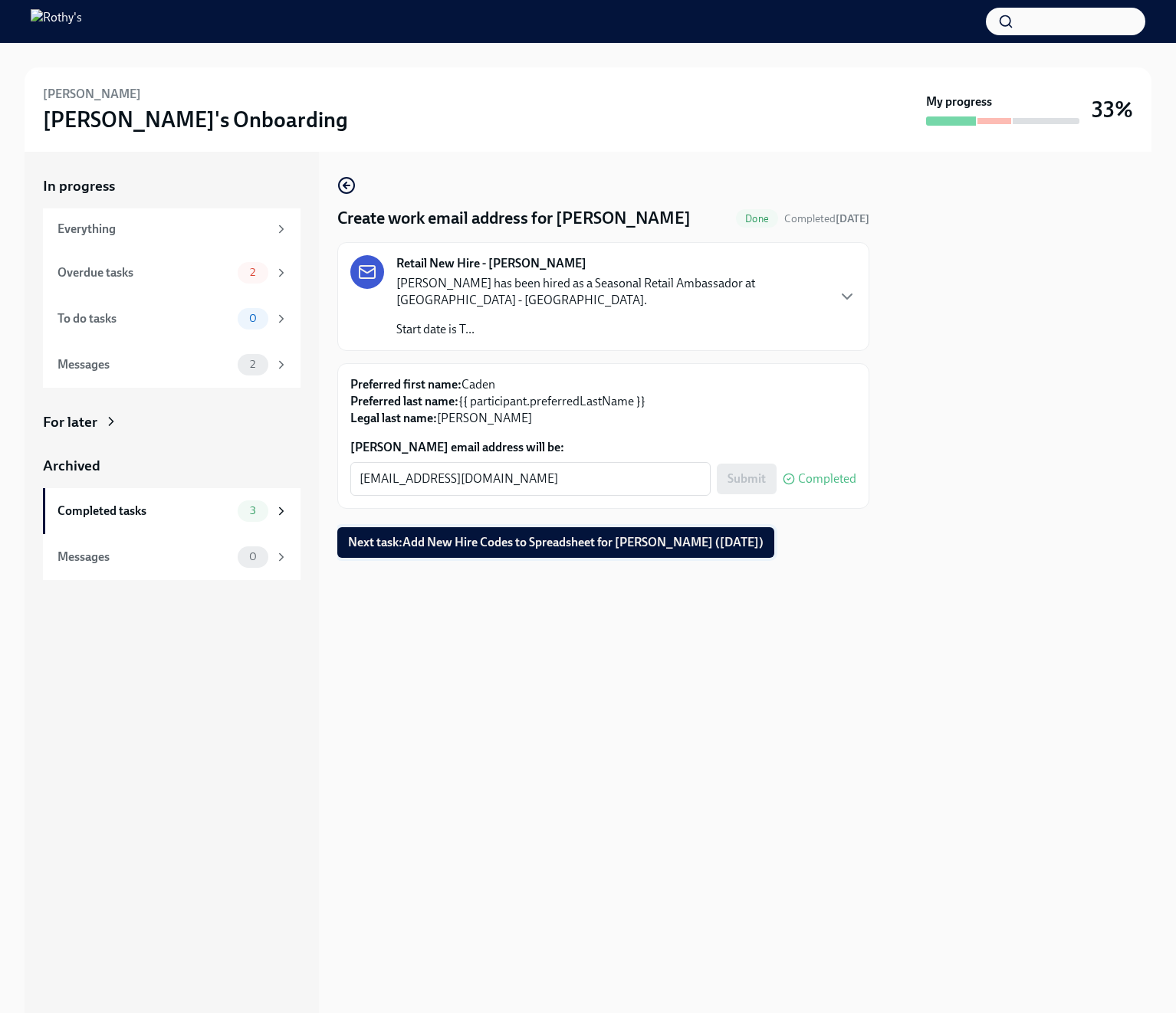
click at [503, 548] on span "Next task : Add New Hire Codes to Spreadsheet for Caden Pope (10/09/2025)" at bounding box center [556, 543] width 416 height 16
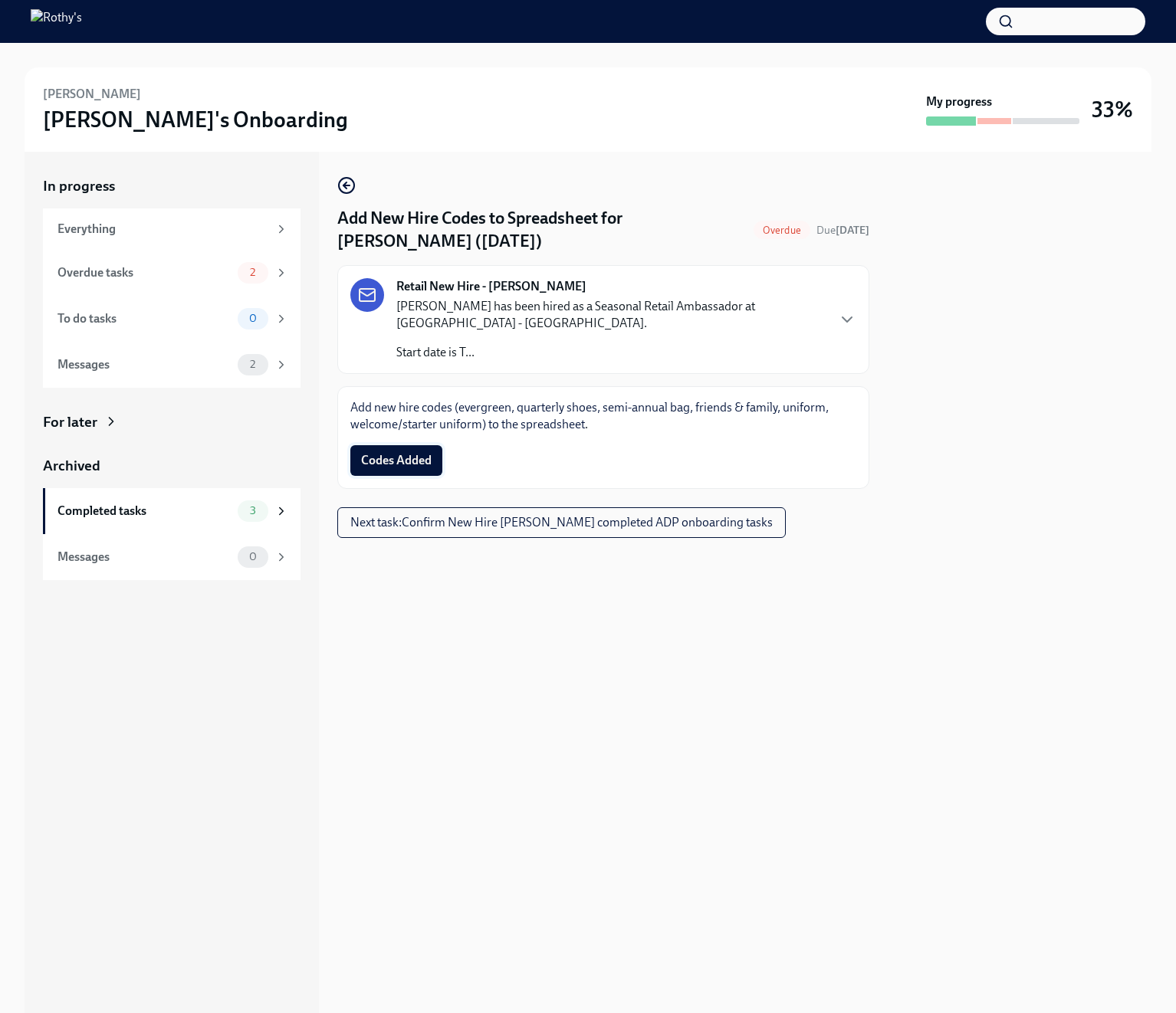
click at [404, 463] on span "Codes Added" at bounding box center [396, 460] width 71 height 16
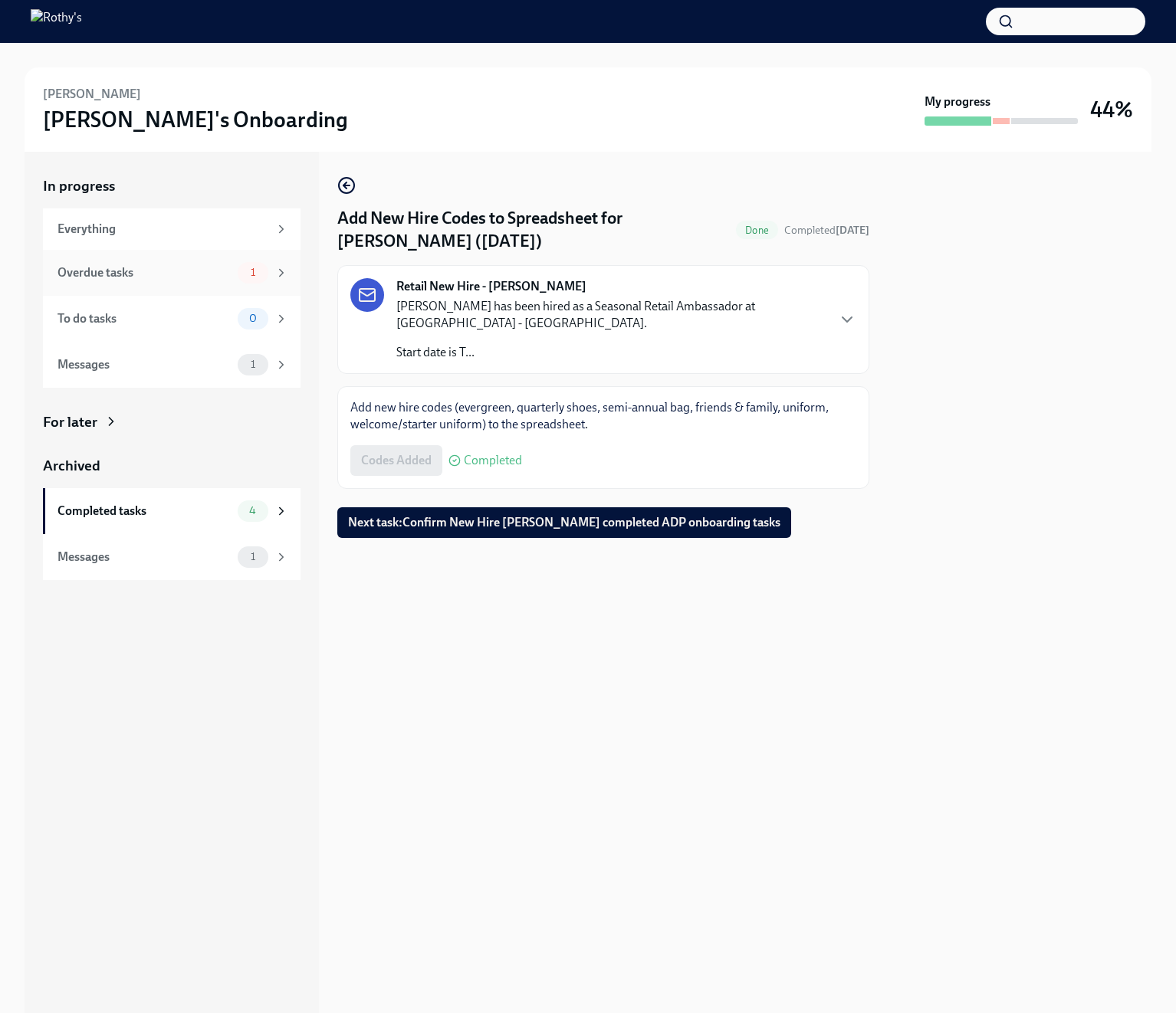
click at [196, 271] on div "Overdue tasks" at bounding box center [144, 272] width 175 height 16
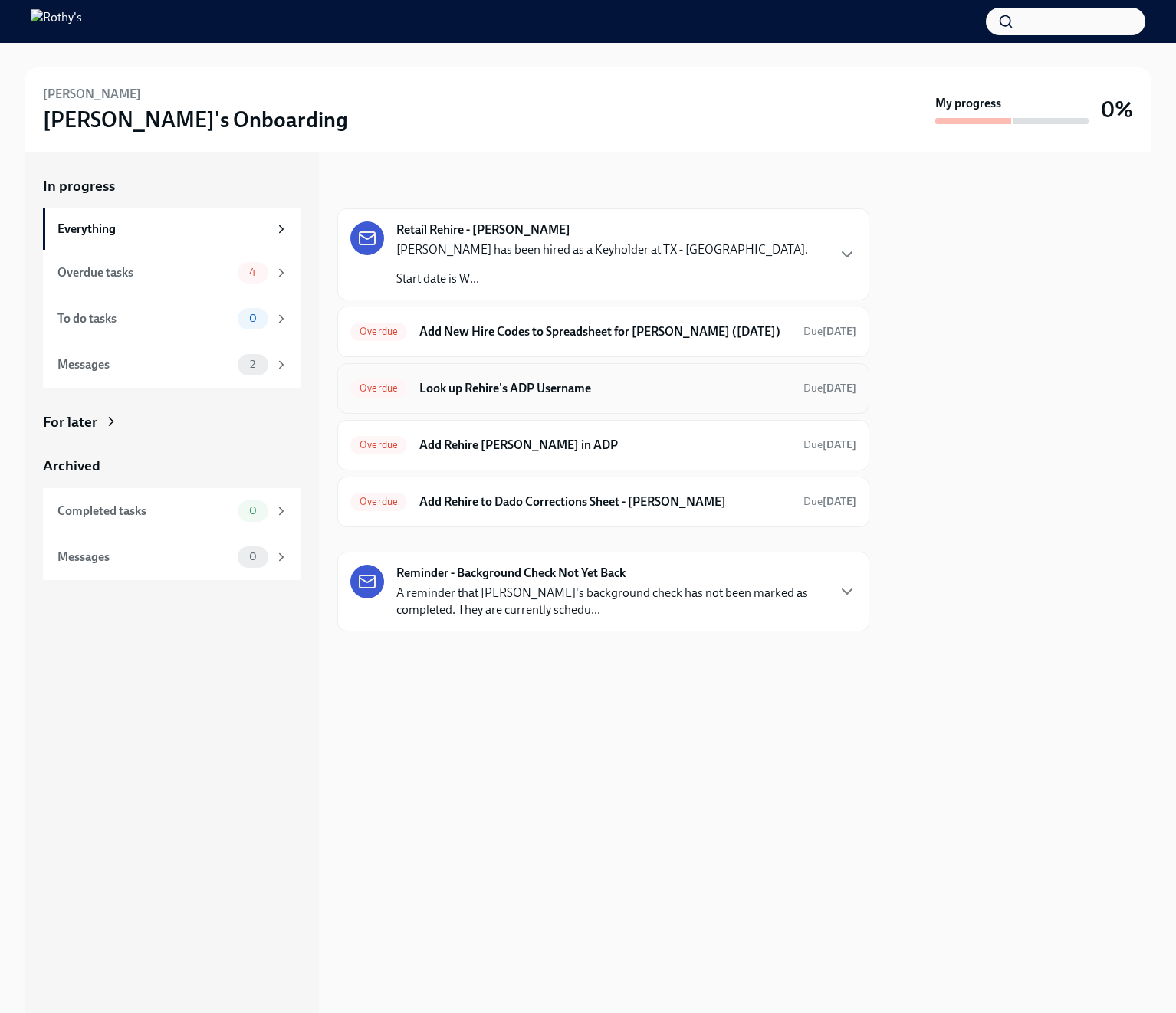
click at [563, 401] on div "Overdue Look up [PERSON_NAME]'s ADP Username Due [DATE]" at bounding box center [603, 388] width 506 height 24
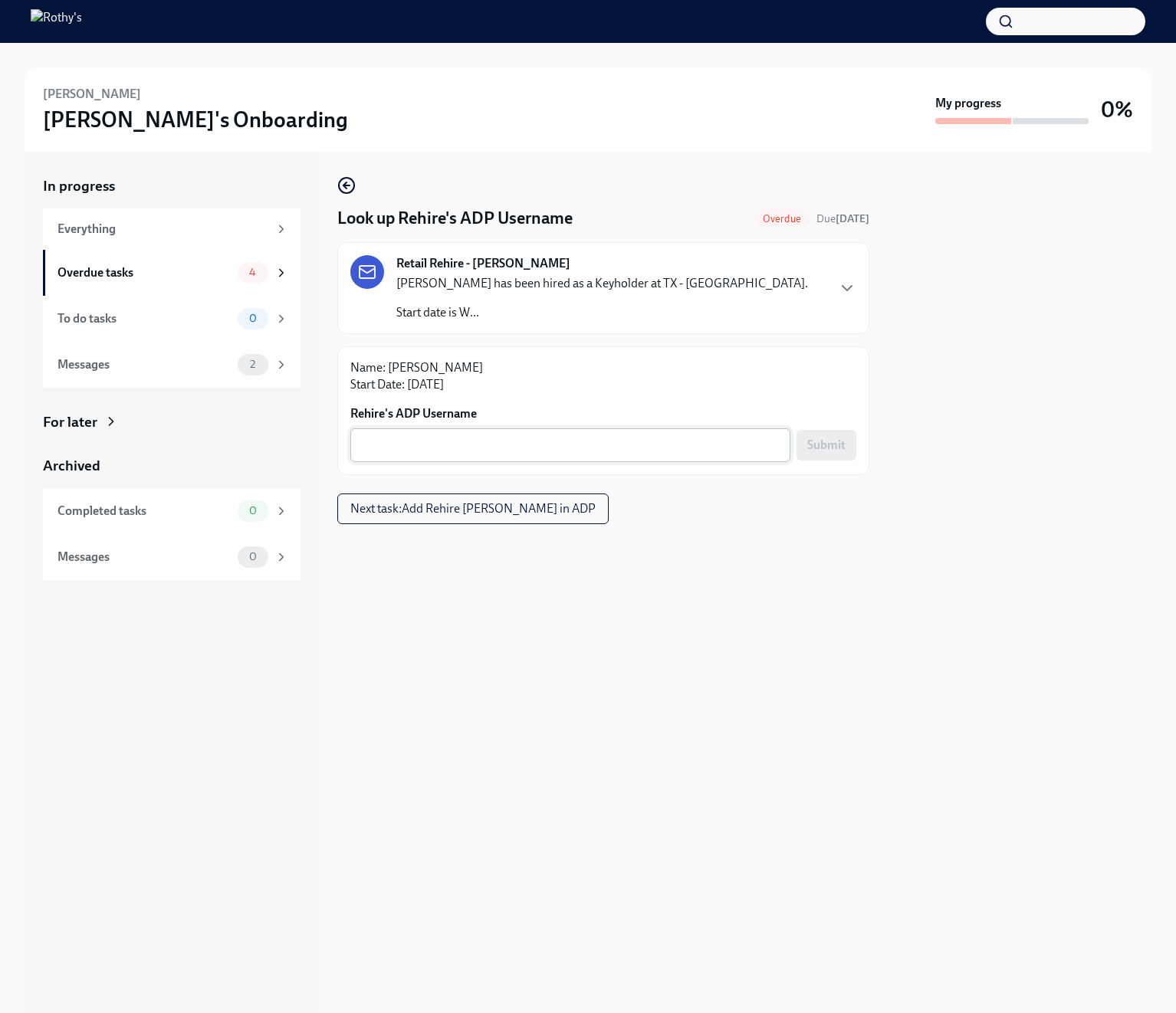
click at [585, 455] on textarea "Rehire's ADP Username" at bounding box center [570, 445] width 422 height 18
paste textarea "0ONGTV8XS"
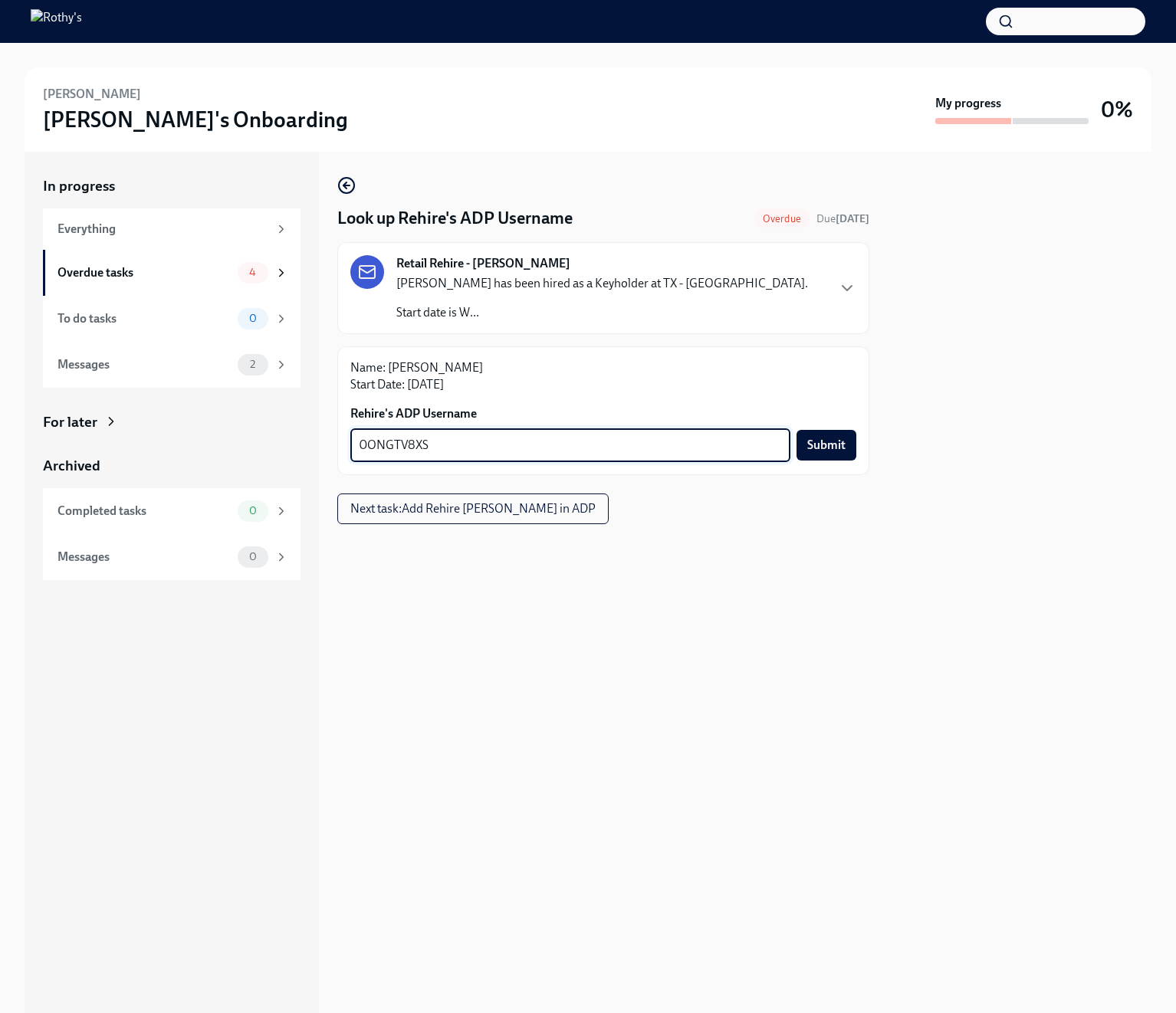
type textarea "0ONGTV8XS"
click at [784, 462] on div "0ONGTV8XS x ​" at bounding box center [570, 445] width 440 height 34
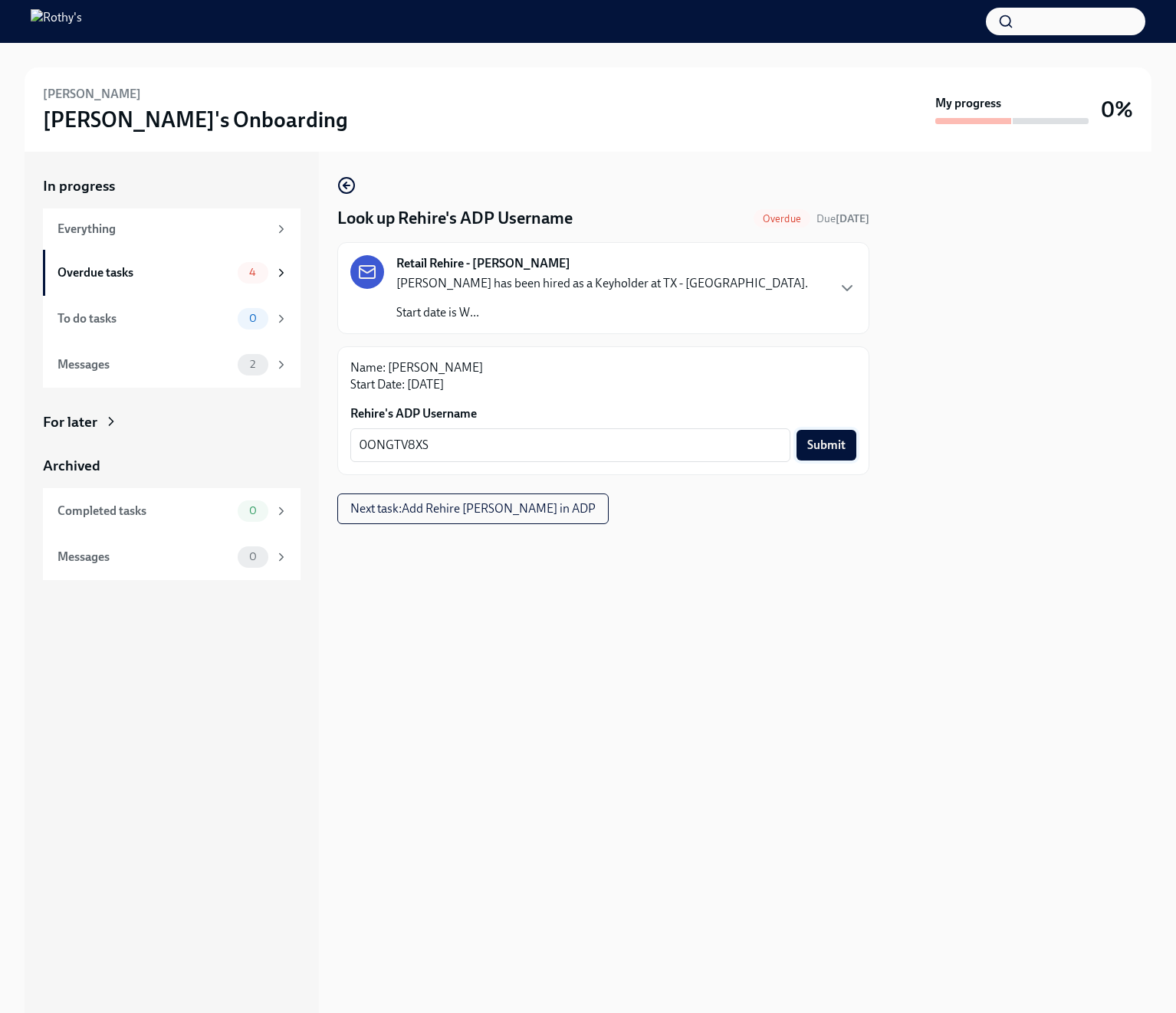
click at [819, 453] on span "Submit" at bounding box center [827, 446] width 39 height 16
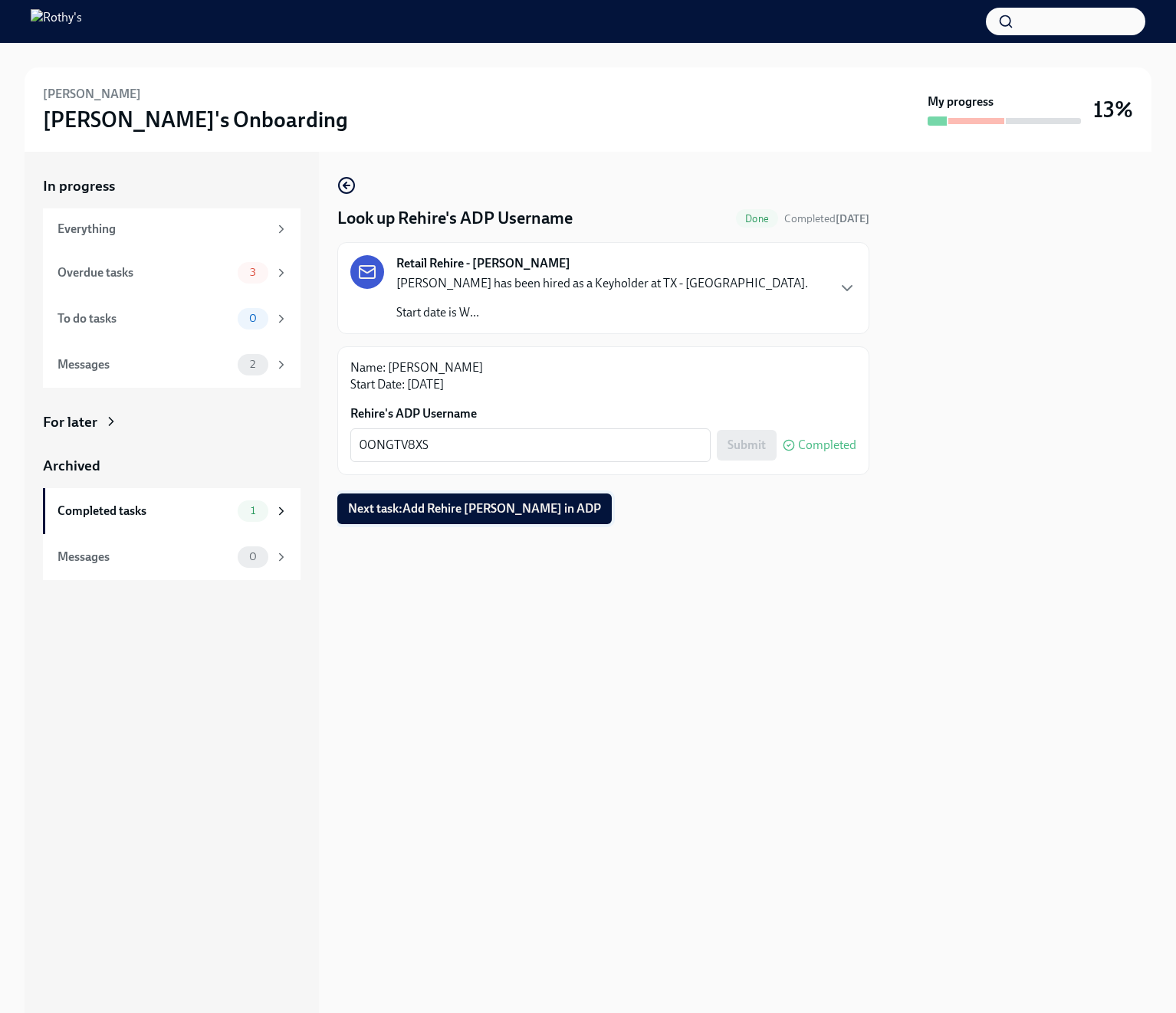
click at [569, 517] on span "Next task : Add Rehire Megan Zeltner Saravia in ADP" at bounding box center [474, 509] width 253 height 16
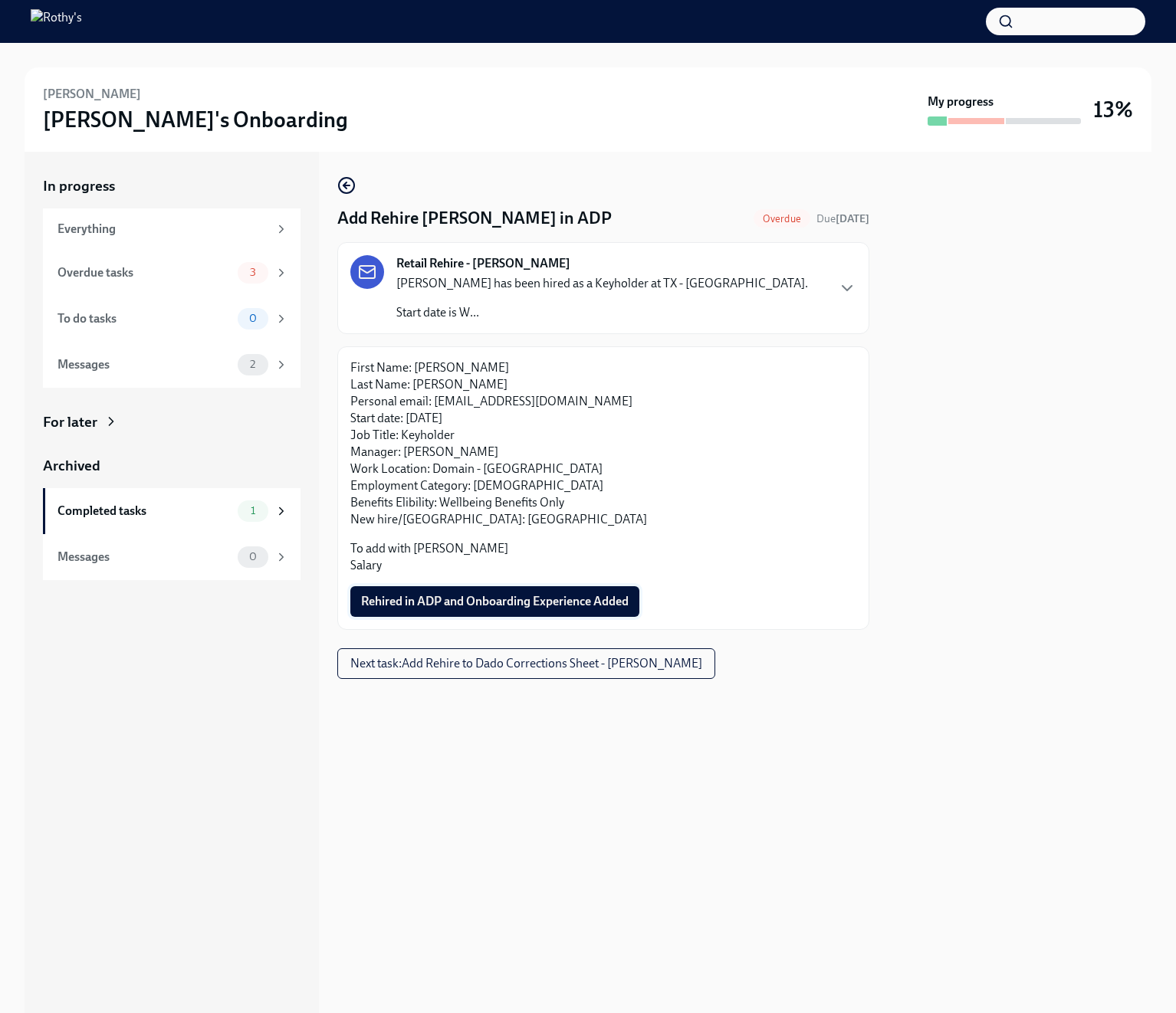
click at [537, 610] on span "Rehired in ADP and Onboarding Experience Added" at bounding box center [494, 602] width 268 height 16
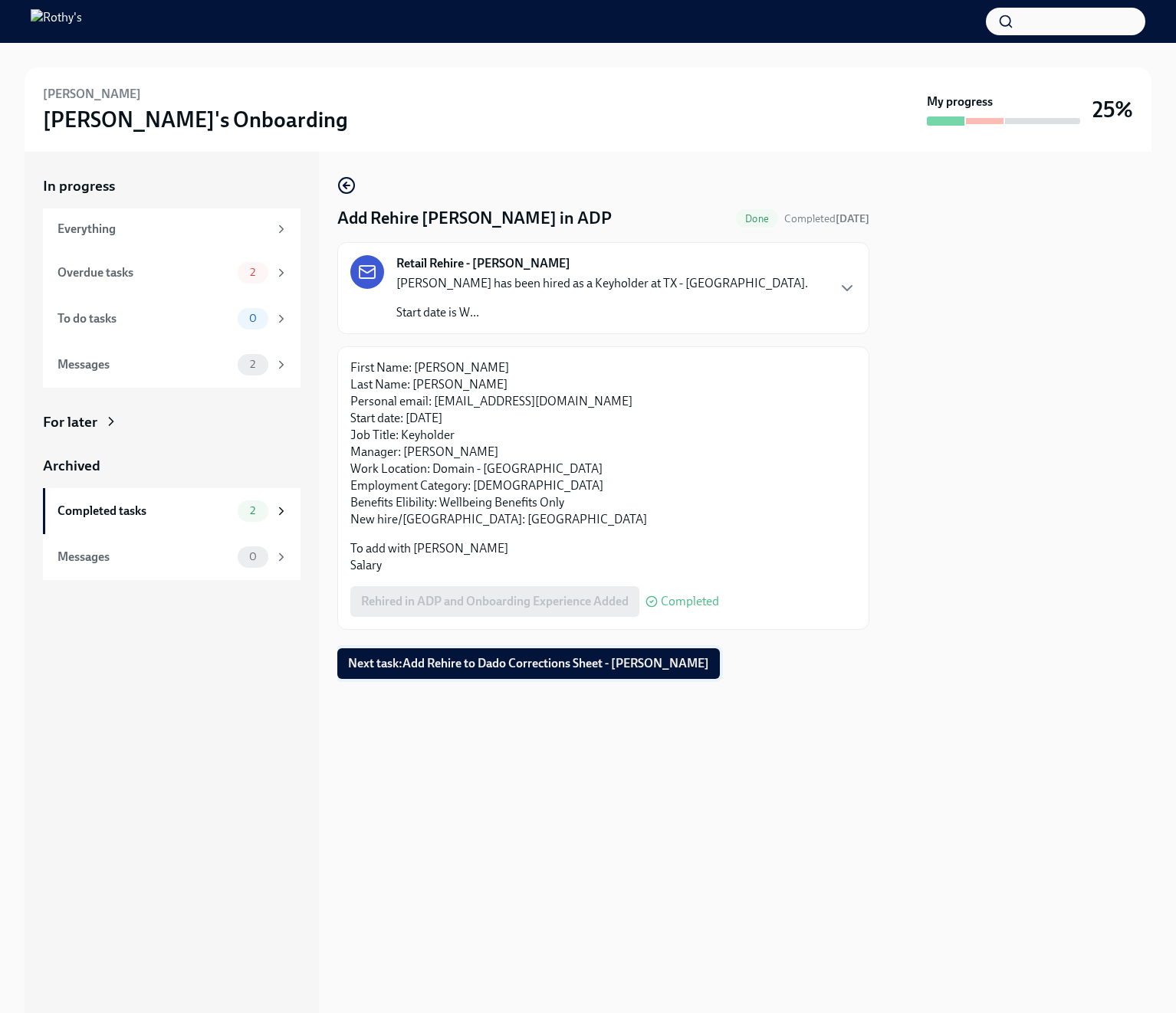
click at [438, 672] on span "Next task : Add Rehire to Dado Corrections Sheet - Megan Zeltner Saravia" at bounding box center [528, 664] width 361 height 16
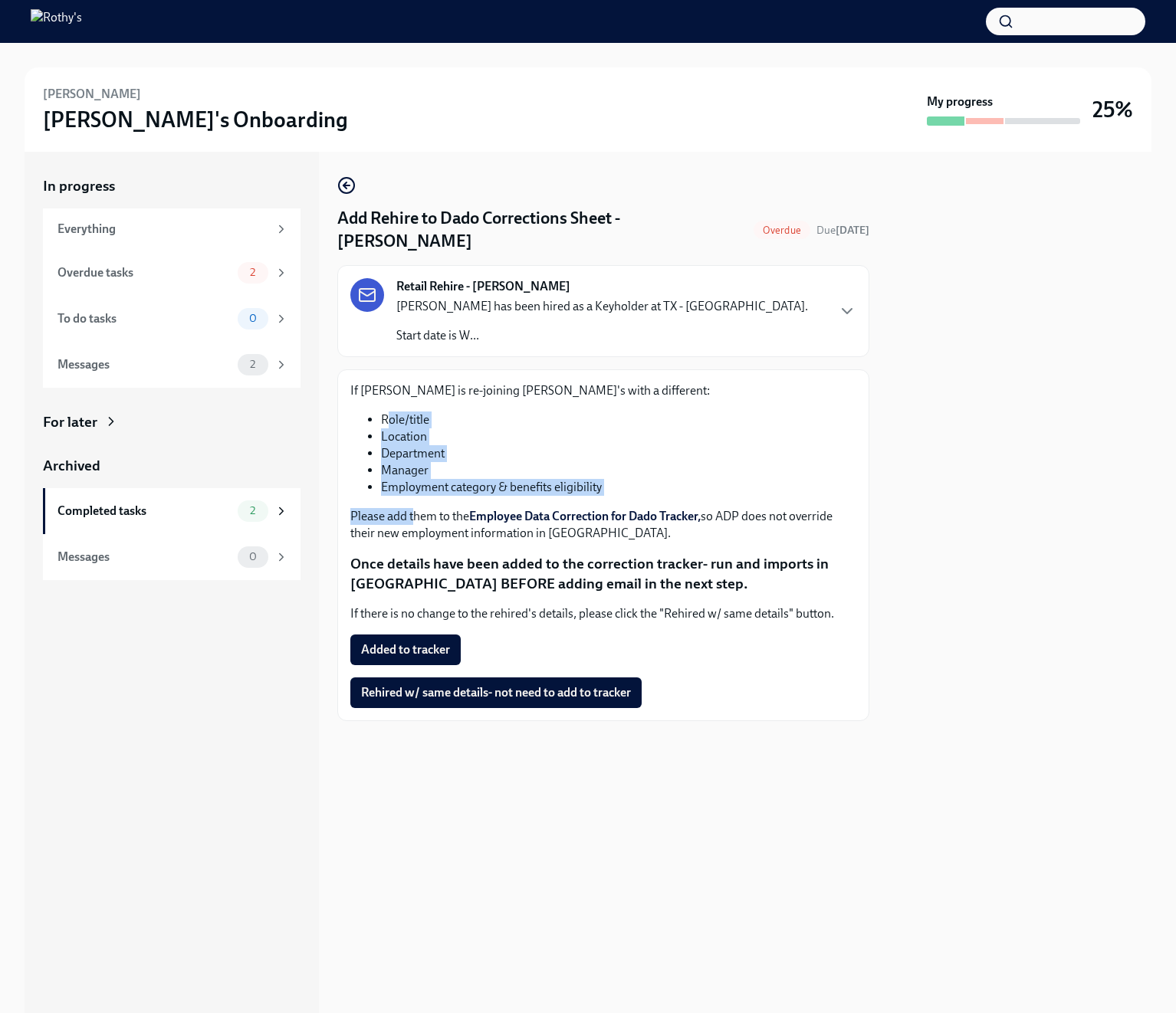
drag, startPoint x: 392, startPoint y: 438, endPoint x: 416, endPoint y: 539, distance: 103.8
click at [416, 539] on div "If Megan Zeltner Saravia is re-joining Rothy's with a different: Role/title Loc…" at bounding box center [603, 462] width 506 height 159
click at [438, 657] on span "Added to tracker" at bounding box center [405, 650] width 89 height 16
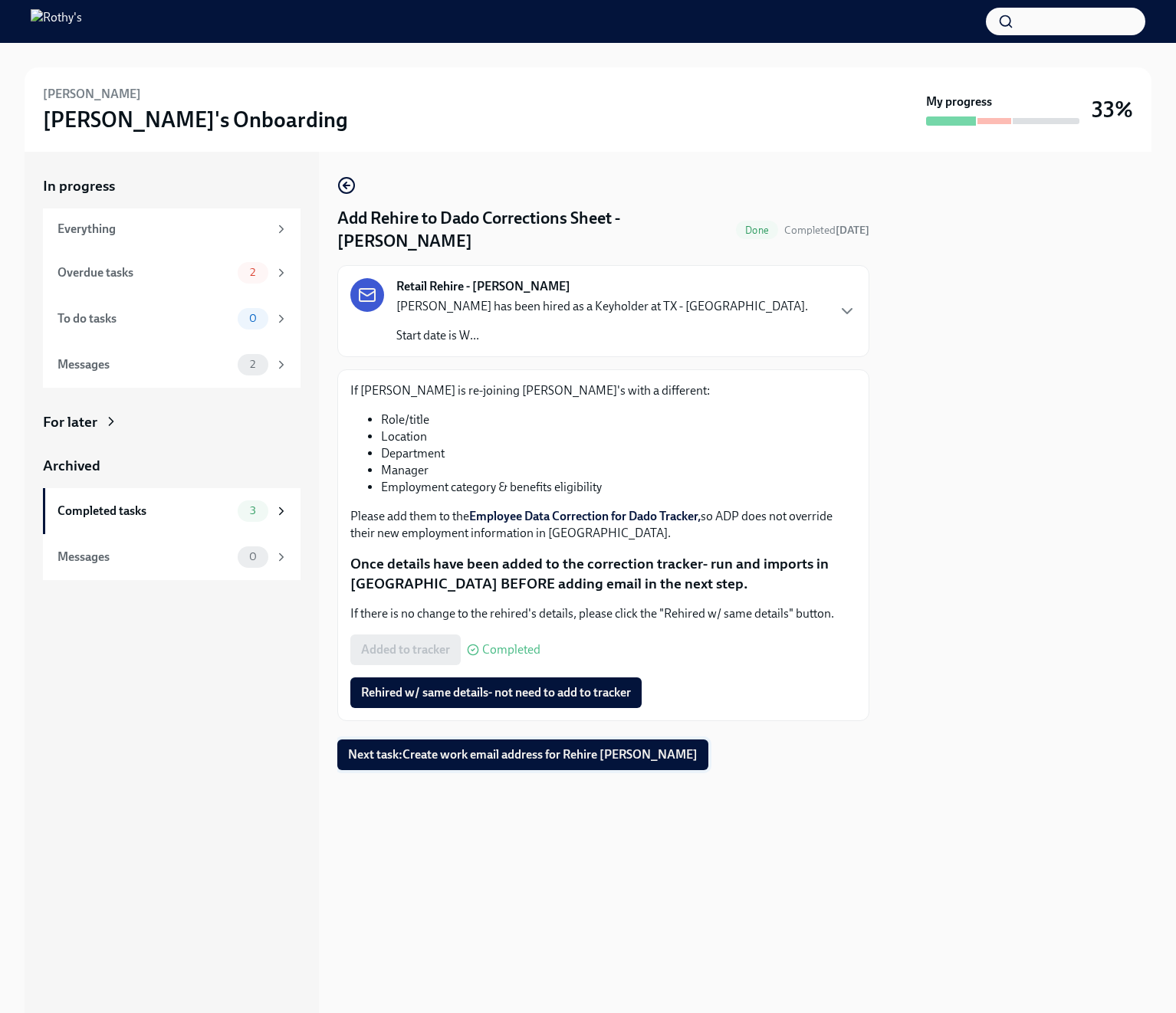
click at [583, 763] on span "Next task : Create work email address for Rehire Megan Zeltner Saravia" at bounding box center [523, 755] width 350 height 16
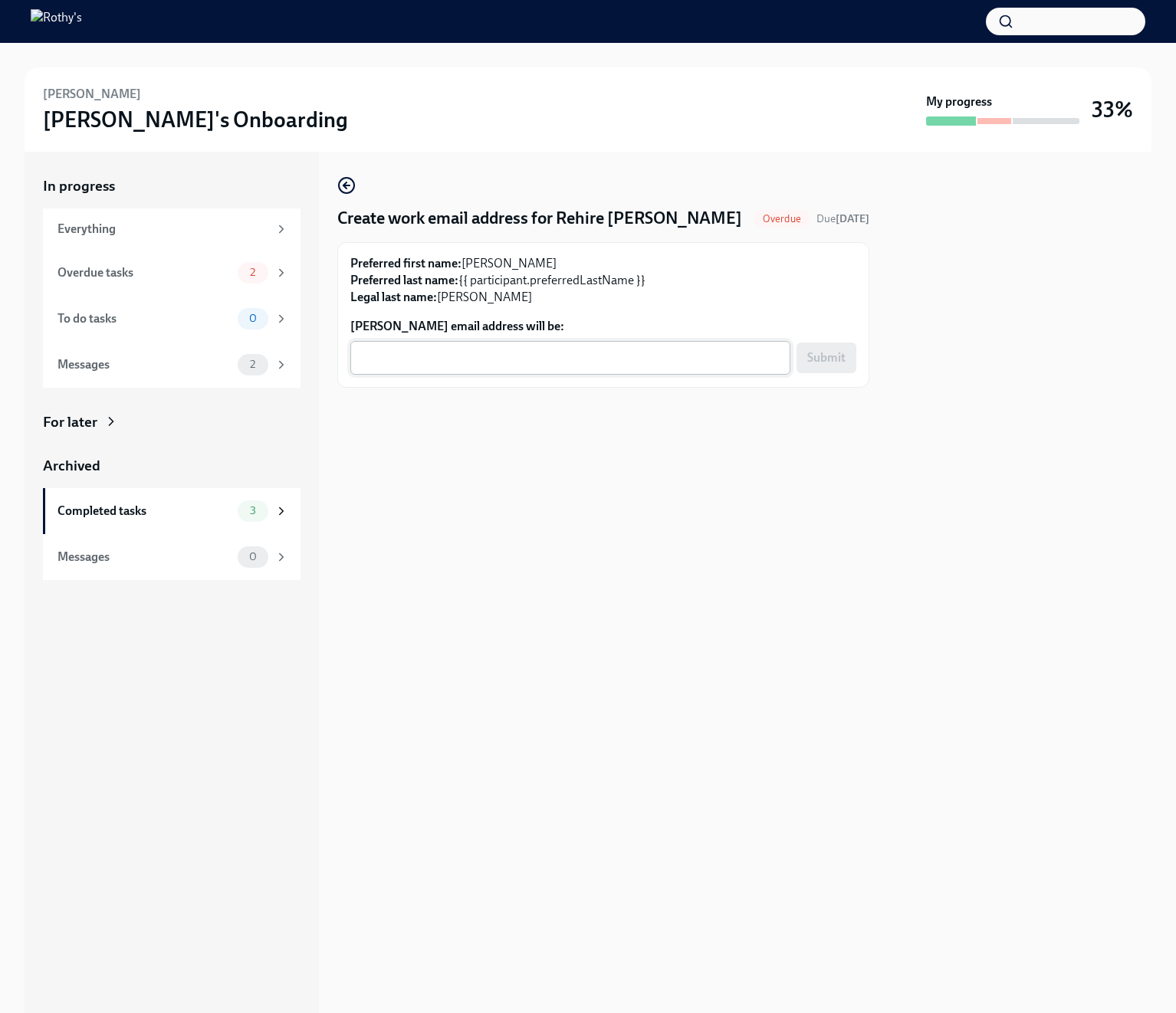
click at [588, 367] on textarea "Megan Zeltner Saravia's email address will be:" at bounding box center [570, 358] width 422 height 18
paste textarea "mzeltner@rothys.com"
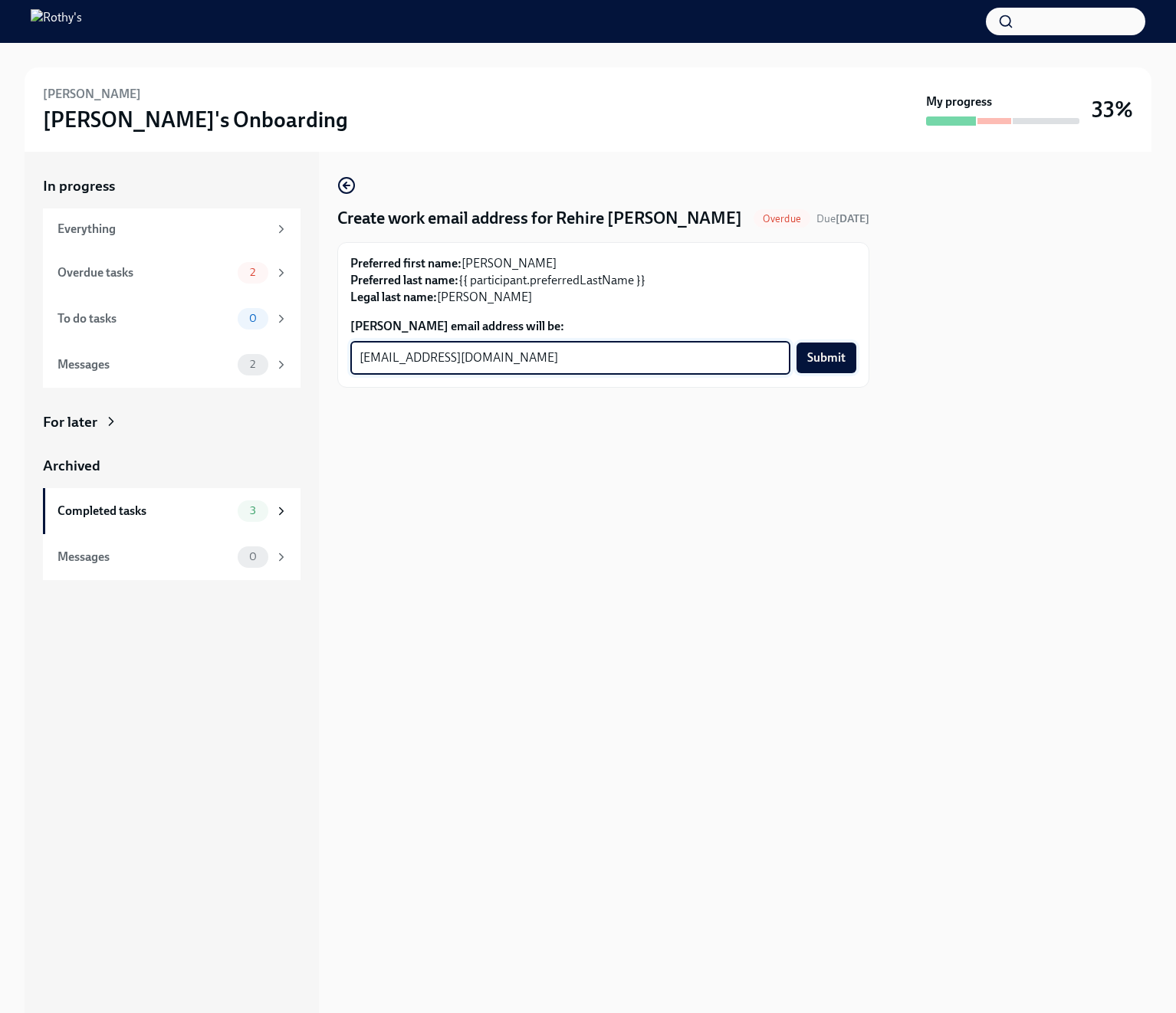
type textarea "mzeltner@rothys.com"
click at [808, 365] on span "Submit" at bounding box center [827, 358] width 39 height 16
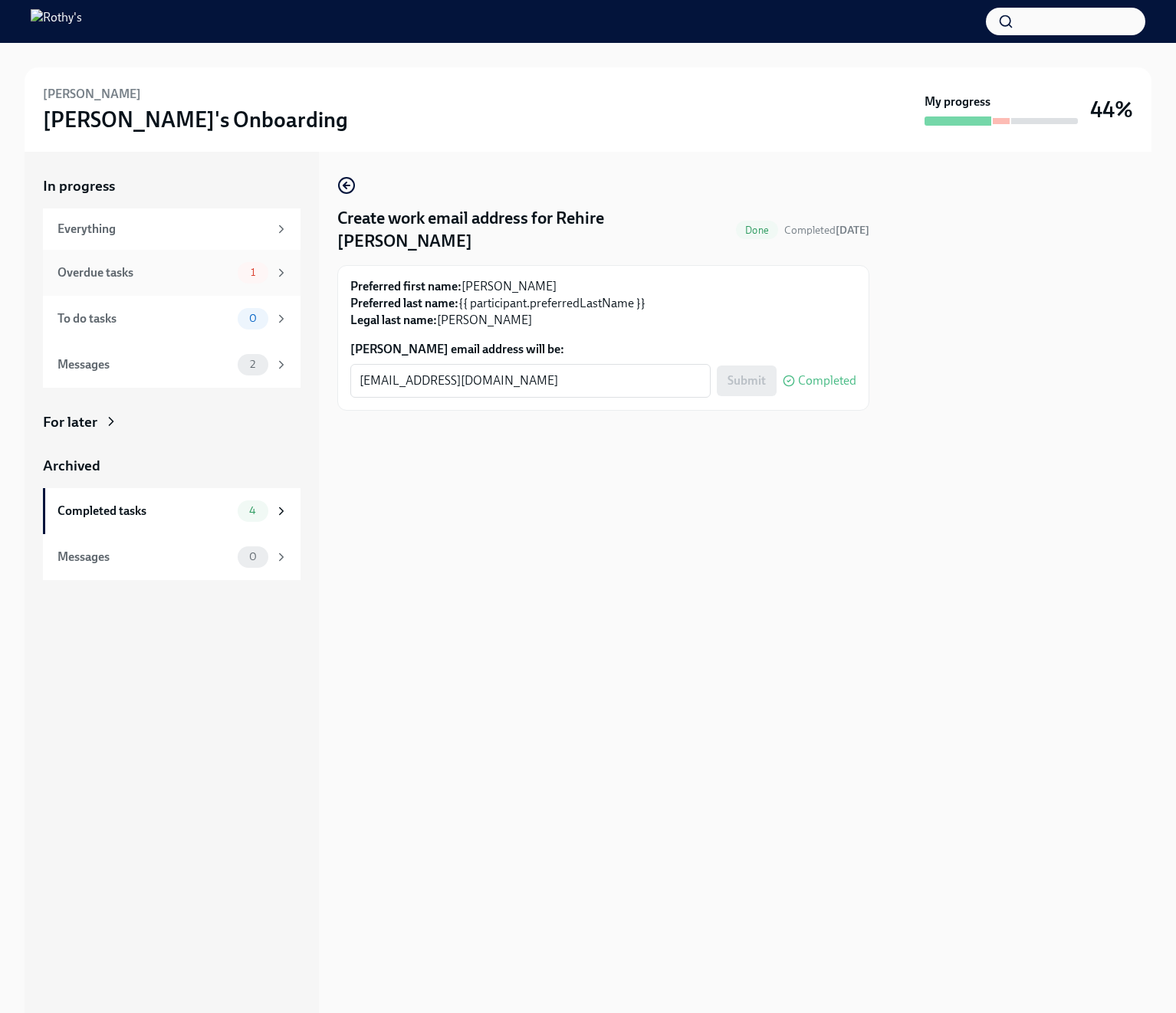
click at [216, 273] on div "Overdue tasks" at bounding box center [144, 272] width 175 height 16
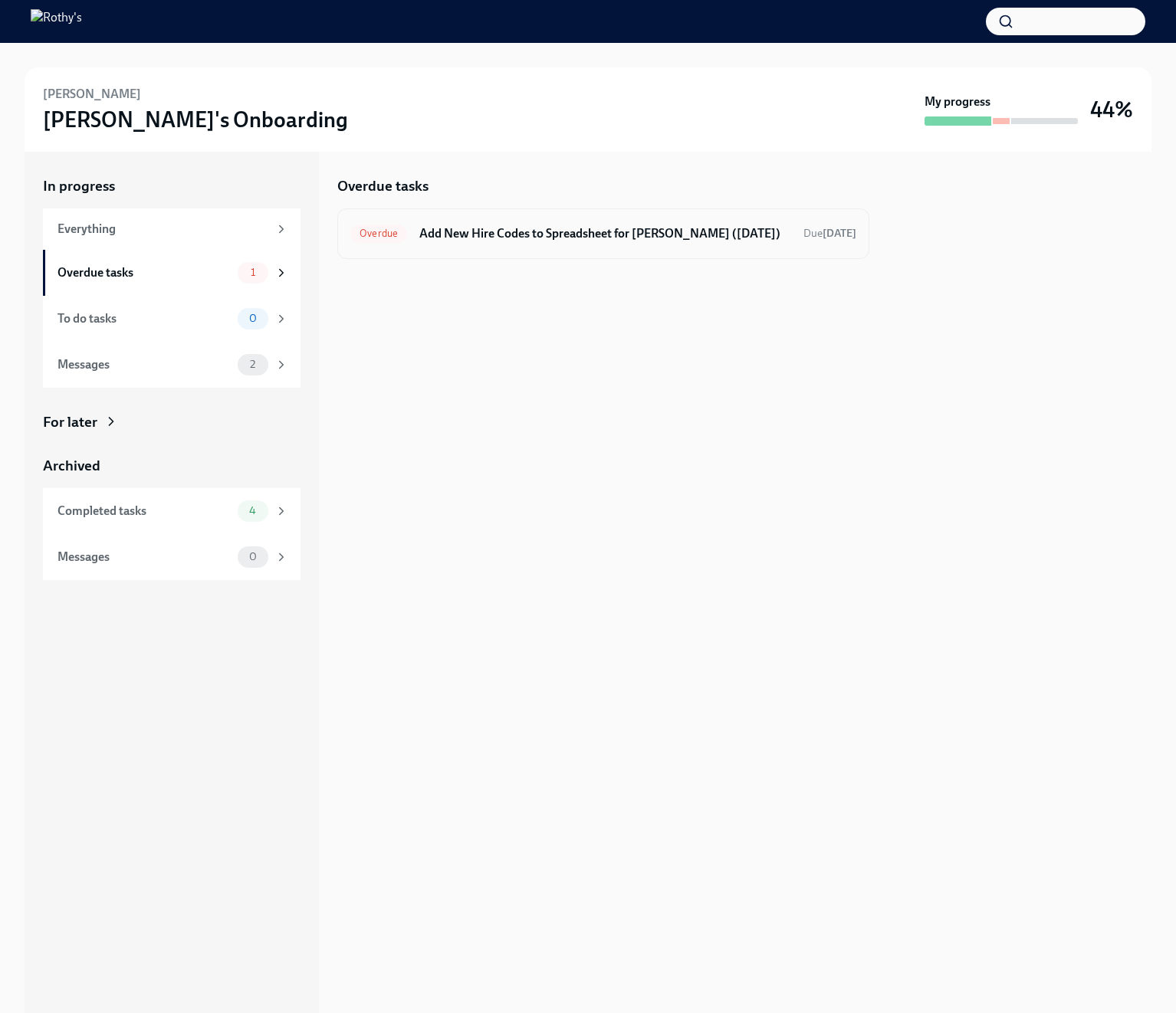
click at [454, 242] on h6 "Add New Hire Codes to Spreadsheet for Megan Zeltner Saravia (10/08/2025)" at bounding box center [606, 233] width 372 height 16
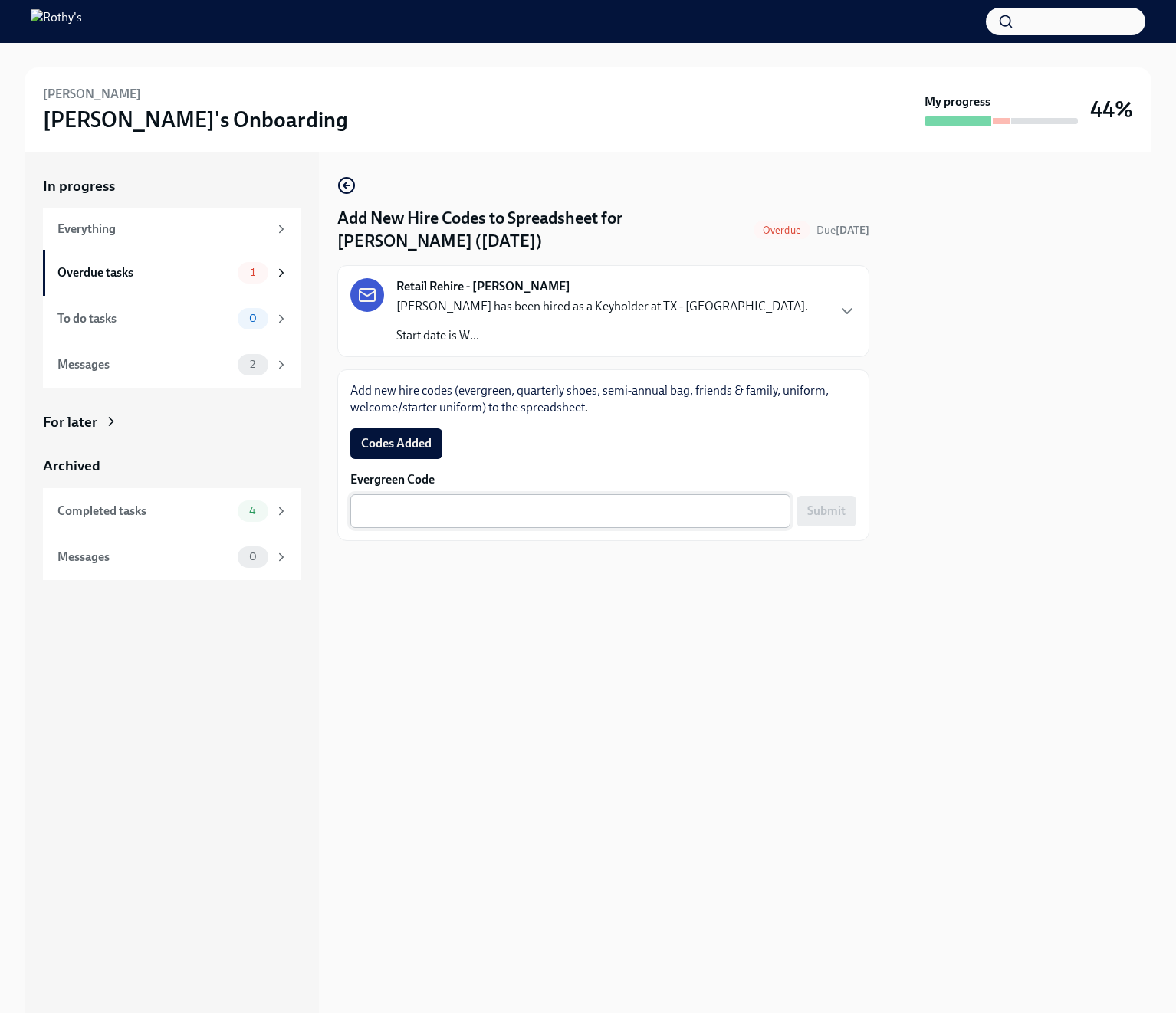
click at [558, 521] on textarea "Evergreen Code" at bounding box center [570, 511] width 422 height 18
paste textarea "E-FF-T2NTM9"
type textarea "E-FF-T2NTM9"
click at [830, 526] on button "Submit" at bounding box center [827, 512] width 60 height 31
click at [389, 452] on span "Codes Added" at bounding box center [396, 444] width 71 height 16
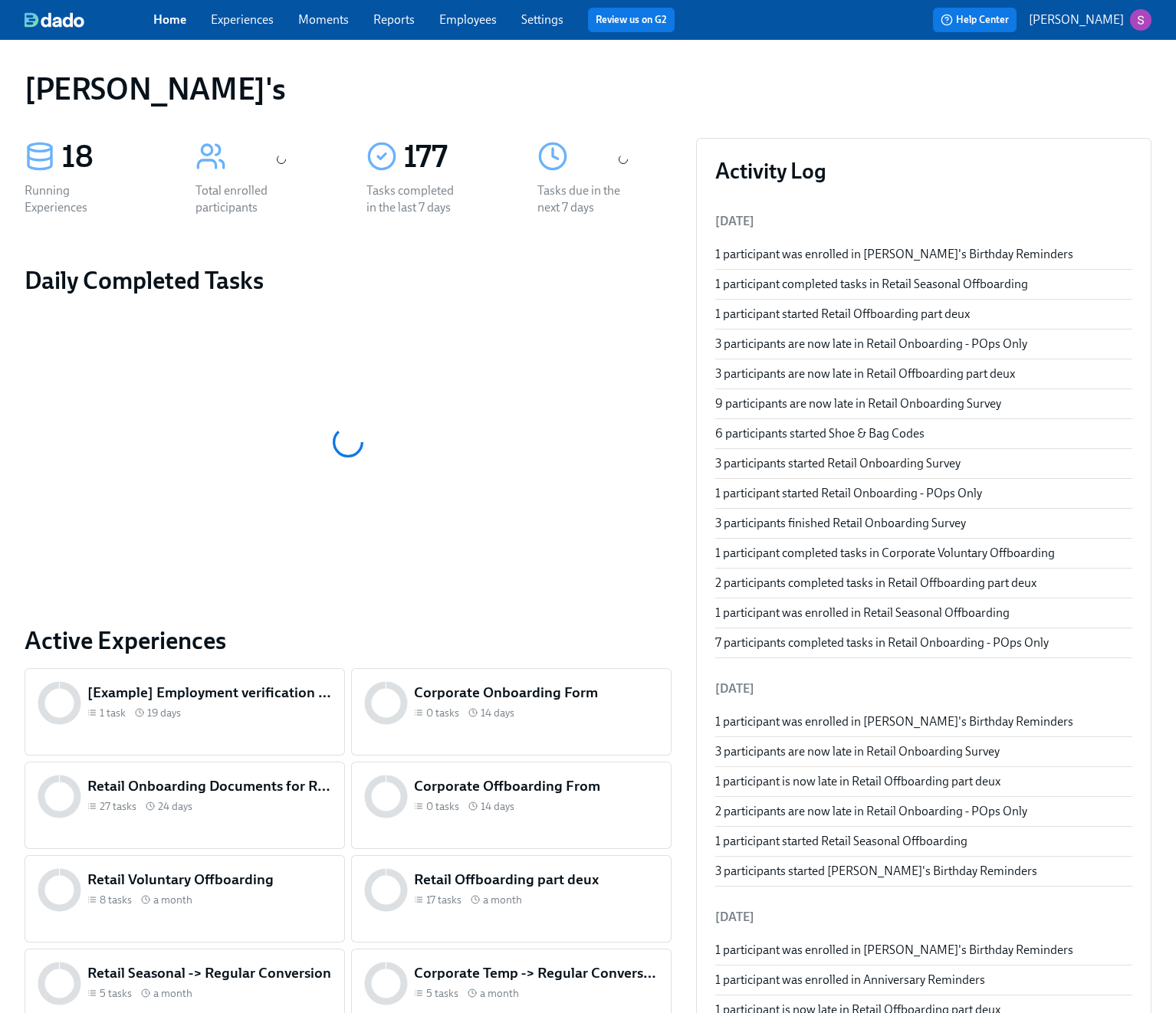
click at [468, 20] on link "Employees" at bounding box center [467, 19] width 57 height 15
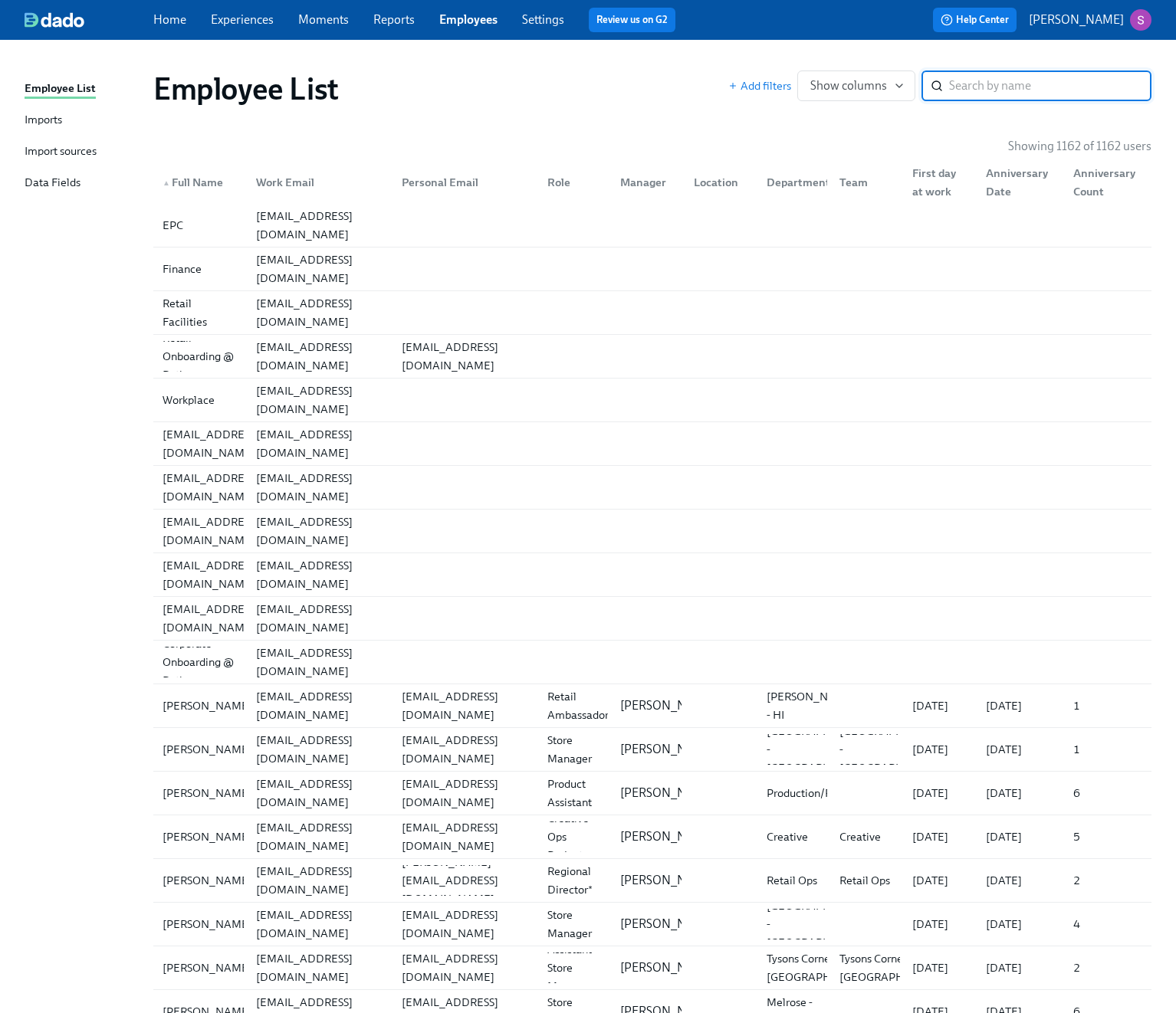
click at [65, 122] on link "Imports" at bounding box center [82, 121] width 116 height 19
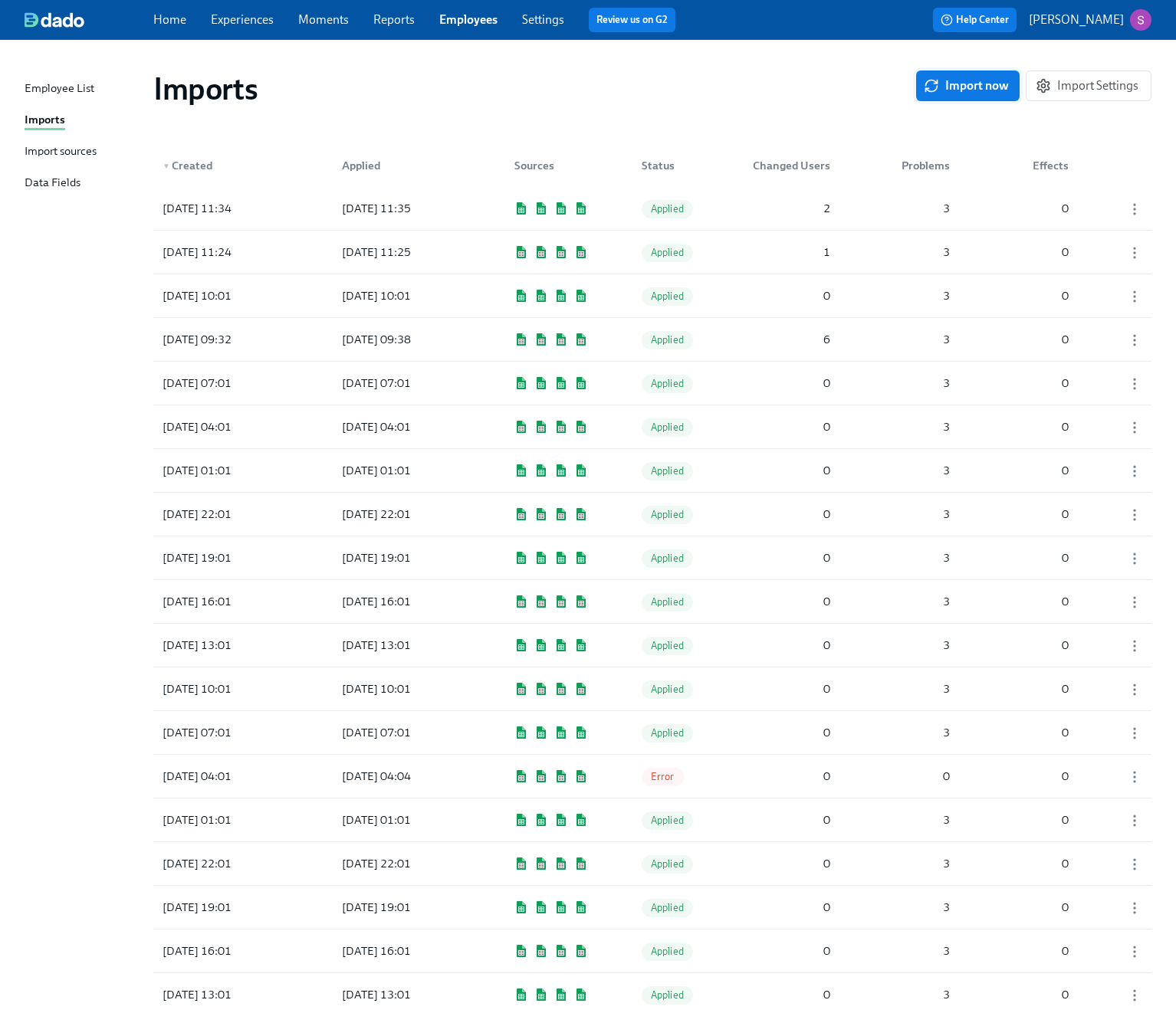
click at [983, 77] on button "Import now" at bounding box center [968, 86] width 104 height 31
click at [658, 208] on span "Pending" at bounding box center [669, 209] width 54 height 12
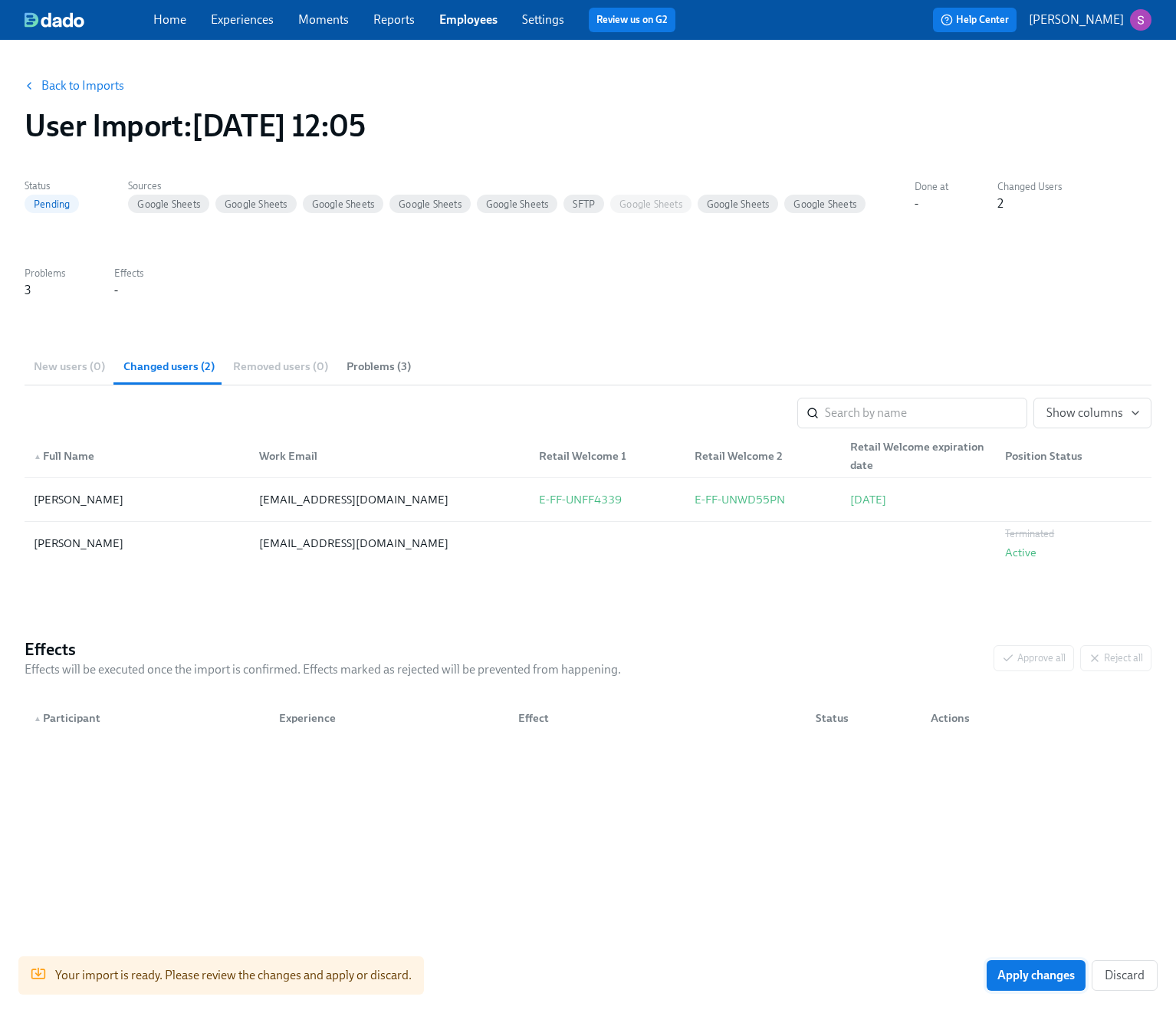
click at [1031, 977] on span "Apply changes" at bounding box center [1036, 976] width 78 height 16
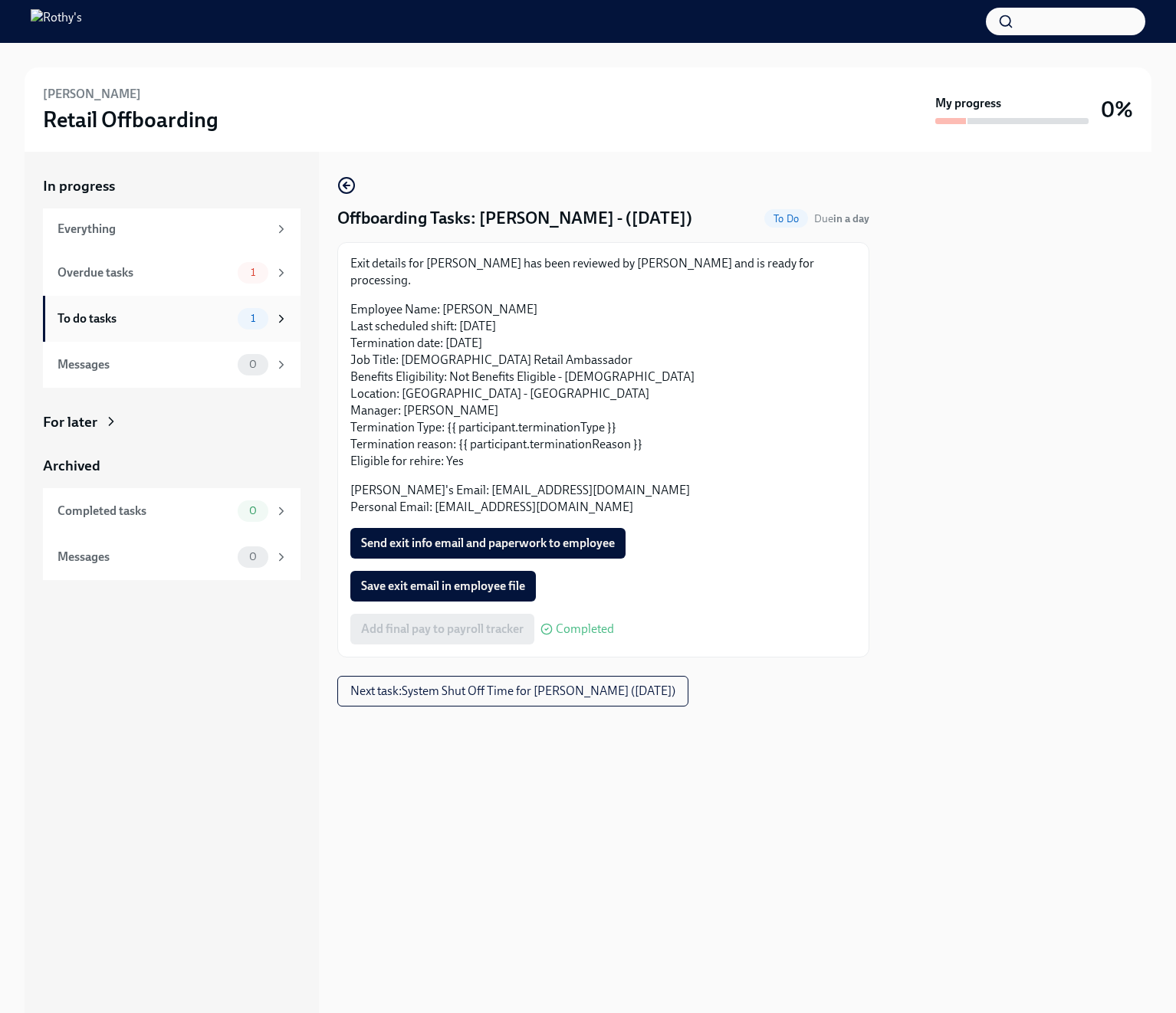
click at [229, 321] on div "To do tasks" at bounding box center [144, 318] width 175 height 16
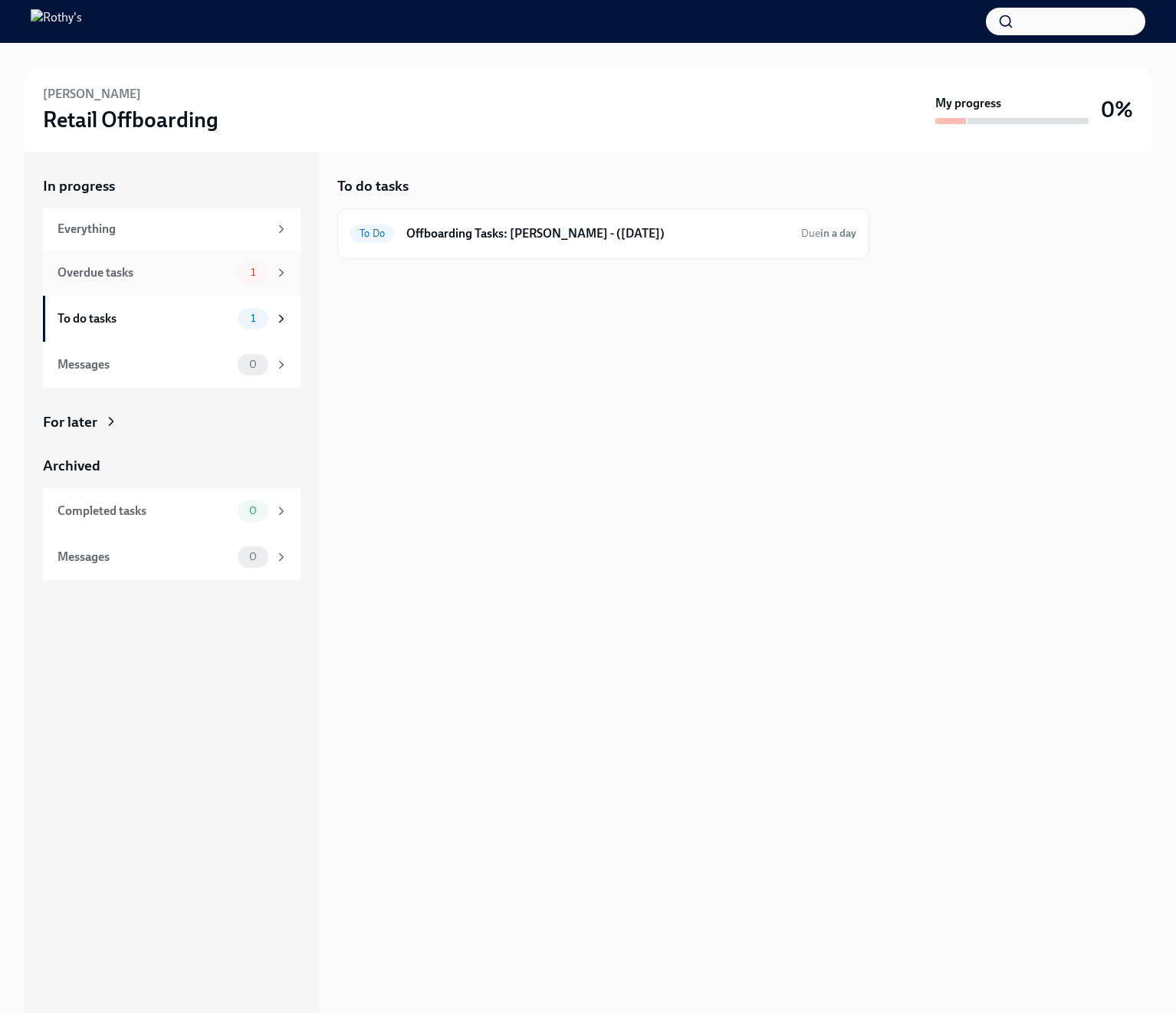
click at [209, 283] on div "Overdue tasks 1" at bounding box center [173, 272] width 231 height 21
click at [460, 248] on div "Overdue System Shut Off Time for Roneil Smith (10/17/2025) Due today" at bounding box center [603, 234] width 532 height 50
click at [467, 237] on h6 "System Shut Off Time for Roneil Smith (10/17/2025)" at bounding box center [606, 233] width 372 height 16
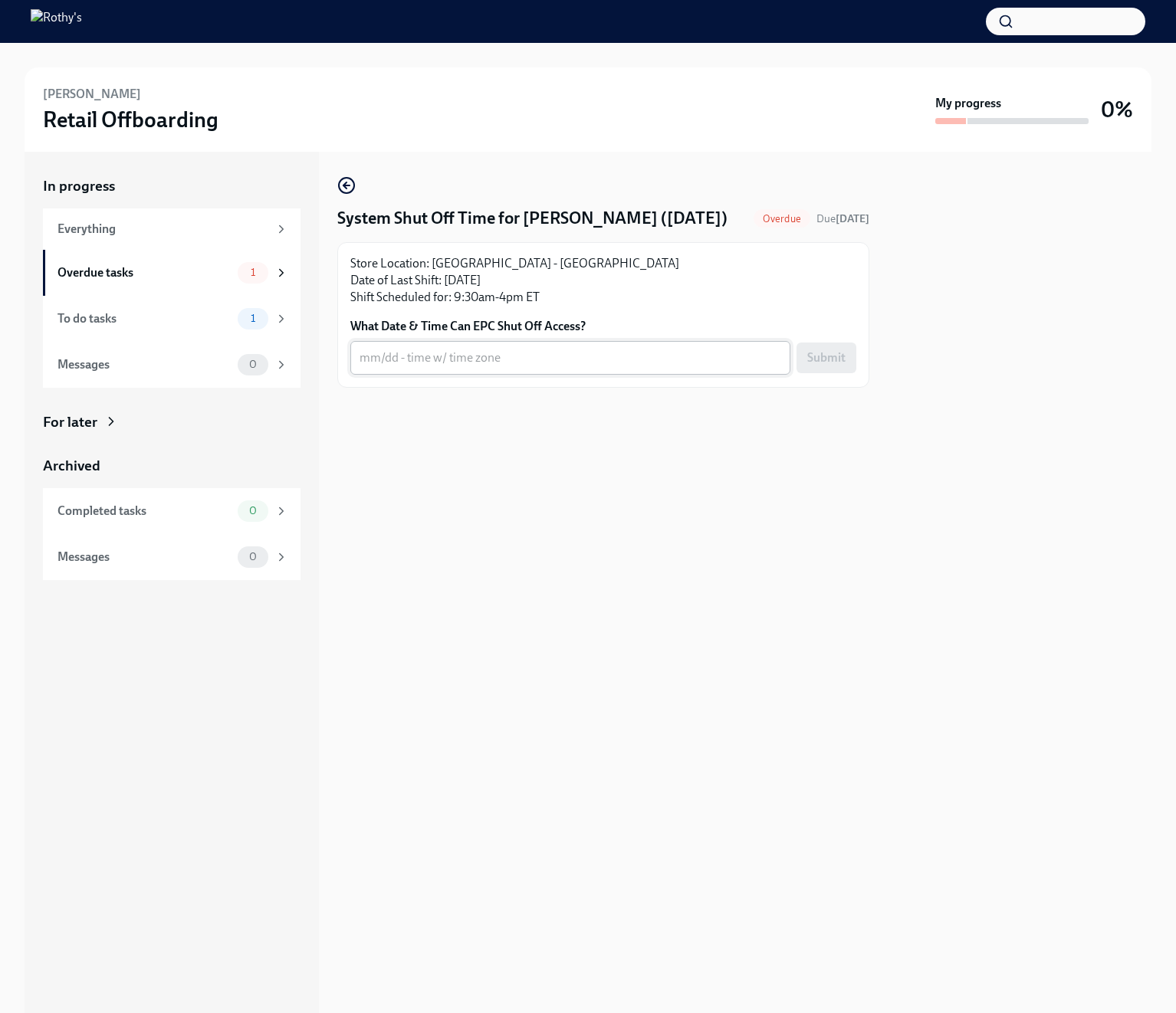
click at [453, 361] on textarea "What Date & Time Can EPC Shut Off Access?" at bounding box center [570, 358] width 422 height 18
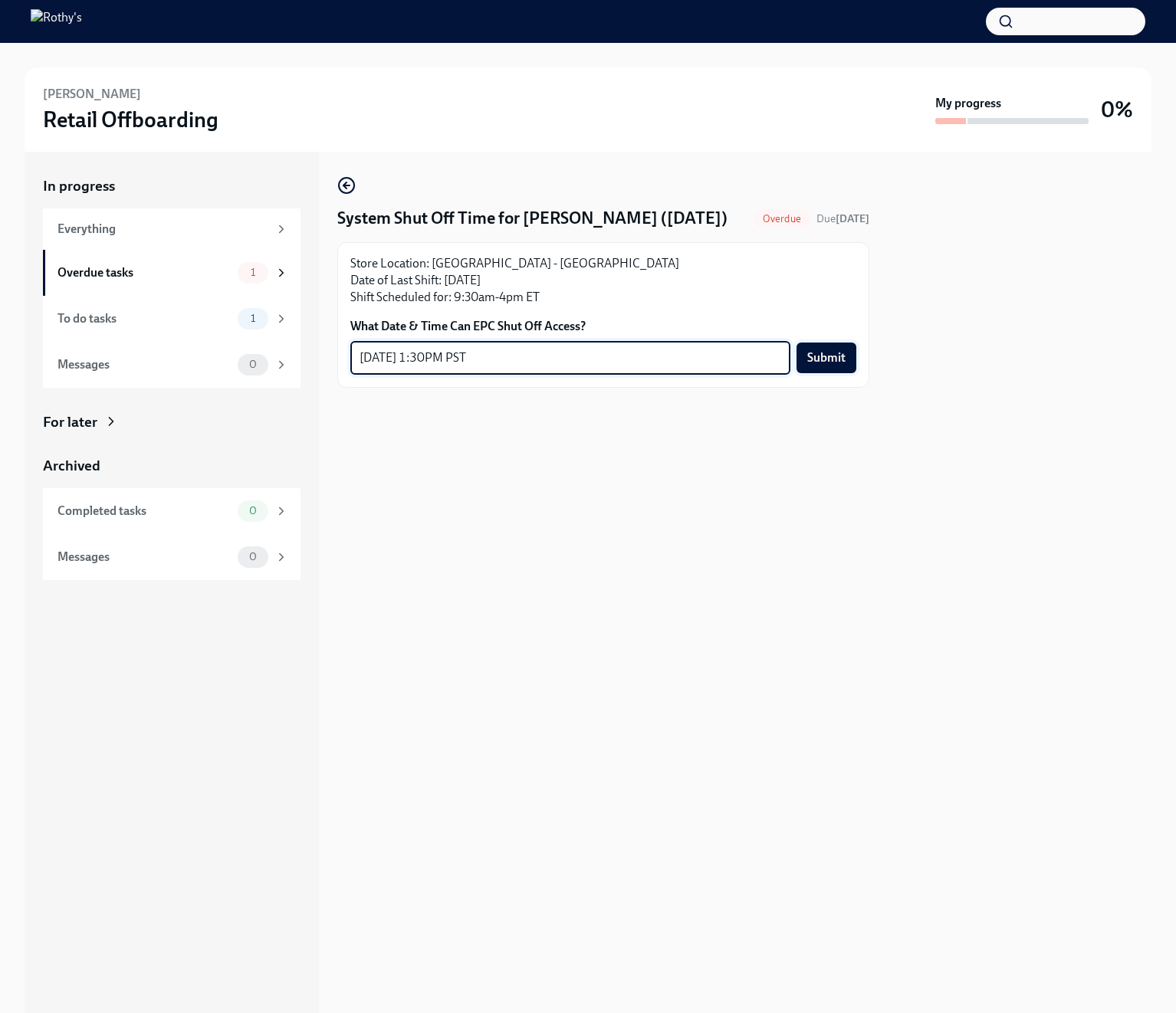
type textarea "10/17/25 at 1:30PM PST"
click at [838, 354] on span "Submit" at bounding box center [827, 358] width 39 height 16
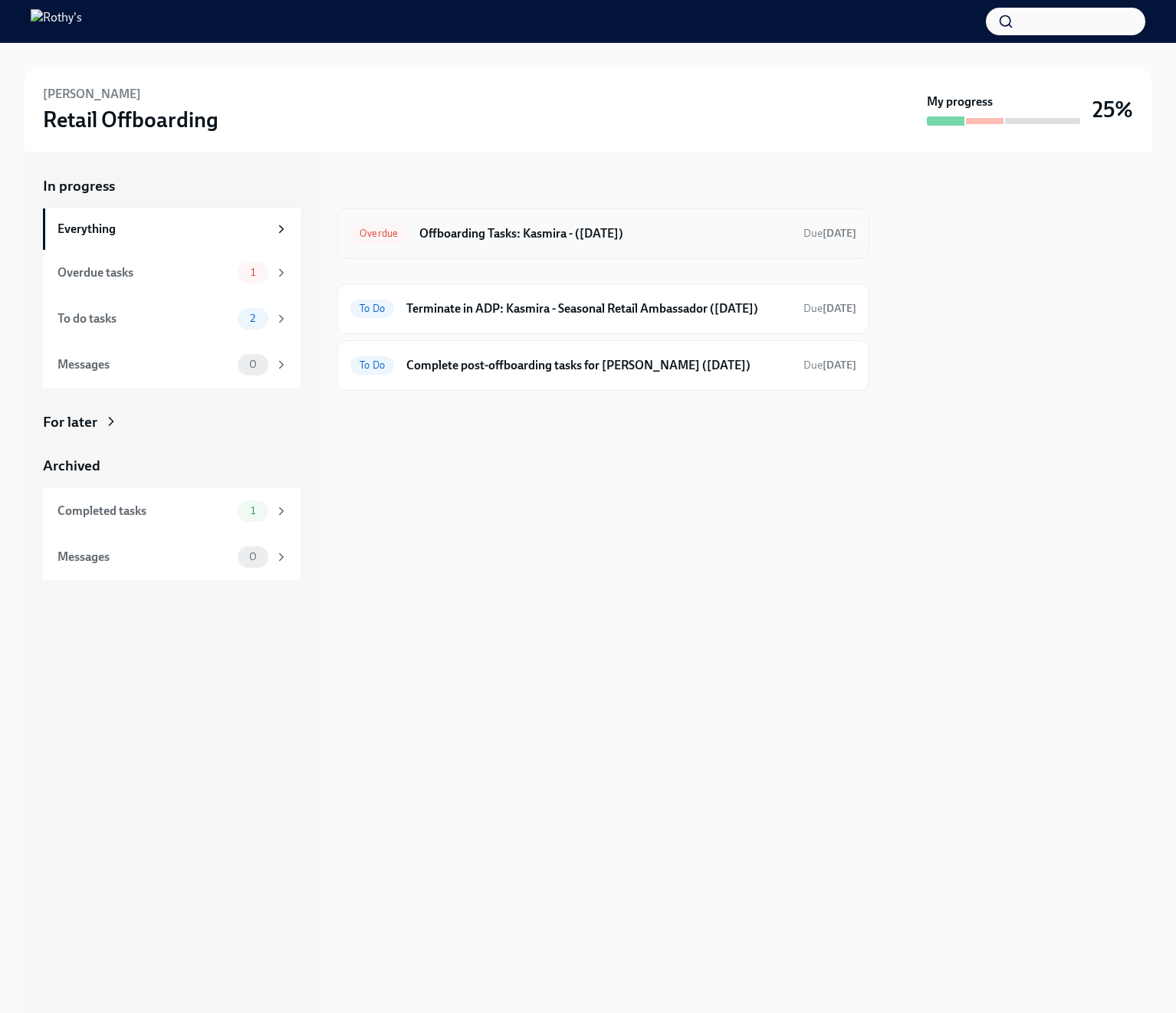
click at [465, 227] on h6 "Offboarding Tasks: Kasmira - ([DATE])" at bounding box center [606, 233] width 372 height 16
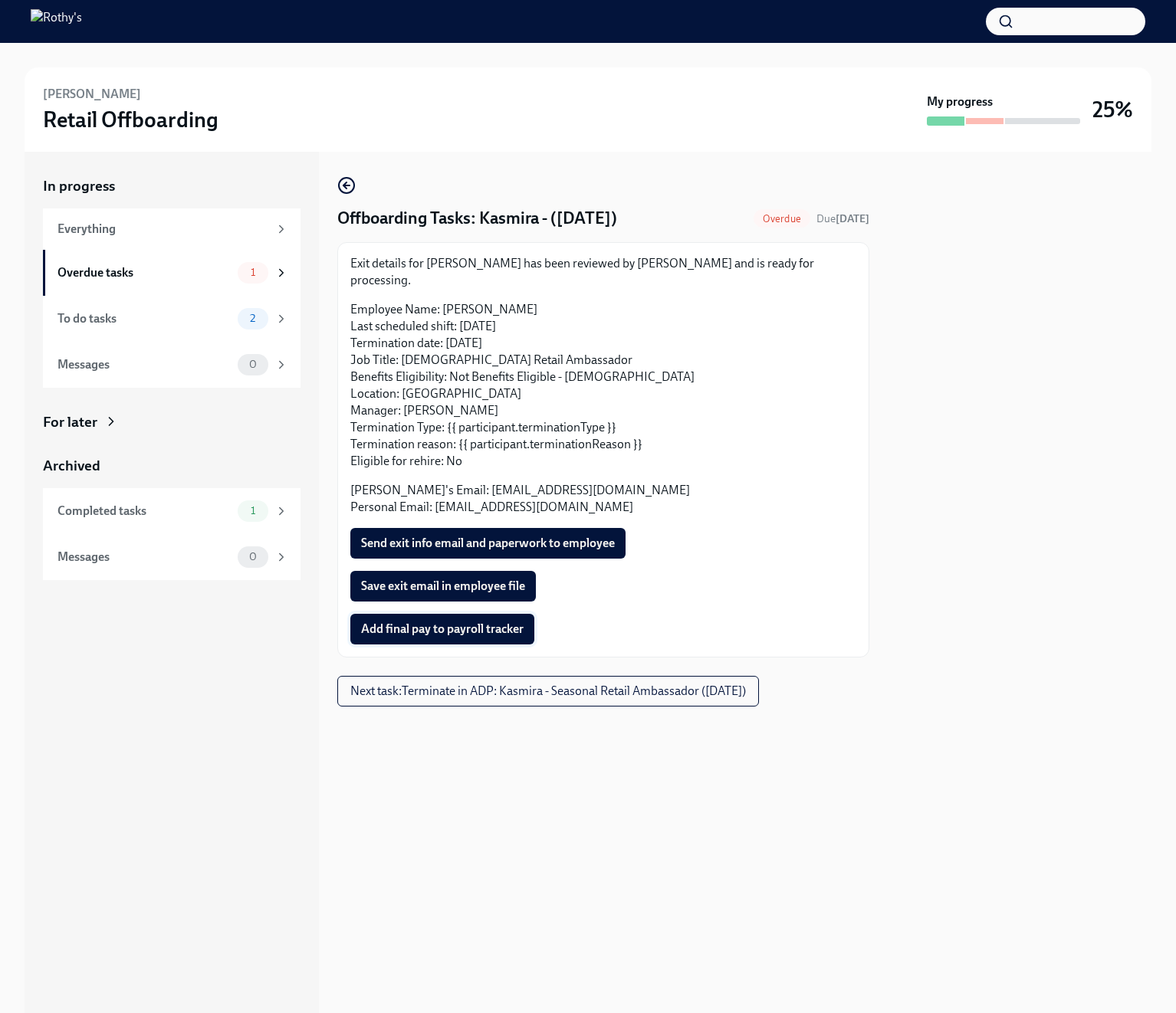
click at [503, 624] on button "Add final pay to payroll tracker" at bounding box center [442, 629] width 184 height 31
click at [476, 536] on span "Send exit info email and paperwork to employee" at bounding box center [488, 544] width 254 height 16
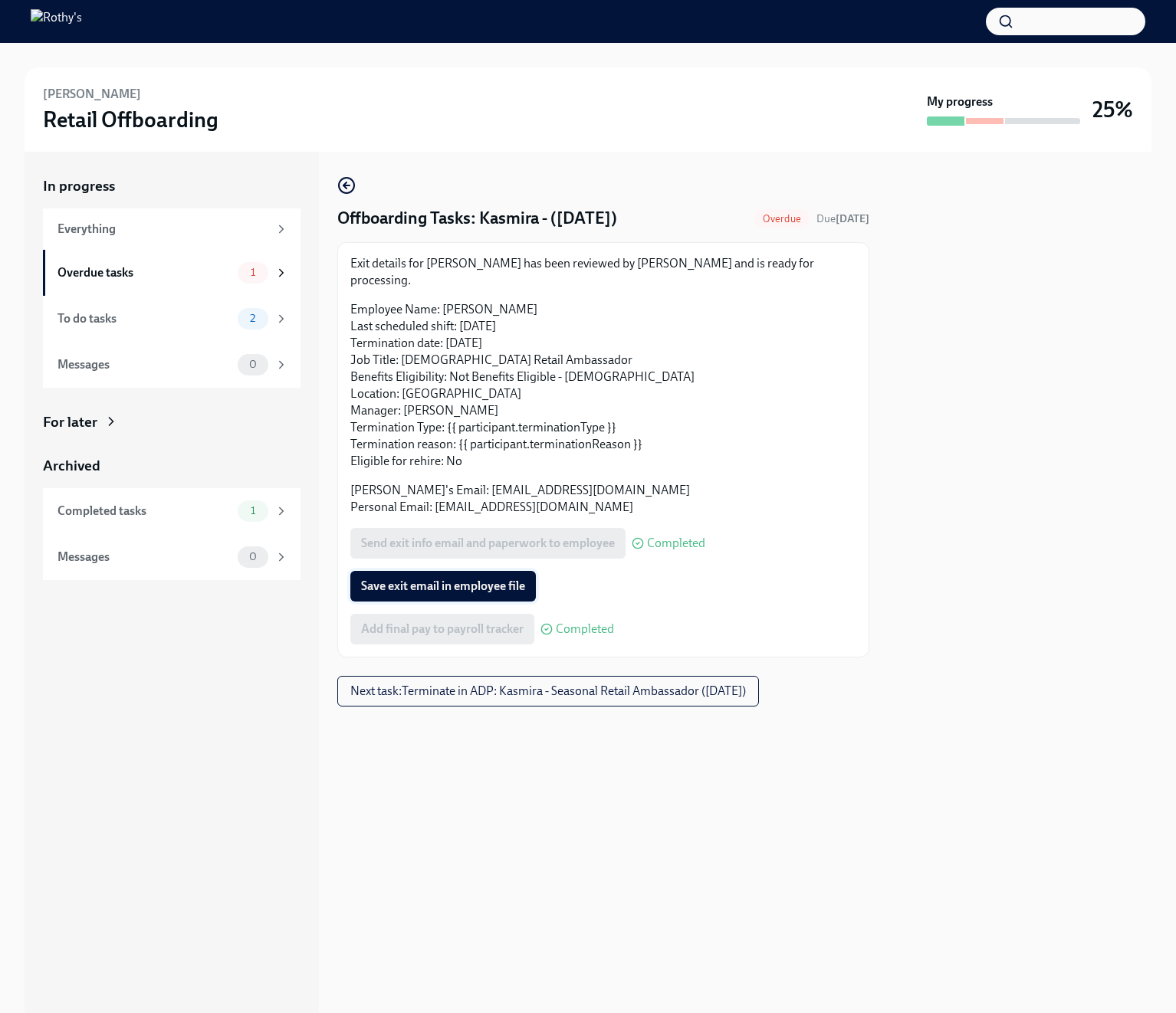
click at [461, 579] on span "Save exit email in employee file" at bounding box center [442, 586] width 164 height 16
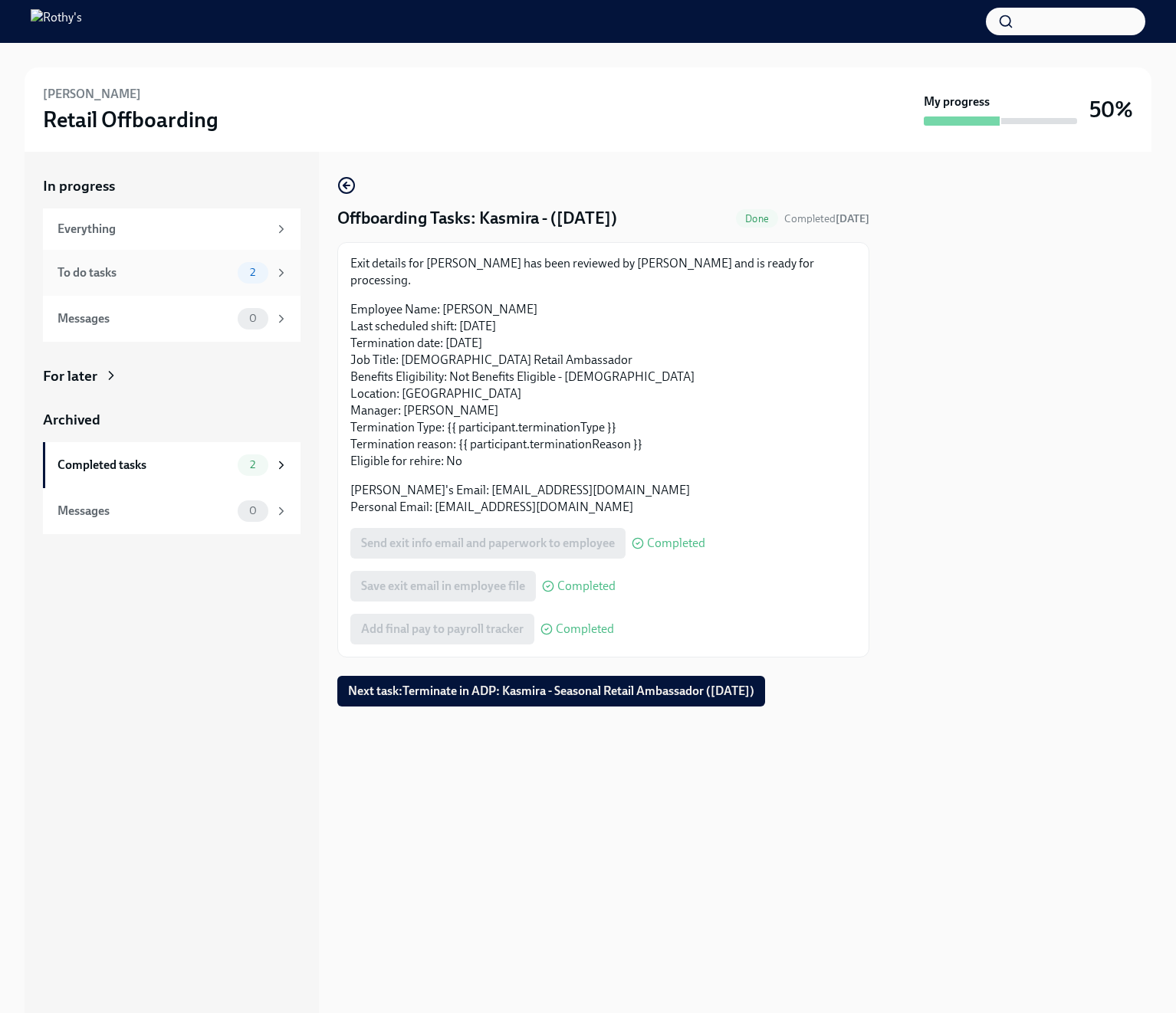
click at [153, 275] on div "To do tasks" at bounding box center [144, 272] width 175 height 16
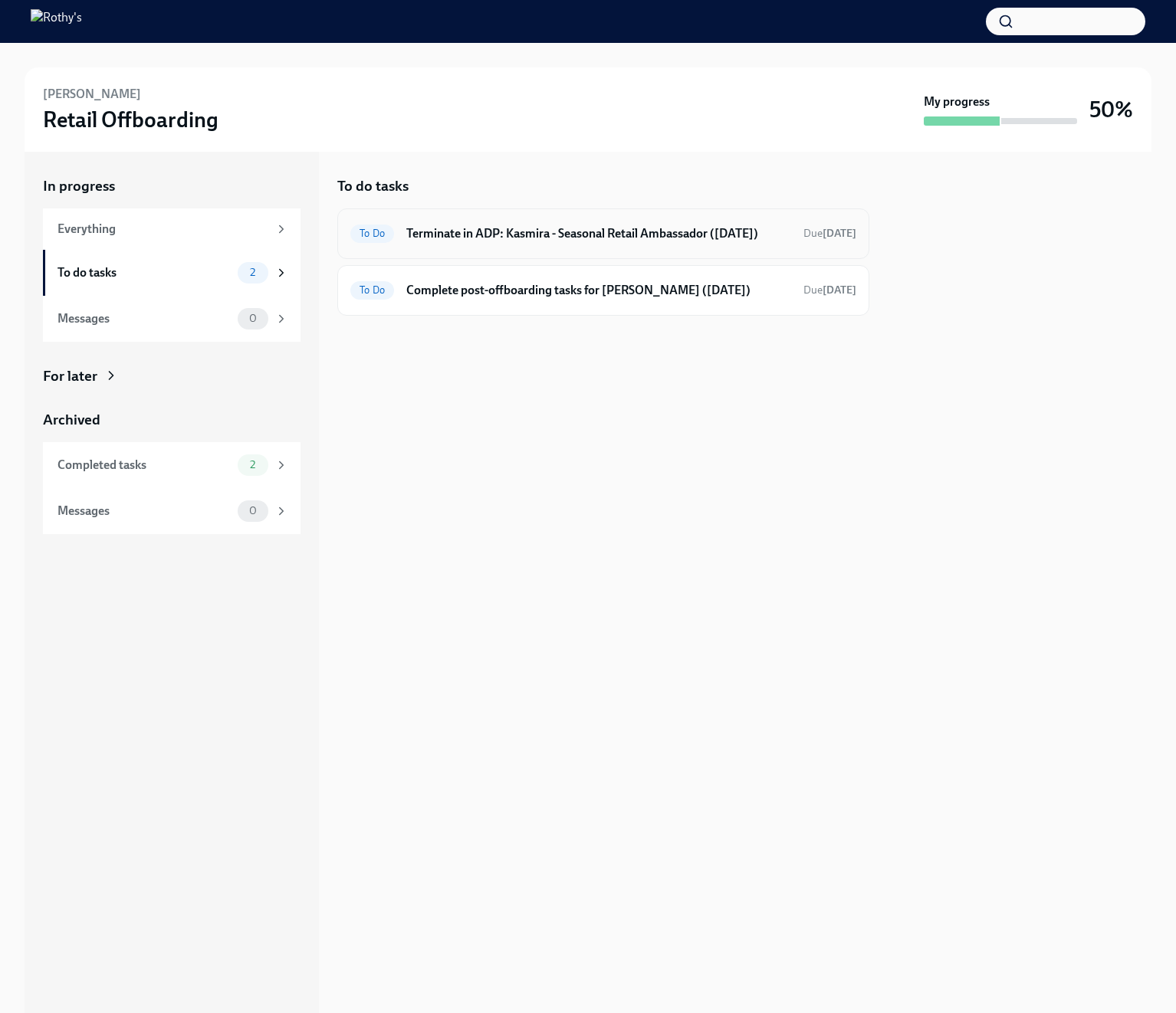
click at [471, 242] on h6 "Terminate in ADP: Kasmira - Seasonal Retail Ambassador (10/05/2025)" at bounding box center [598, 233] width 385 height 16
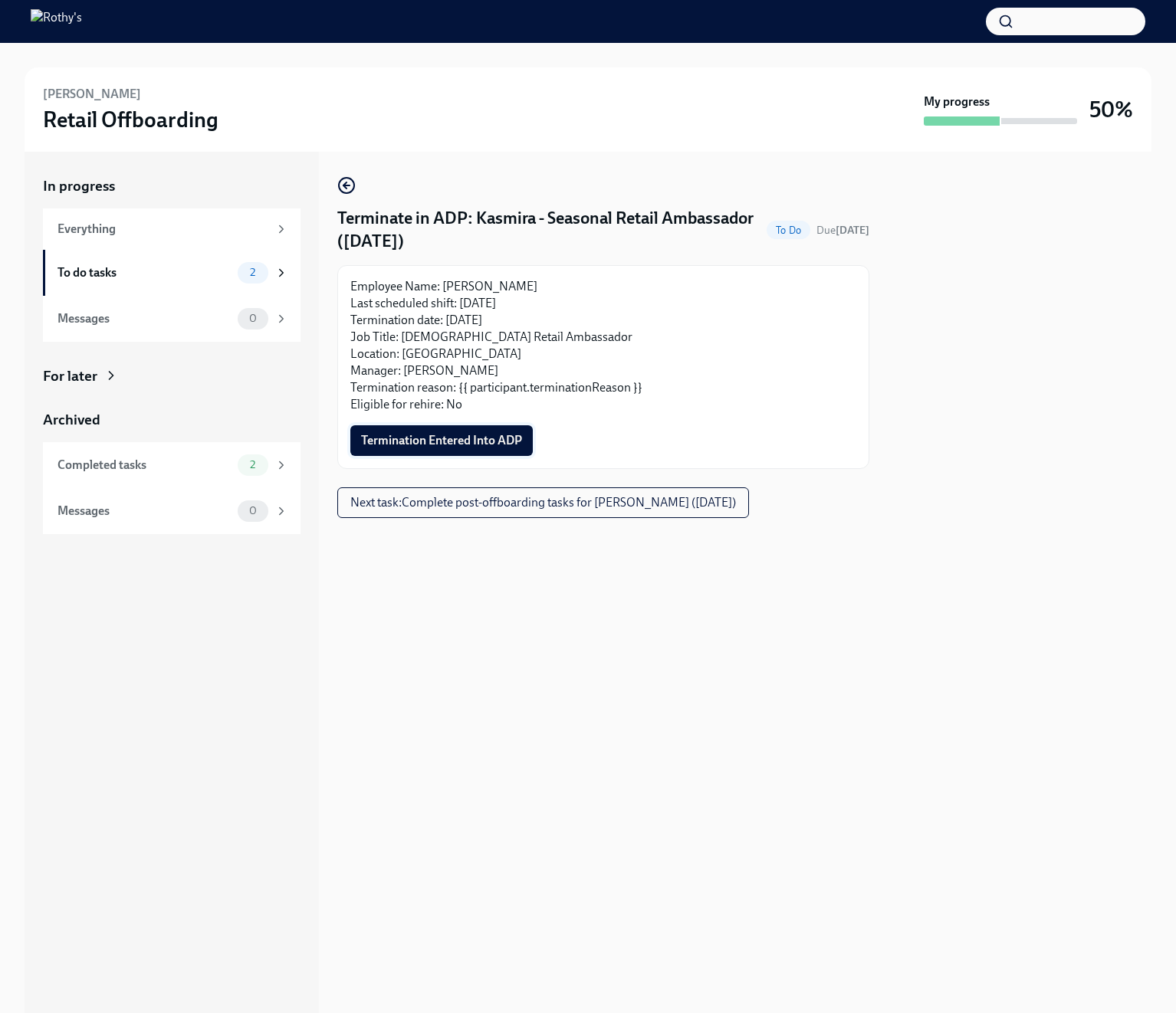
click at [470, 440] on span "Termination Entered Into ADP" at bounding box center [441, 441] width 161 height 16
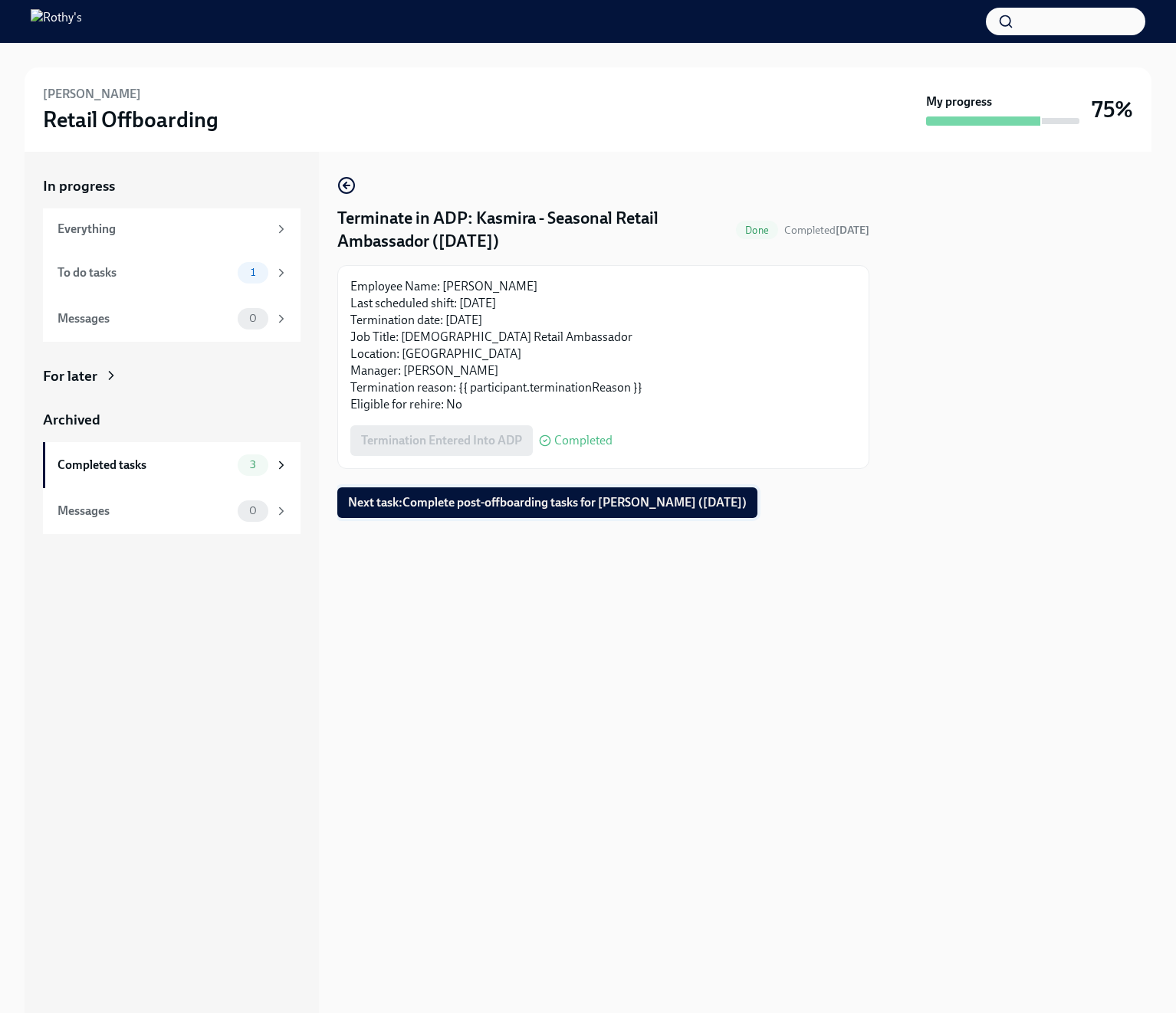
click at [439, 496] on span "Next task : Complete post-offboarding tasks for Kasmira Jones (10/05/2025)" at bounding box center [547, 503] width 398 height 16
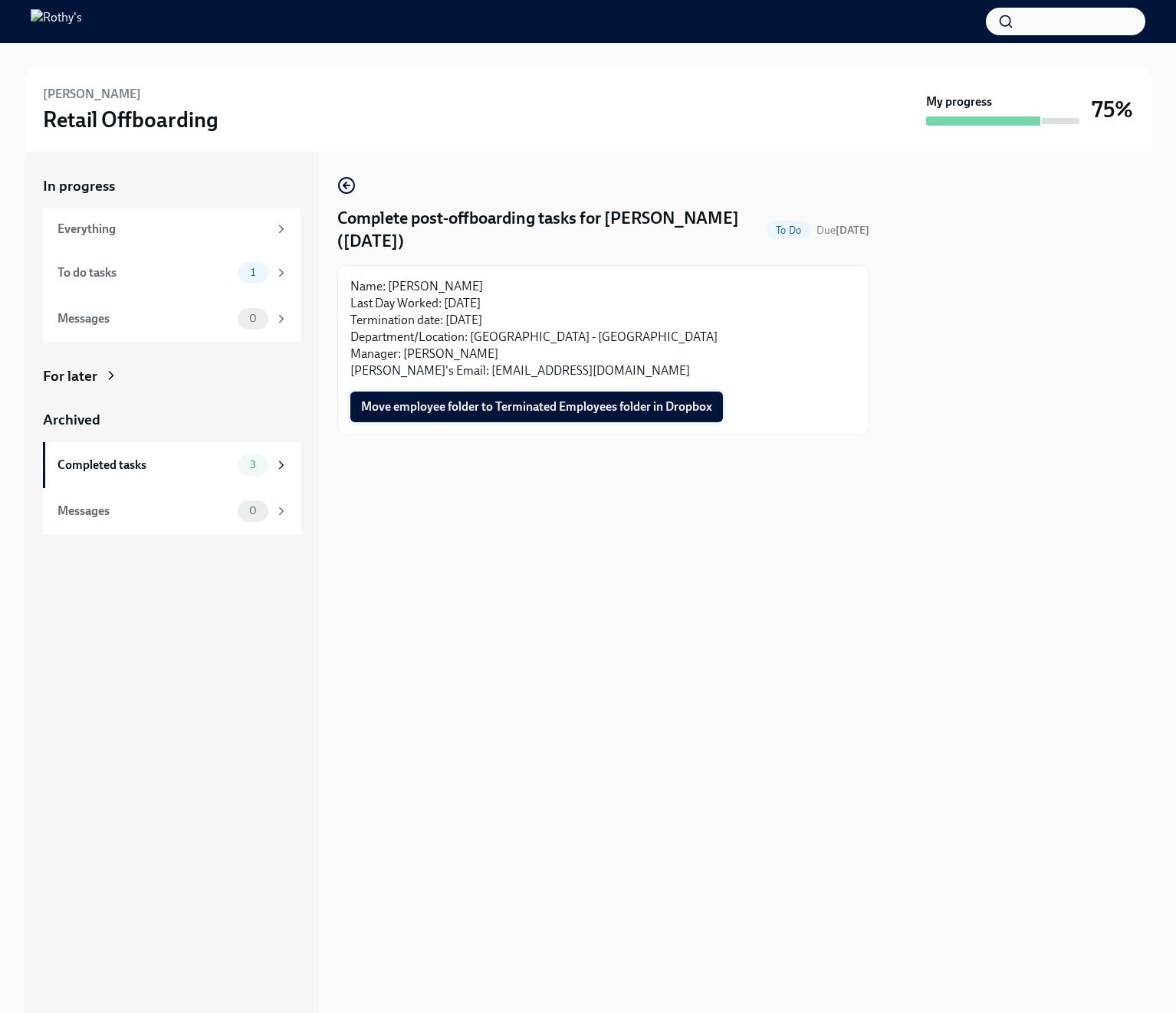
click at [412, 406] on span "Move employee folder to Terminated Employees folder in Dropbox" at bounding box center [536, 407] width 351 height 16
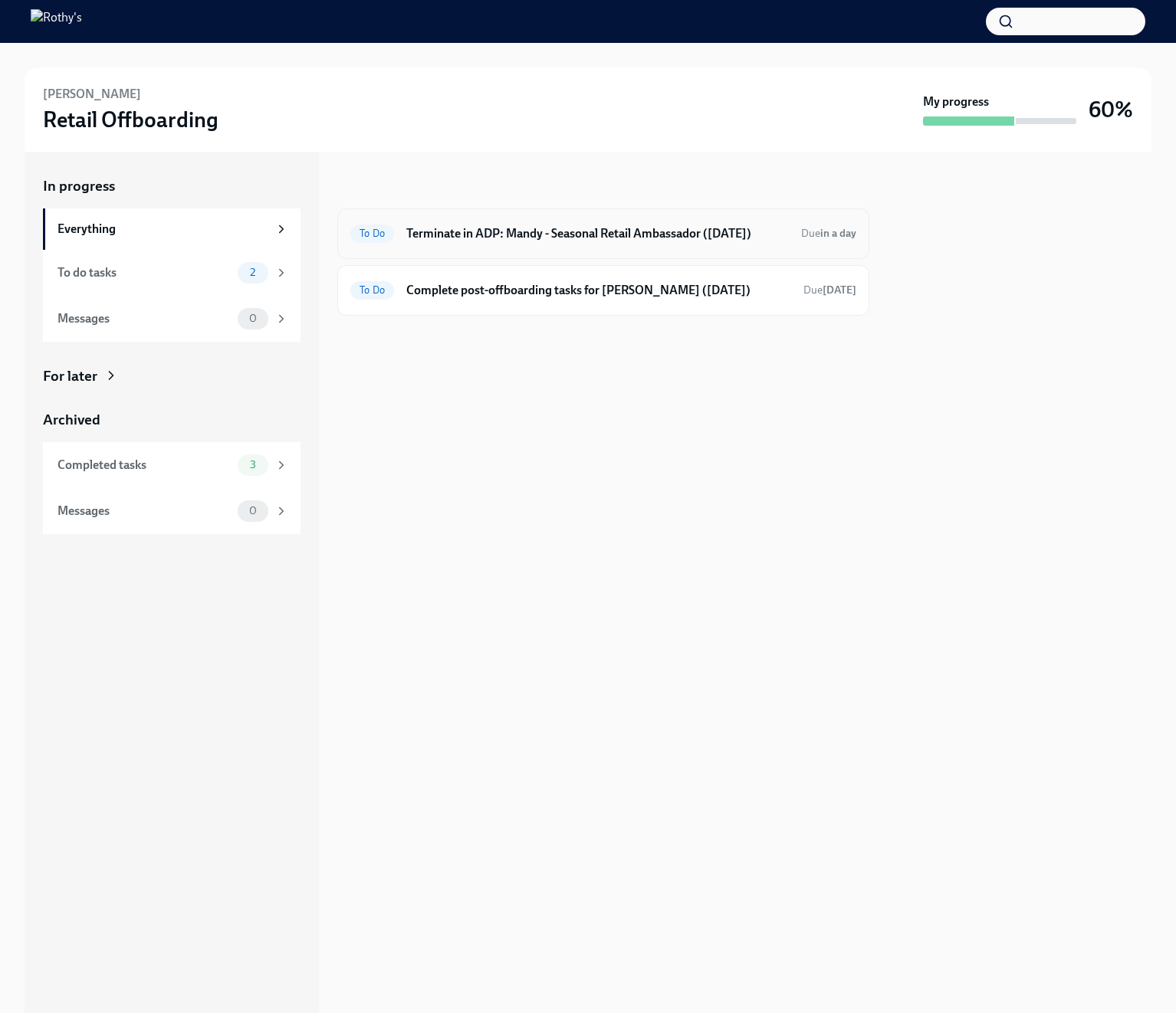
click at [406, 243] on div "To Do Terminate in ADP: Mandy - Seasonal Retail Ambassador (10/04/2025) Due in …" at bounding box center [603, 234] width 506 height 24
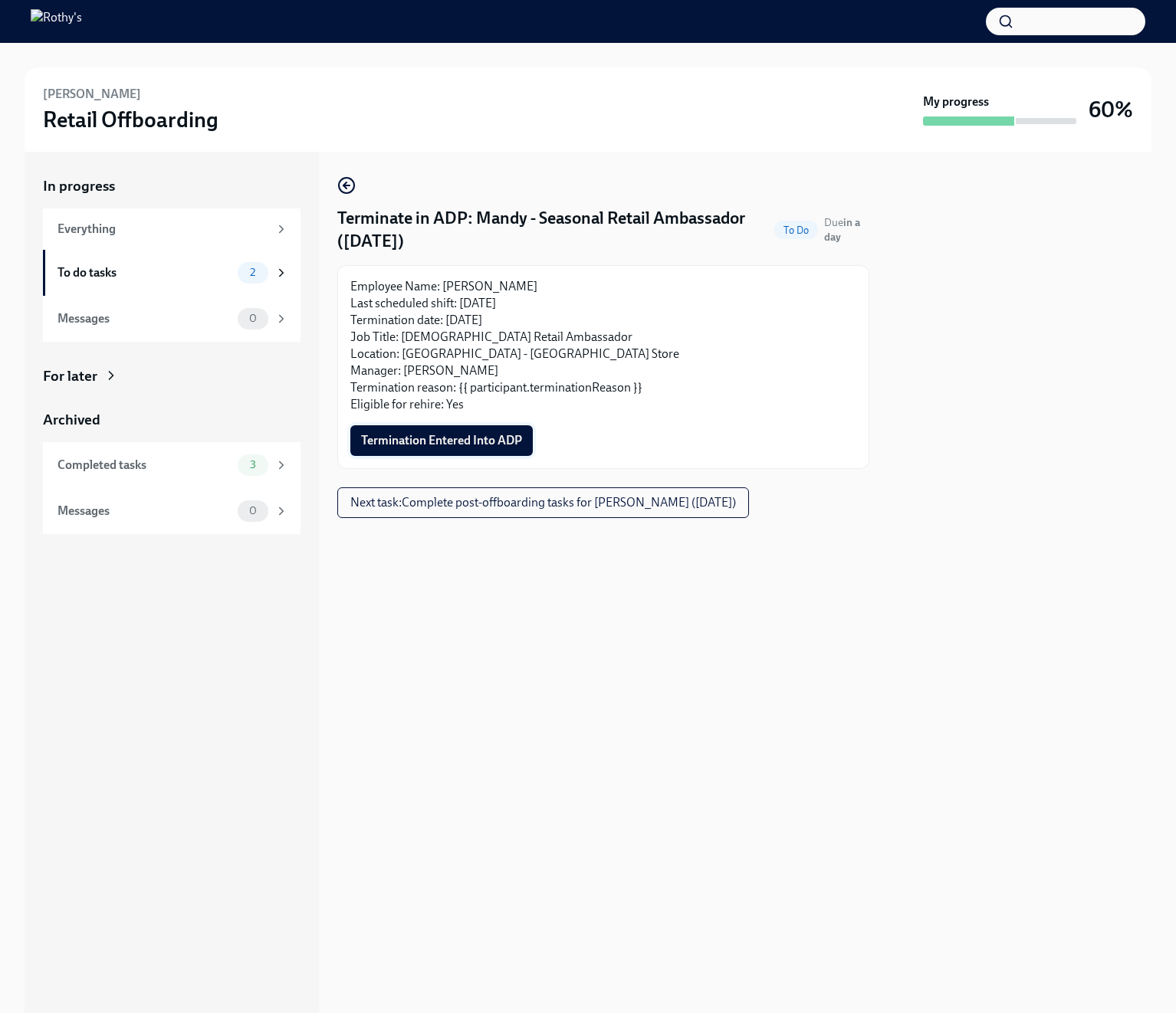
click at [447, 451] on button "Termination Entered Into ADP" at bounding box center [441, 441] width 182 height 31
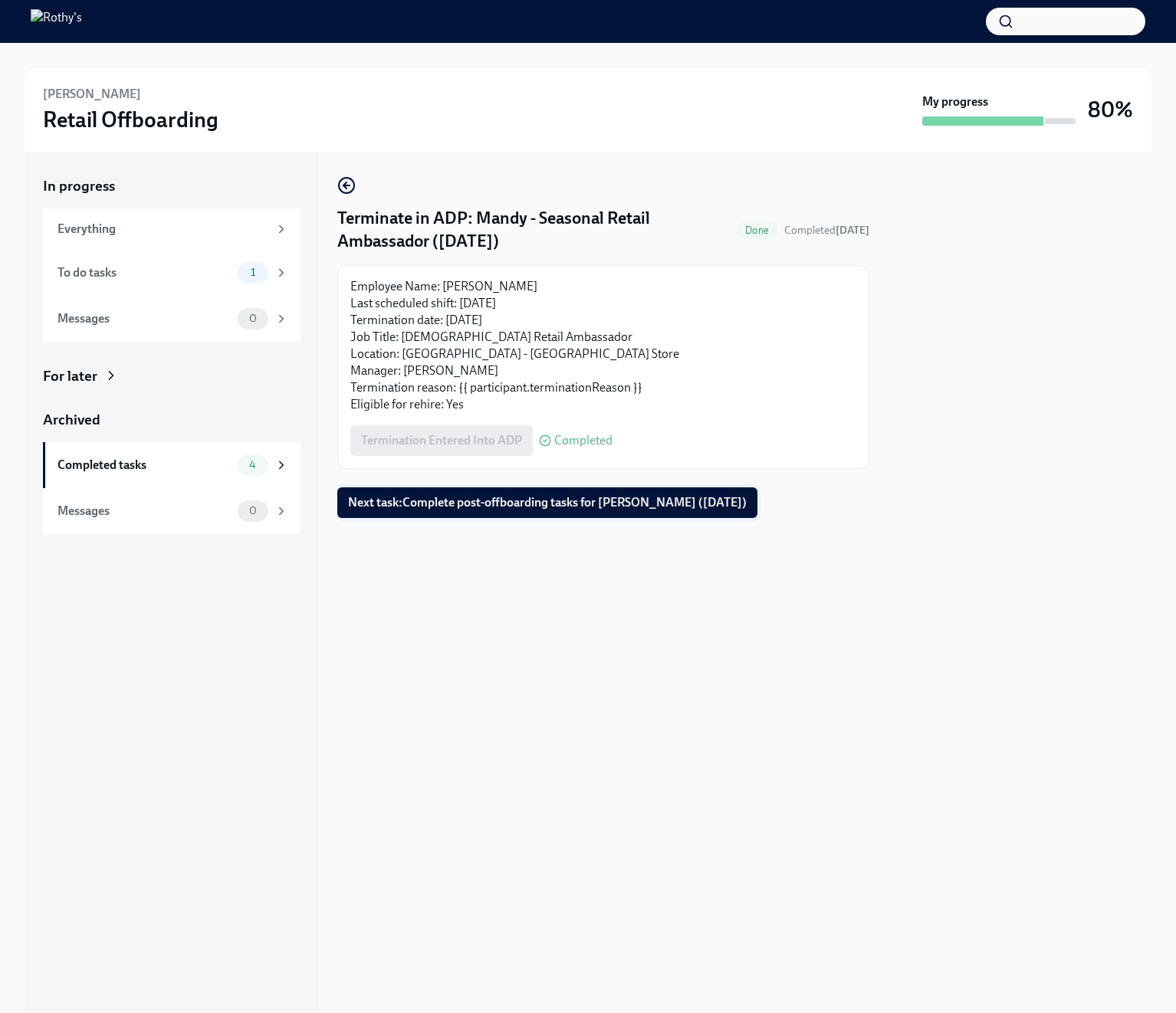
click at [453, 510] on span "Next task : Complete post-offboarding tasks for Mandy Williams (10/04/2025)" at bounding box center [547, 503] width 398 height 16
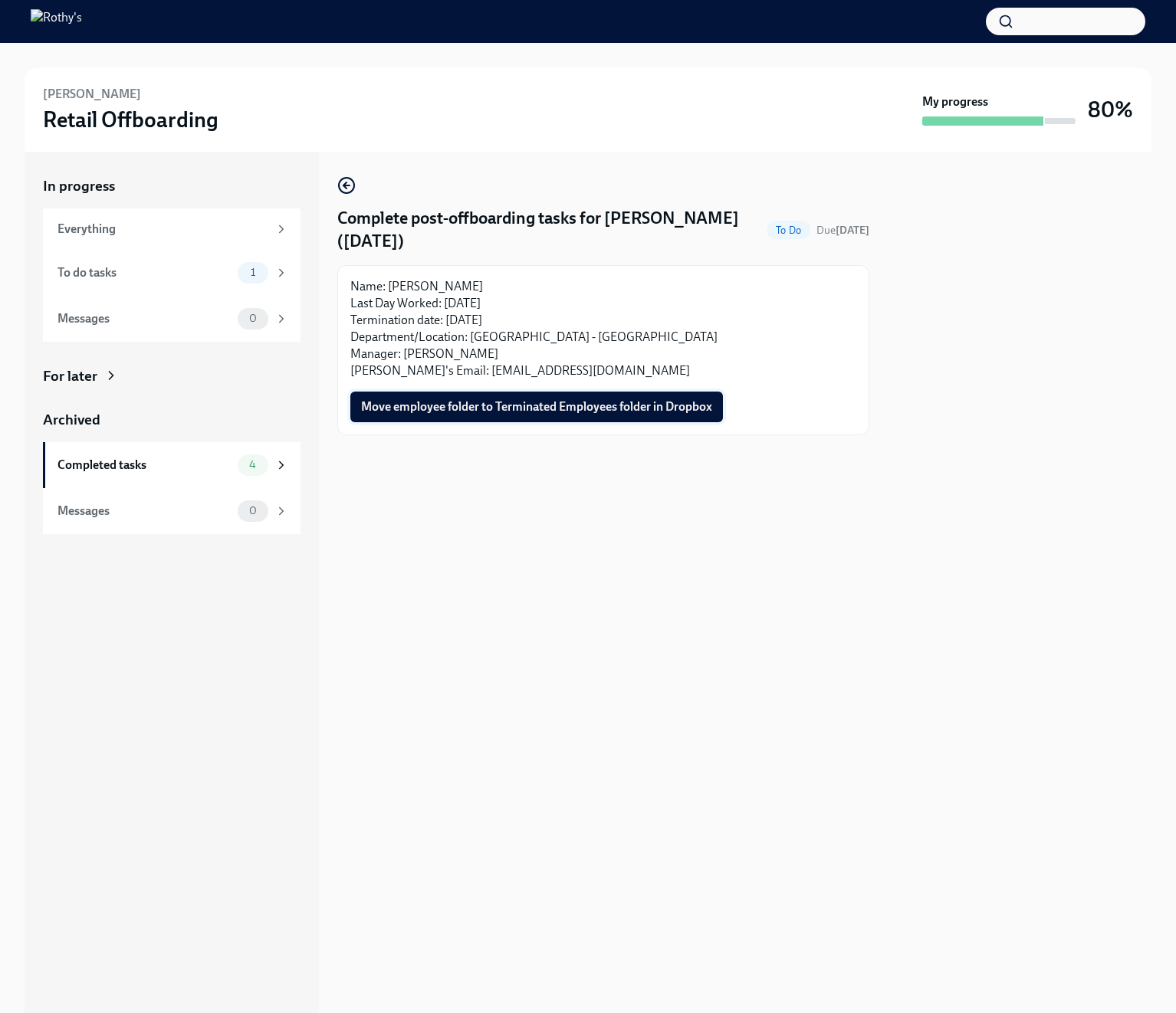
click at [449, 411] on span "Move employee folder to Terminated Employees folder in Dropbox" at bounding box center [536, 407] width 351 height 16
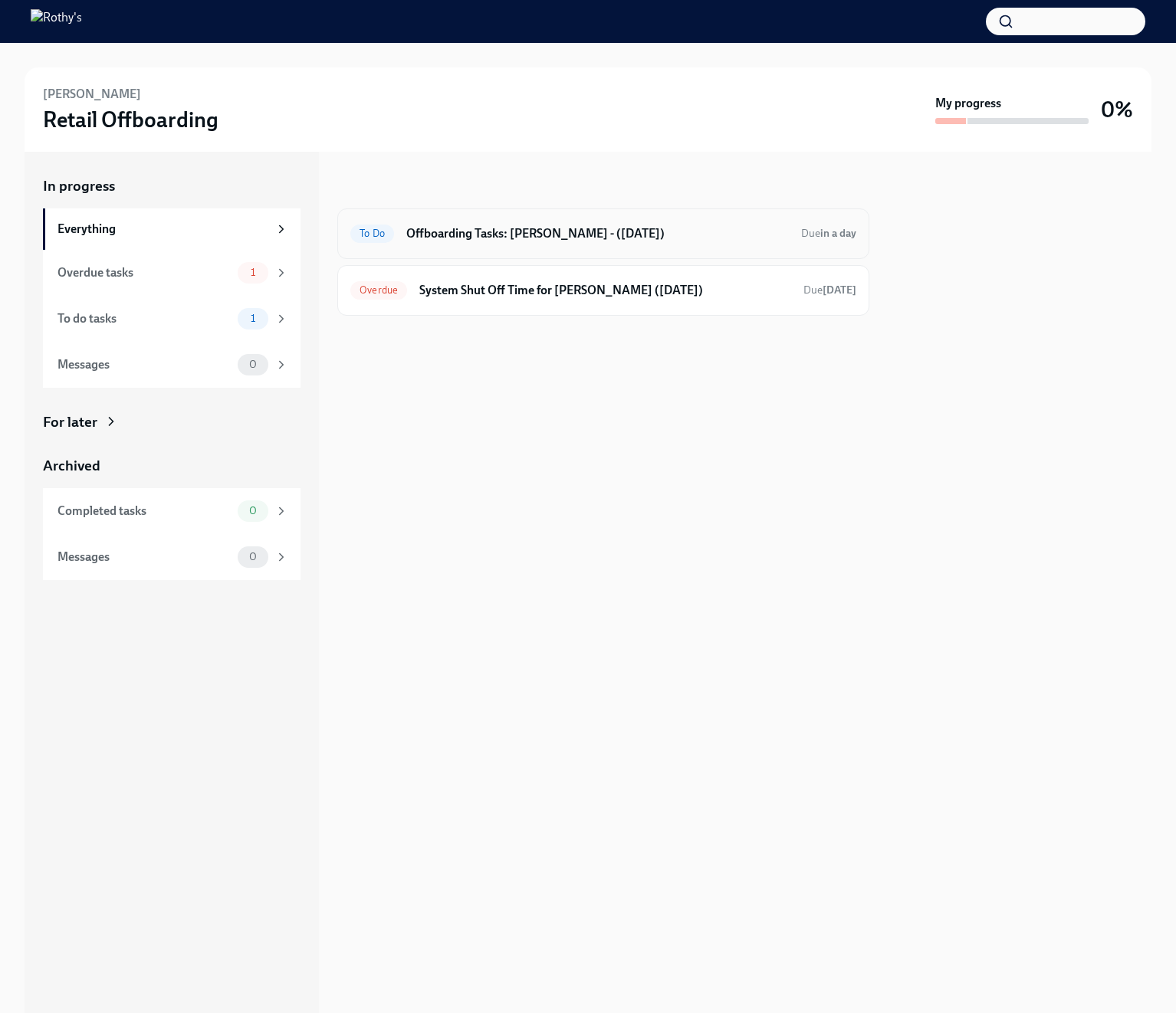
click at [437, 230] on h6 "Offboarding Tasks: [PERSON_NAME] - ([DATE])" at bounding box center [597, 233] width 383 height 16
